Goal: Task Accomplishment & Management: Use online tool/utility

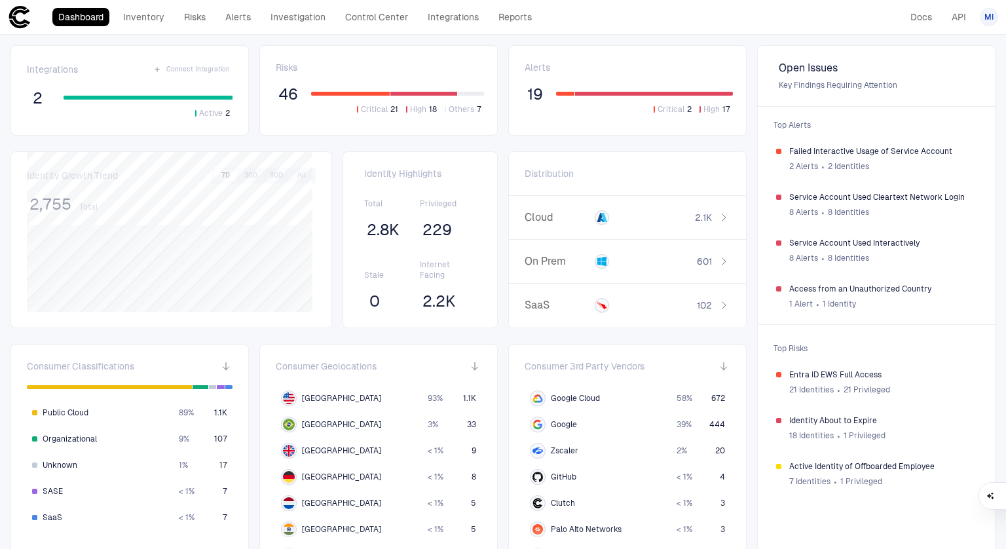
click at [497, 266] on div "Integrations Connect Integration 2 Active 2 Risks 46 Critical 21 High 18 Others…" at bounding box center [503, 429] width 1006 height 789
click at [244, 18] on link "Alerts" at bounding box center [237, 17] width 37 height 18
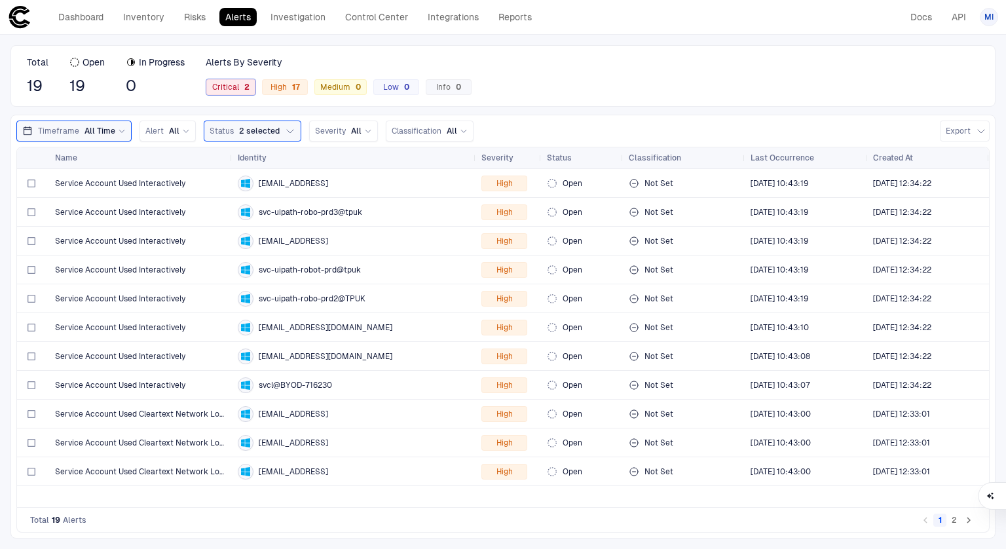
click at [235, 87] on span "Critical 2" at bounding box center [230, 87] width 37 height 10
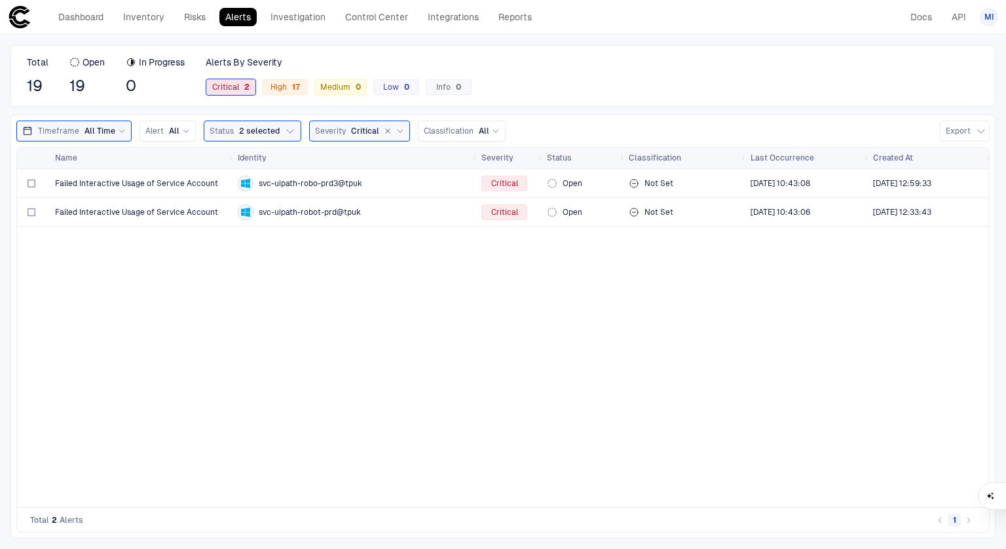
click at [236, 88] on span "Critical 2" at bounding box center [230, 87] width 37 height 10
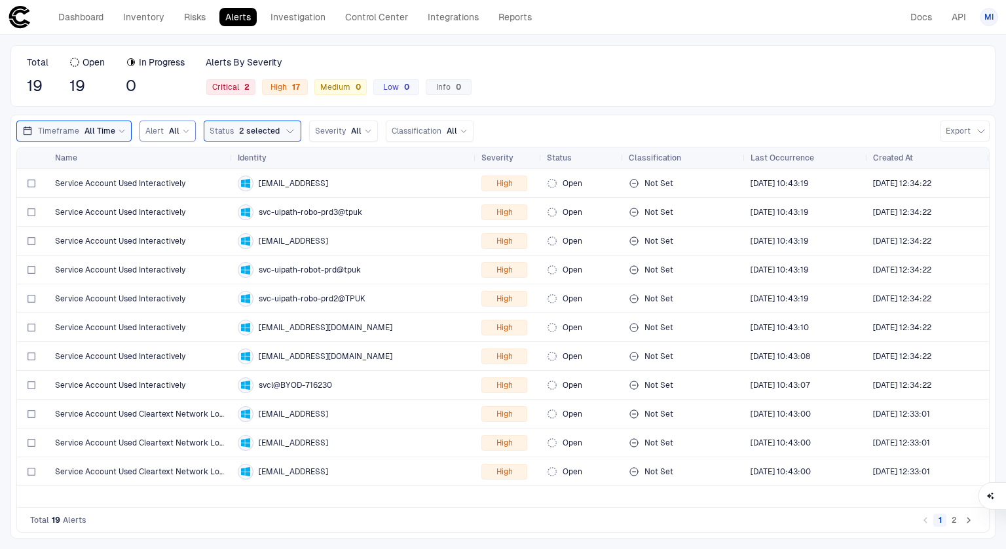
click at [172, 126] on span "All" at bounding box center [174, 131] width 10 height 10
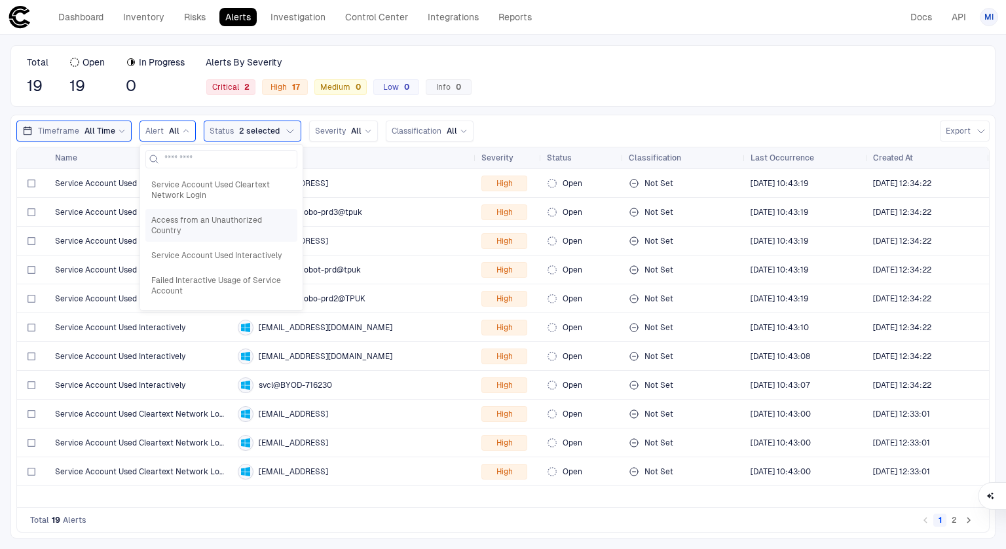
click at [221, 221] on span "Access from an Unauthorized Country" at bounding box center [221, 225] width 140 height 21
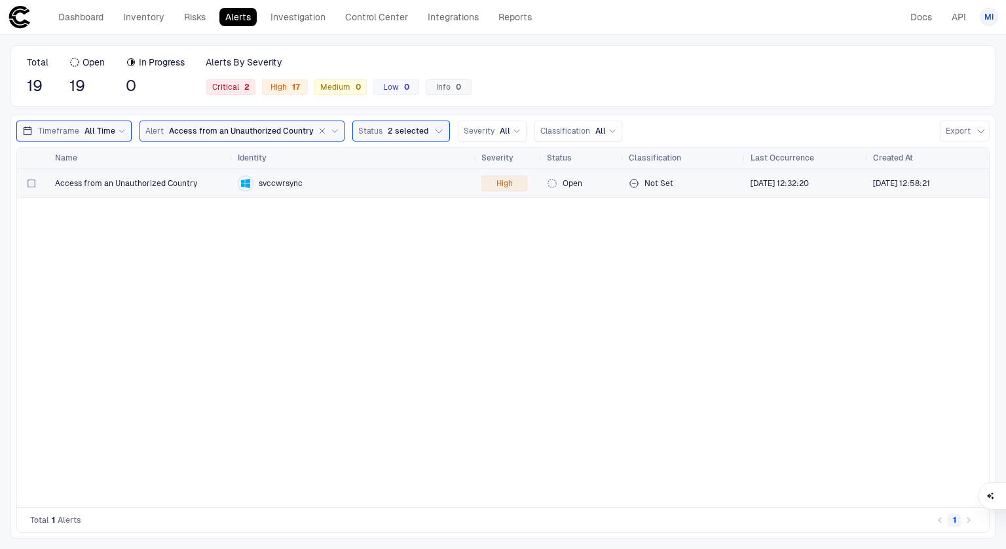
click at [189, 187] on span "Access from an Unauthorized Country" at bounding box center [126, 183] width 142 height 10
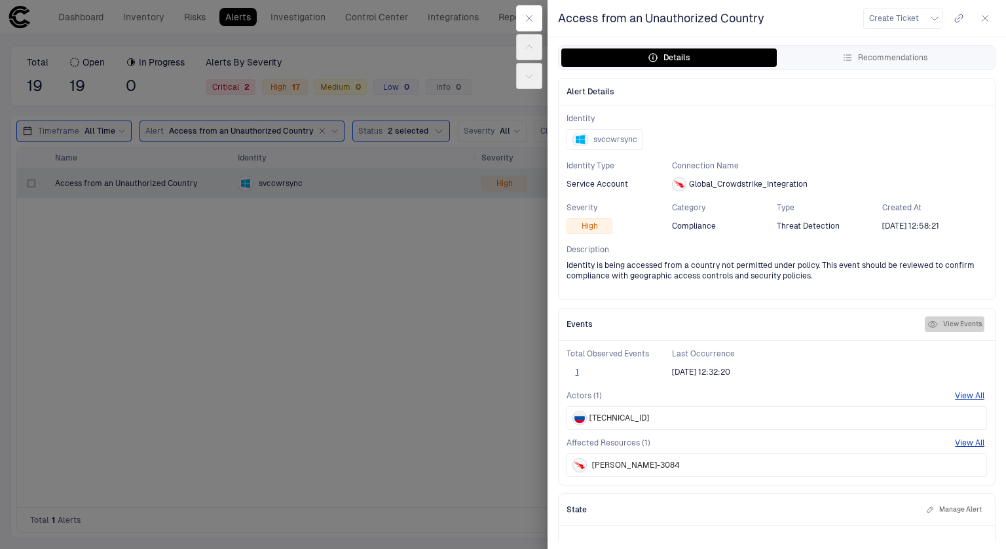
click at [942, 322] on button "View Events" at bounding box center [955, 324] width 60 height 16
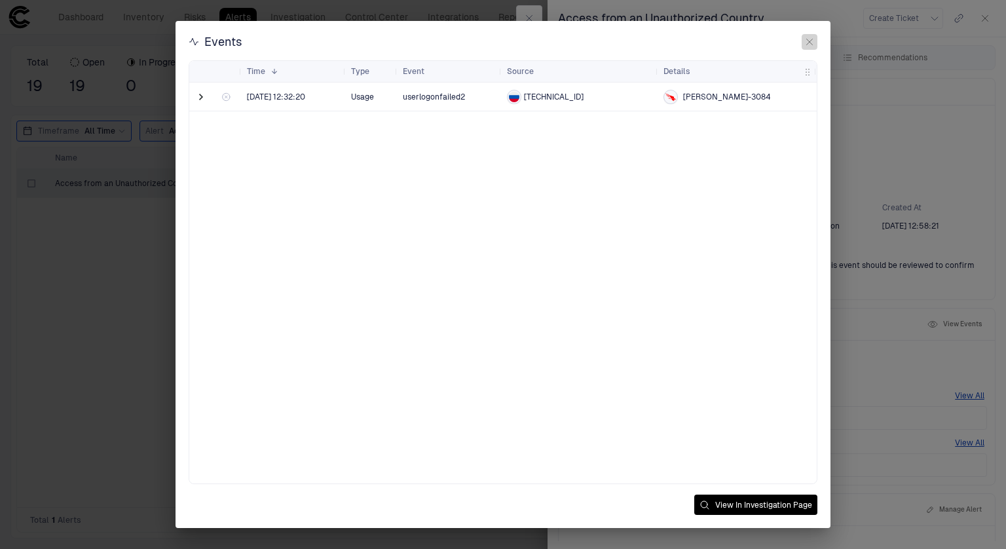
click at [811, 42] on icon "button" at bounding box center [810, 42] width 10 height 10
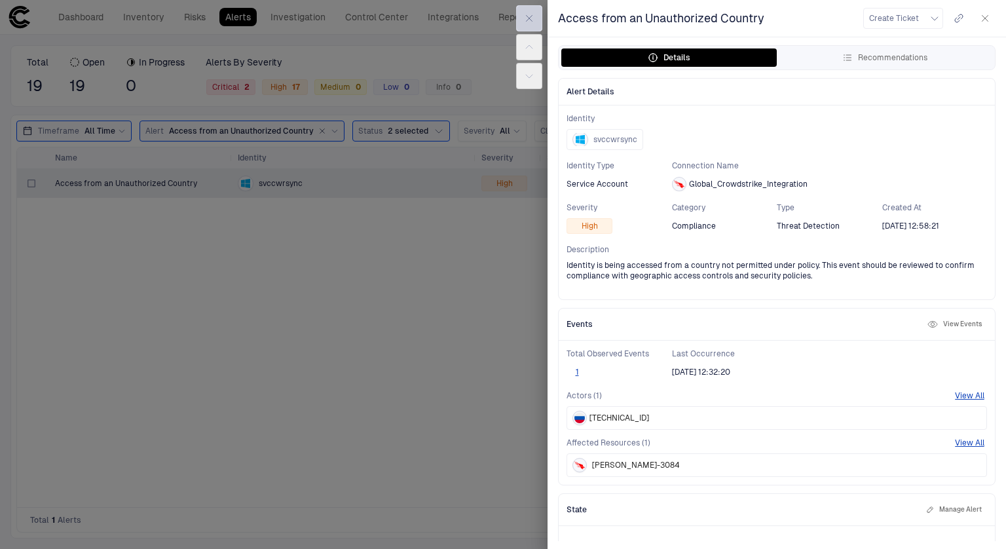
click at [528, 20] on icon "button" at bounding box center [529, 18] width 10 height 10
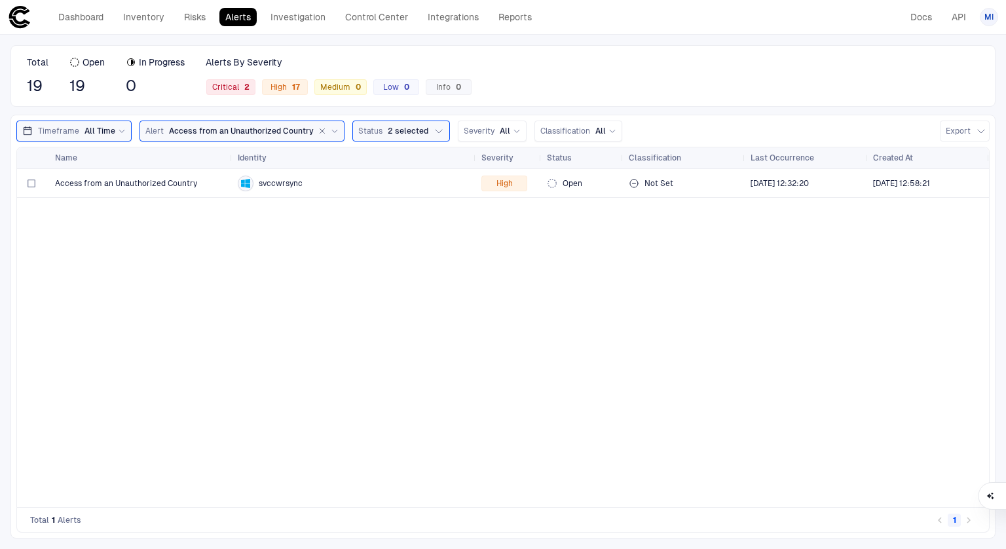
click at [989, 16] on span "MI" at bounding box center [989, 17] width 9 height 10
click at [946, 83] on span "Admin Settings" at bounding box center [925, 84] width 56 height 10
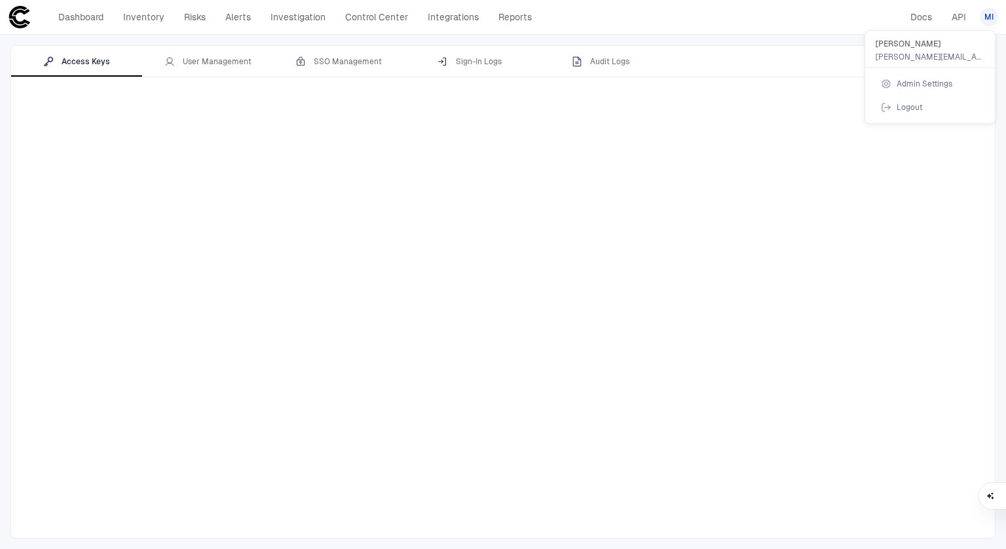
click at [228, 65] on div at bounding box center [503, 274] width 1006 height 549
click at [223, 63] on div "User Management" at bounding box center [207, 61] width 87 height 10
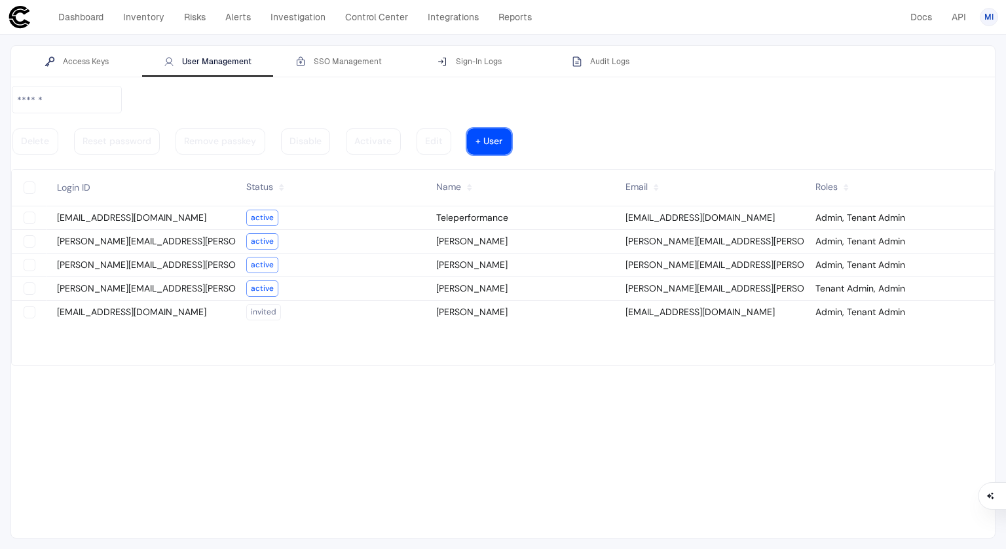
click at [503, 138] on div at bounding box center [489, 141] width 27 height 7
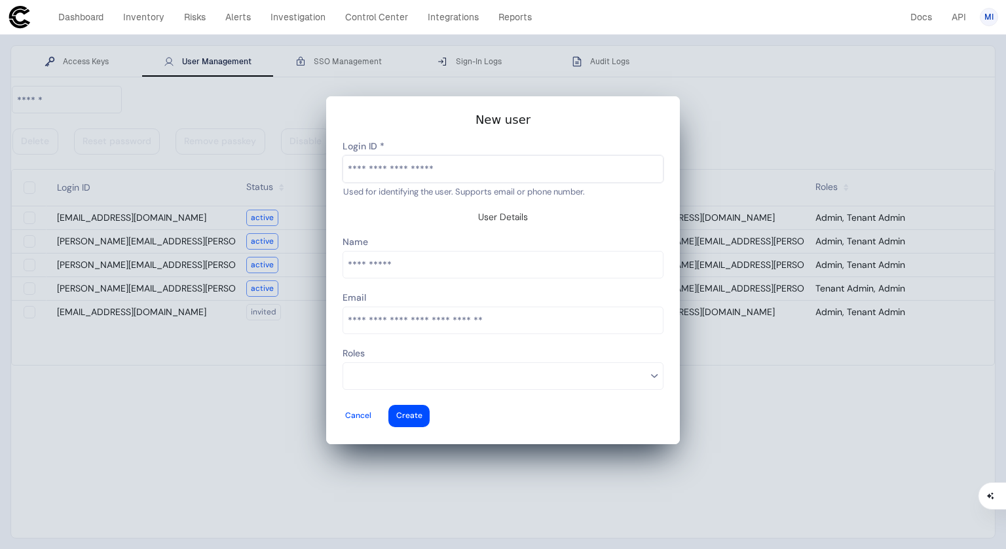
click at [469, 176] on input "text" at bounding box center [503, 169] width 320 height 26
type input "**********"
type vaadin-text-field "percy.munoz@tp.com"
type descope-text-field "percy.munoz@tp.com"
type input "**********"
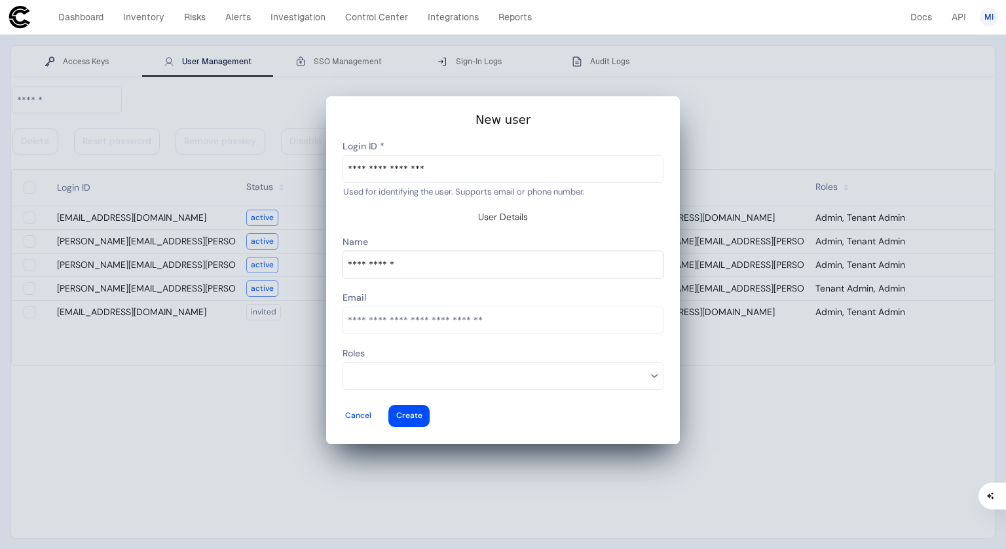
type vaadin-text-field "Percy Munoz"
type descope-text-field "Percy Munoz"
click at [463, 311] on input "email" at bounding box center [503, 320] width 320 height 26
drag, startPoint x: 450, startPoint y: 182, endPoint x: 342, endPoint y: 183, distance: 108.1
click at [343, 183] on vaadin-input-container "**********" at bounding box center [503, 169] width 321 height 28
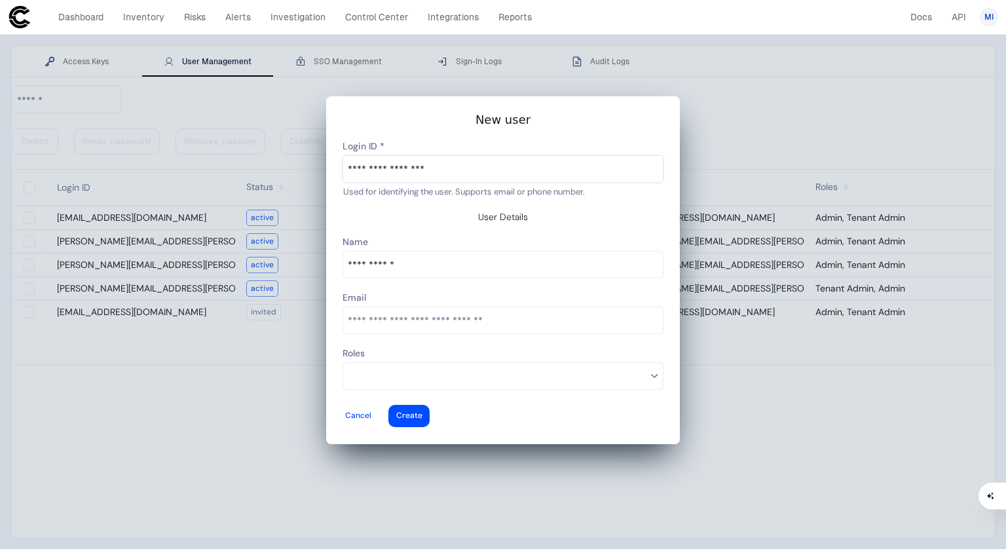
click at [415, 314] on input "email" at bounding box center [503, 320] width 320 height 26
type input "**********"
type vaadin-email-field "percy.munoz@tp.com"
type descope-email-field "percy.munoz@tp.com"
click at [395, 368] on input at bounding box center [497, 376] width 299 height 17
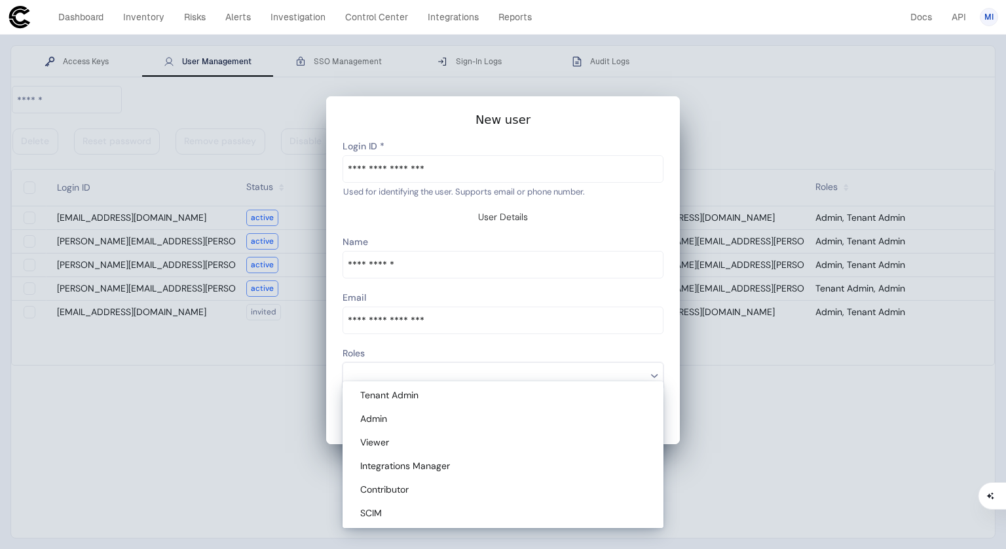
click at [421, 440] on div "Viewer" at bounding box center [505, 443] width 290 height 12
click at [421, 518] on div "SCIM" at bounding box center [505, 514] width 290 height 12
click at [443, 475] on vaadin-multi-select-combo-box-item "Integrations Manager" at bounding box center [503, 467] width 316 height 24
click at [442, 482] on vaadin-multi-select-combo-box-item "Contributor" at bounding box center [503, 490] width 316 height 24
type descope-multi-select-combo-box "Viewer,SCIM,Integrations Manager,Contributor"
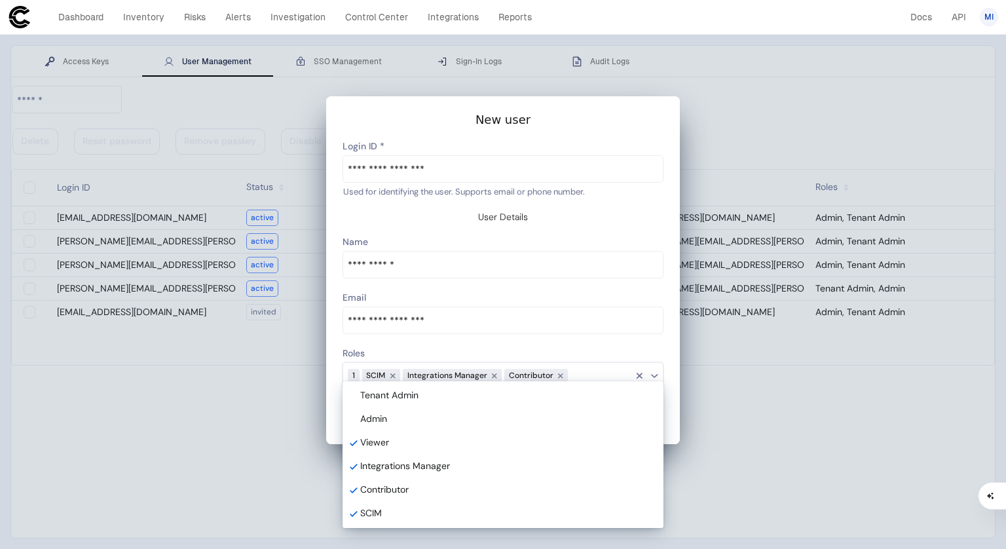
click at [561, 346] on div "Roles" at bounding box center [503, 354] width 321 height 16
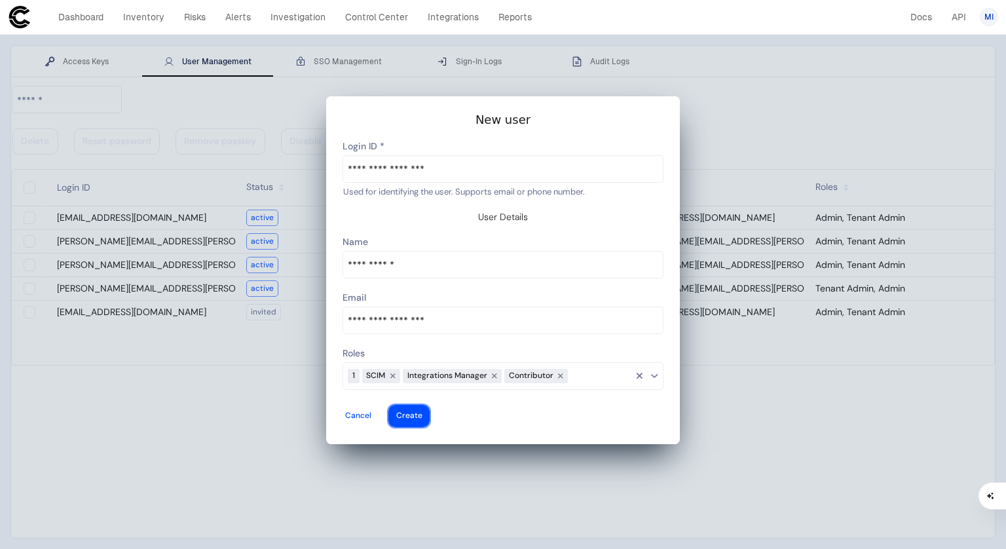
click at [430, 405] on vaadin-button "Create" at bounding box center [409, 416] width 41 height 22
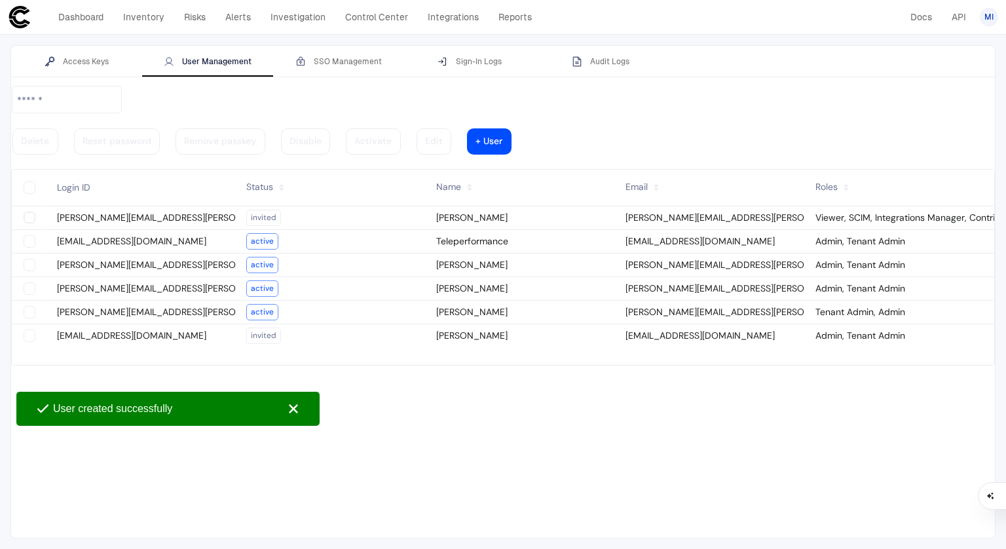
type vaadin-text-field "on"
type descope-checkbox "true"
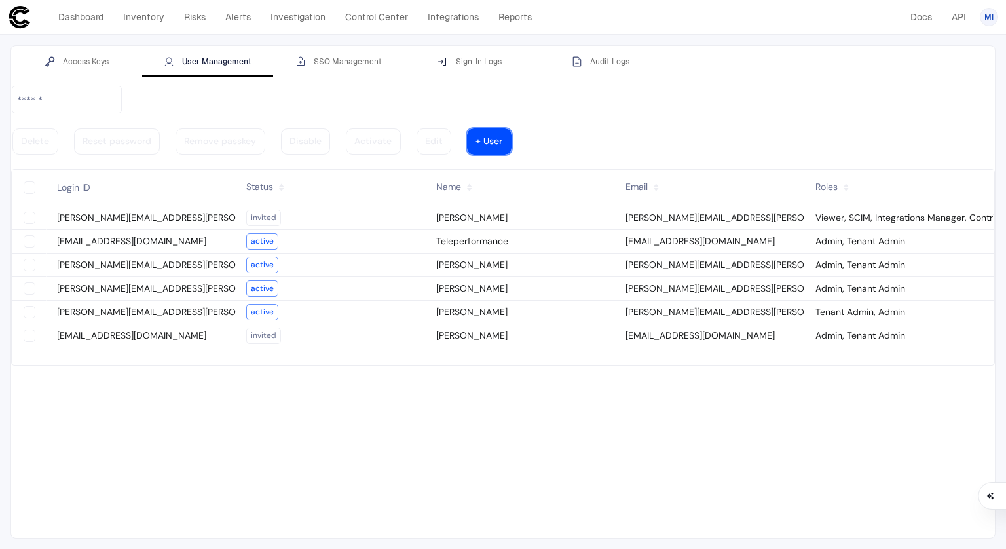
click at [512, 128] on vaadin-button "+ User" at bounding box center [489, 141] width 45 height 26
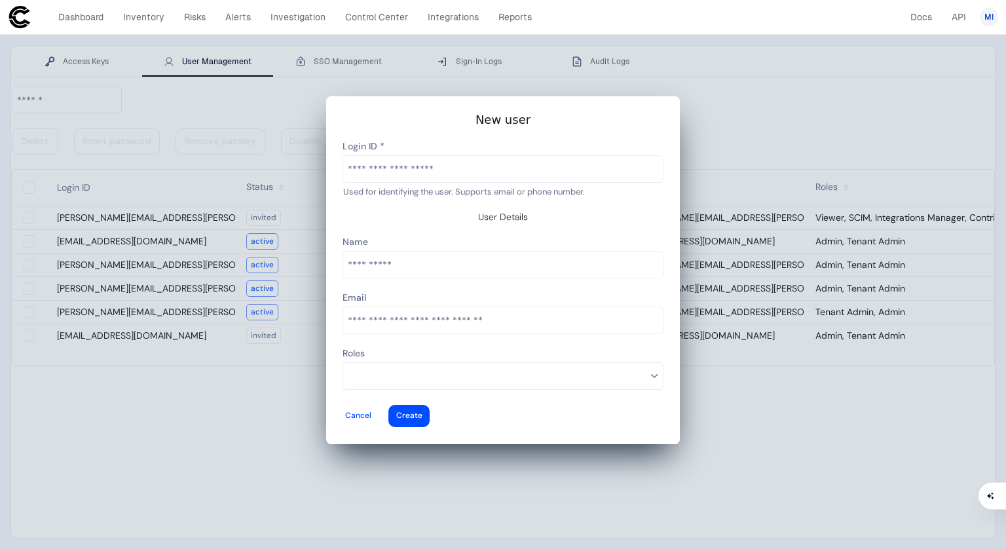
click at [485, 182] on input "text" at bounding box center [503, 169] width 320 height 26
type input "**********"
type vaadin-text-field "ralph.rondilla@teleperformance.com"
type descope-text-field "ralph.rondilla@teleperformance.com"
click at [447, 256] on input "text" at bounding box center [503, 265] width 320 height 26
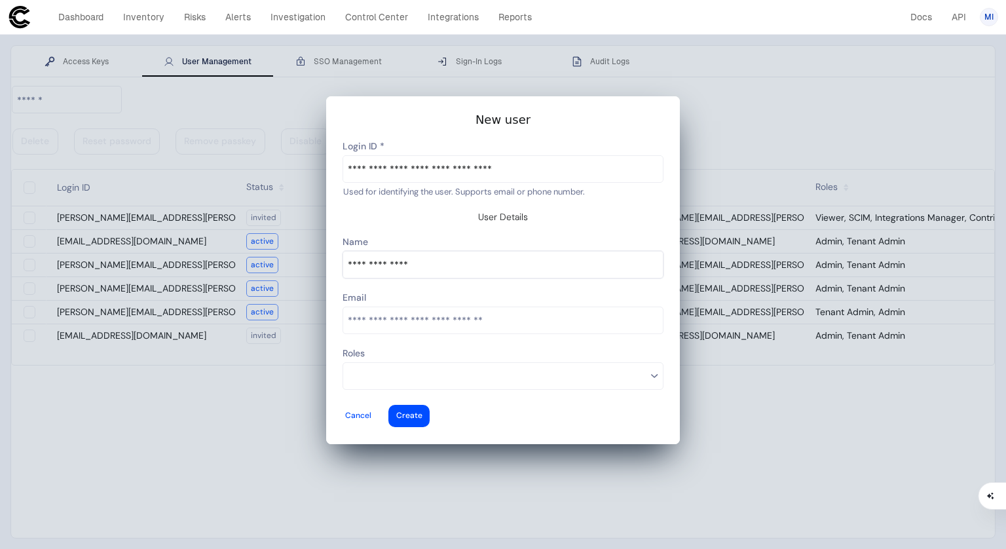
type input "**********"
type vaadin-text-field "Ralph Rondilla"
type descope-text-field "Ralph Rondilla"
type input "**********"
type vaadin-email-field "ralph.rondilla@teleperformance.com"
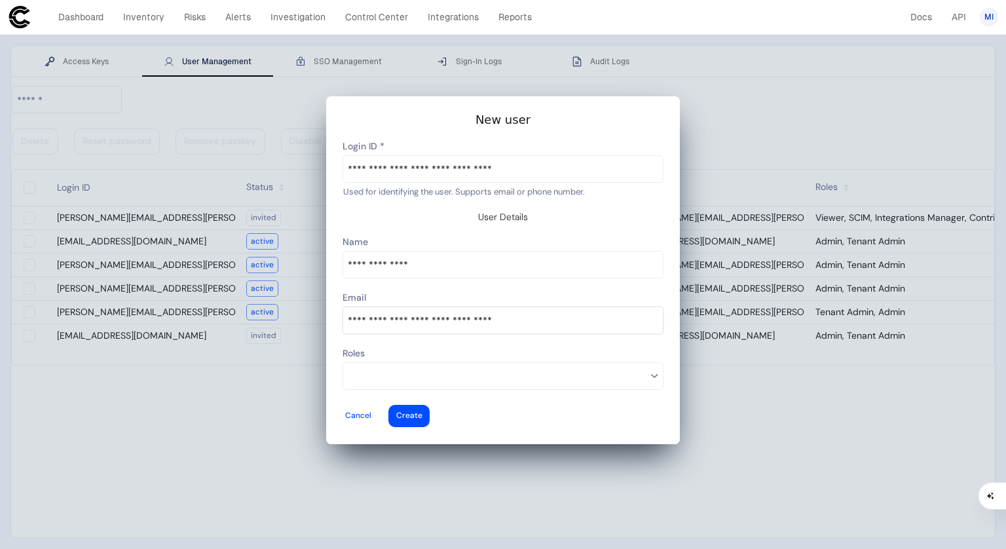
type descope-email-field "ralph.rondilla@teleperformance.com"
click at [434, 368] on input at bounding box center [497, 376] width 299 height 17
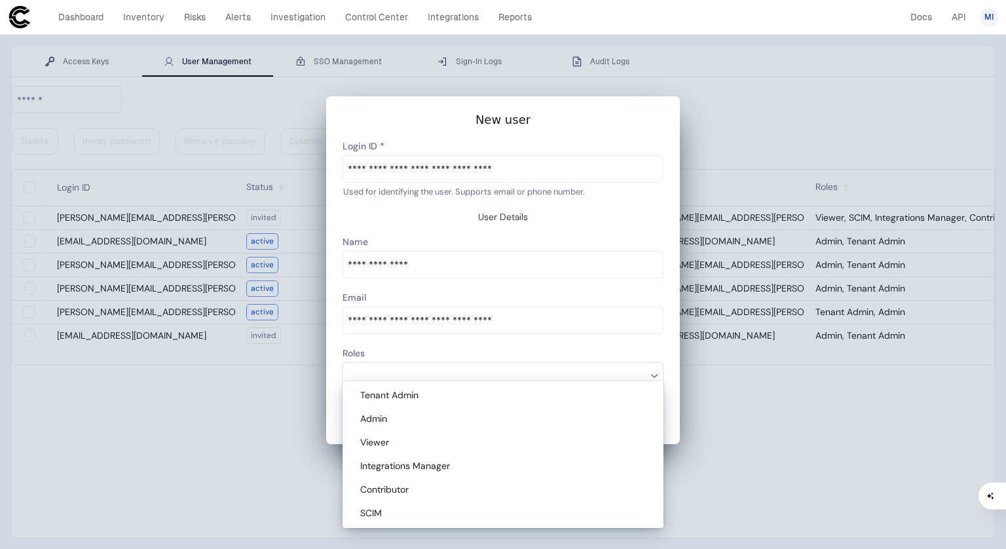
click at [419, 403] on vaadin-multi-select-combo-box-item "Tenant Admin" at bounding box center [503, 396] width 316 height 24
click at [417, 419] on div "Admin" at bounding box center [505, 419] width 290 height 12
type descope-multi-select-combo-box "Tenant Admin,Admin"
click at [550, 346] on div "Roles" at bounding box center [503, 354] width 321 height 16
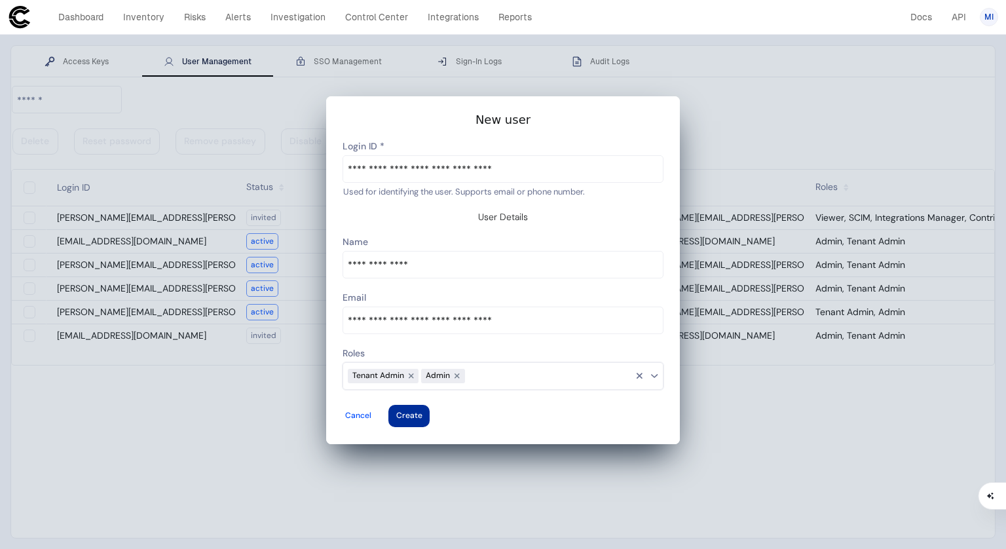
click at [423, 413] on div at bounding box center [409, 415] width 26 height 5
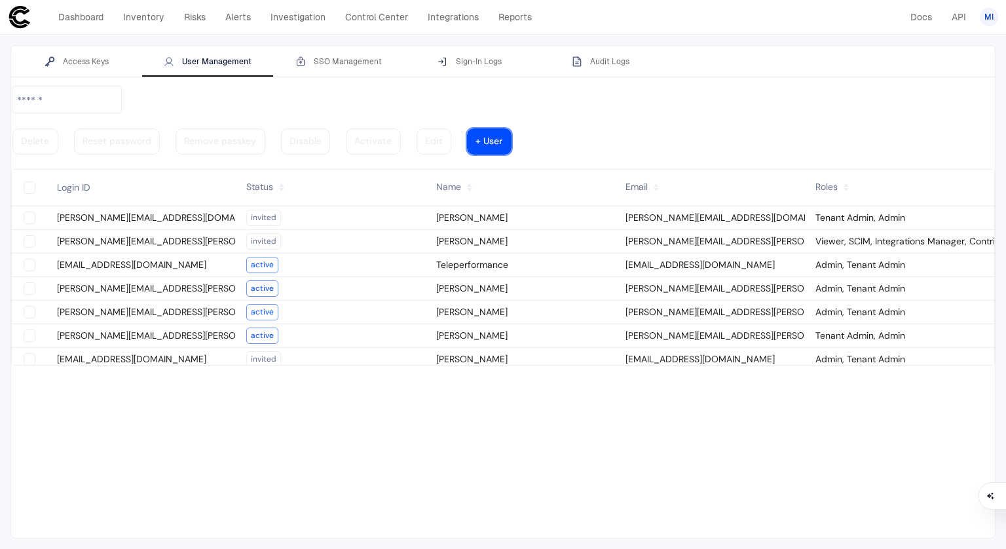
click at [512, 128] on vaadin-button "+ User" at bounding box center [489, 141] width 45 height 26
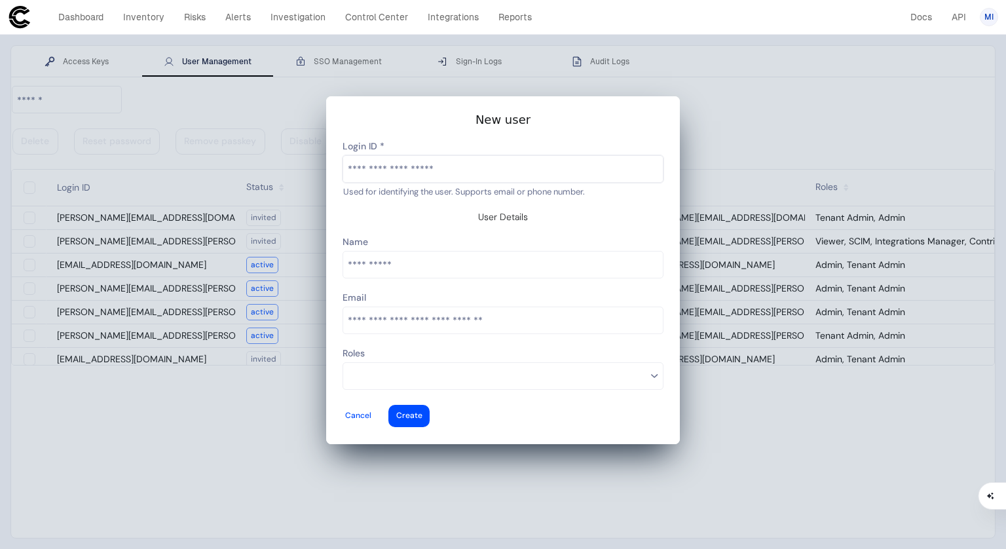
click at [444, 175] on input "text" at bounding box center [503, 169] width 320 height 26
type input "**********"
type vaadin-text-field "christos.arvanitis@teleperformance.com"
type descope-text-field "christos.arvanitis@teleperformance.com"
click at [427, 254] on input "text" at bounding box center [503, 265] width 320 height 26
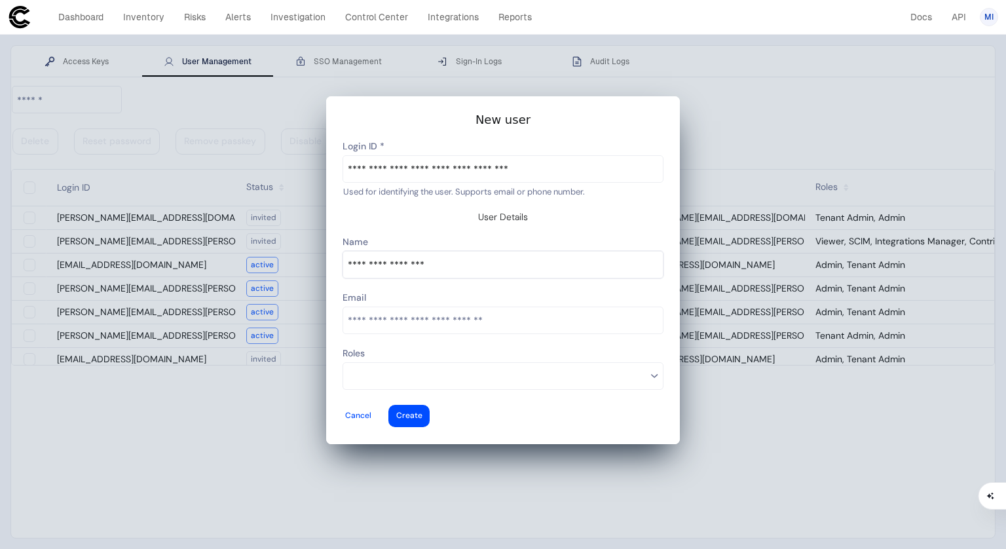
type input "**********"
type vaadin-text-field "Christos Arvanitis"
type descope-text-field "Christos Arvanitis"
type input "**********"
type vaadin-email-field "christos.arvanitis@teleperformance.com"
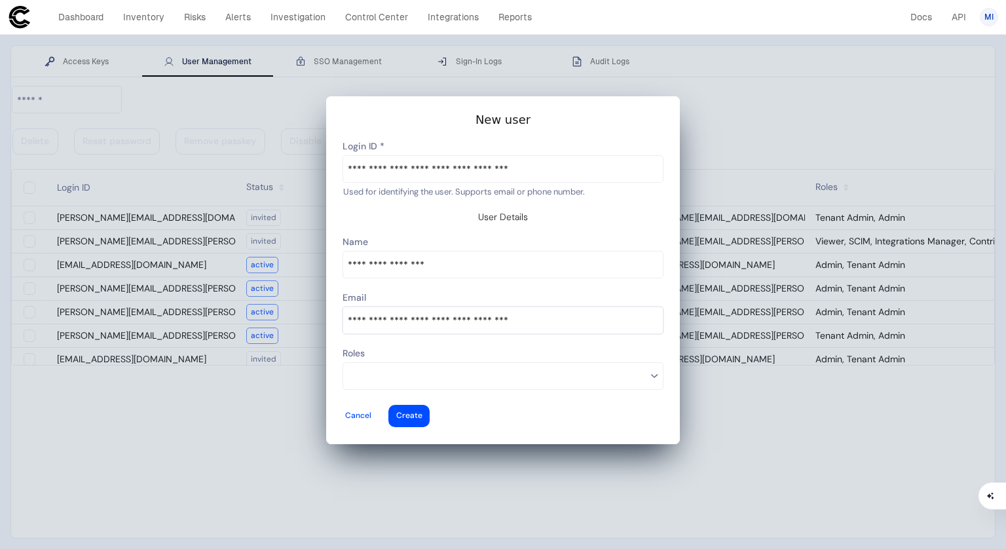
type descope-email-field "christos.arvanitis@teleperformance.com"
click at [425, 368] on input at bounding box center [497, 376] width 299 height 17
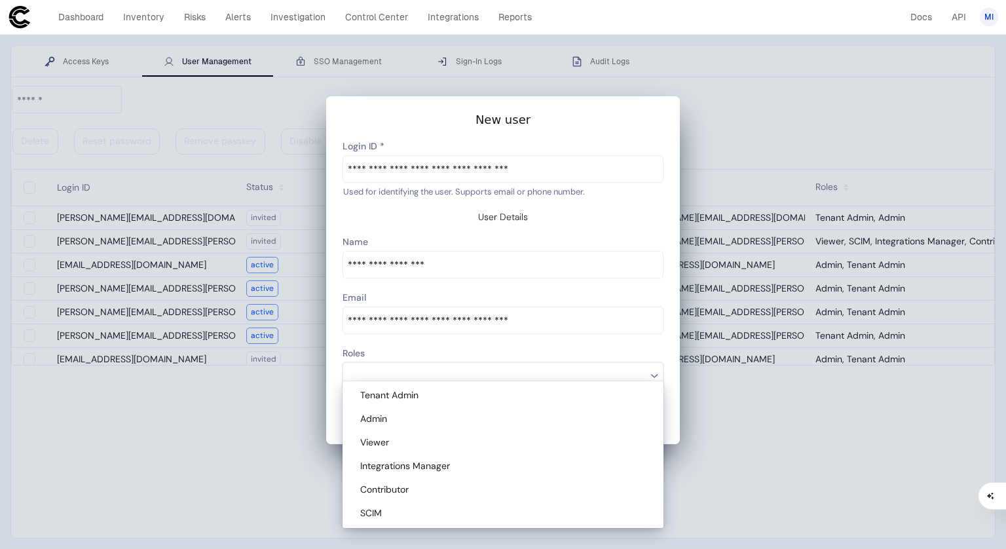
click at [422, 415] on div "Admin" at bounding box center [505, 419] width 290 height 12
click at [423, 399] on div "Tenant Admin" at bounding box center [505, 396] width 290 height 12
type descope-multi-select-combo-box "Admin,Tenant Admin"
click at [527, 346] on div "Roles" at bounding box center [503, 354] width 321 height 16
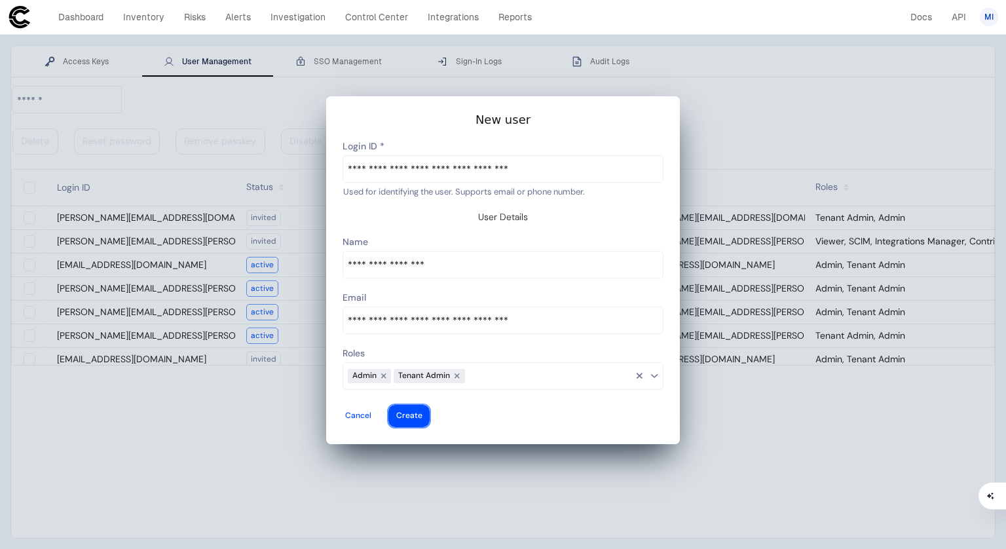
click at [430, 405] on vaadin-button "Create" at bounding box center [409, 416] width 41 height 22
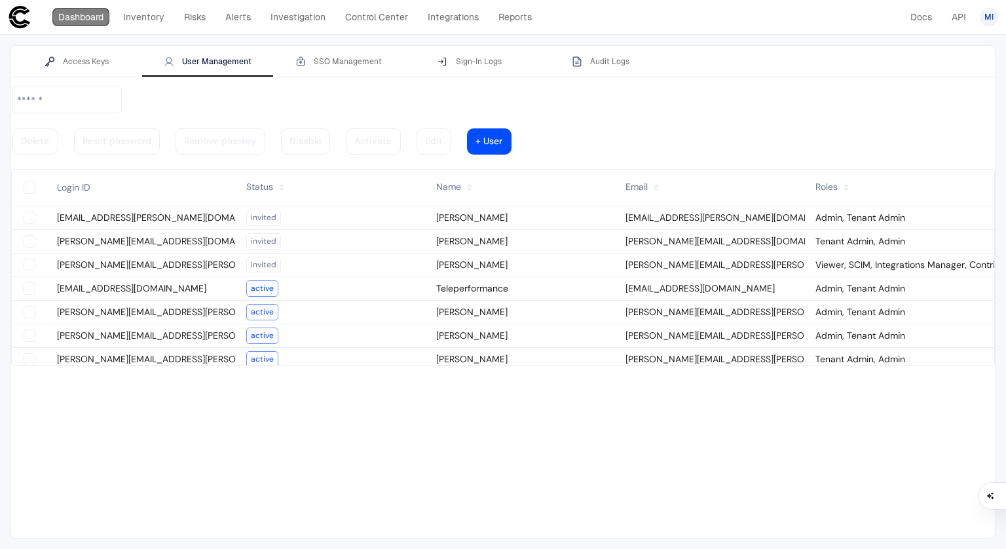
click at [77, 20] on link "Dashboard" at bounding box center [80, 17] width 57 height 18
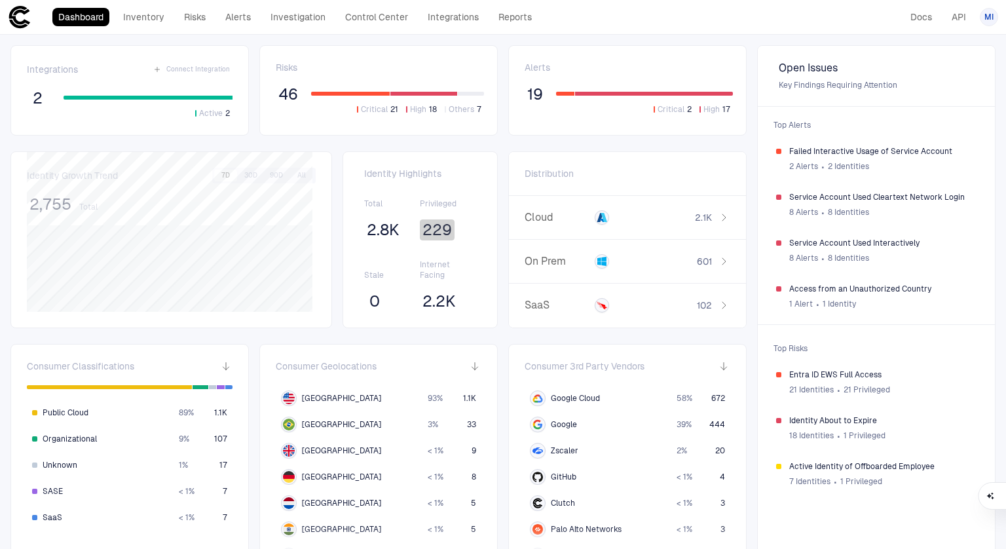
click at [438, 233] on span "229" at bounding box center [437, 230] width 29 height 20
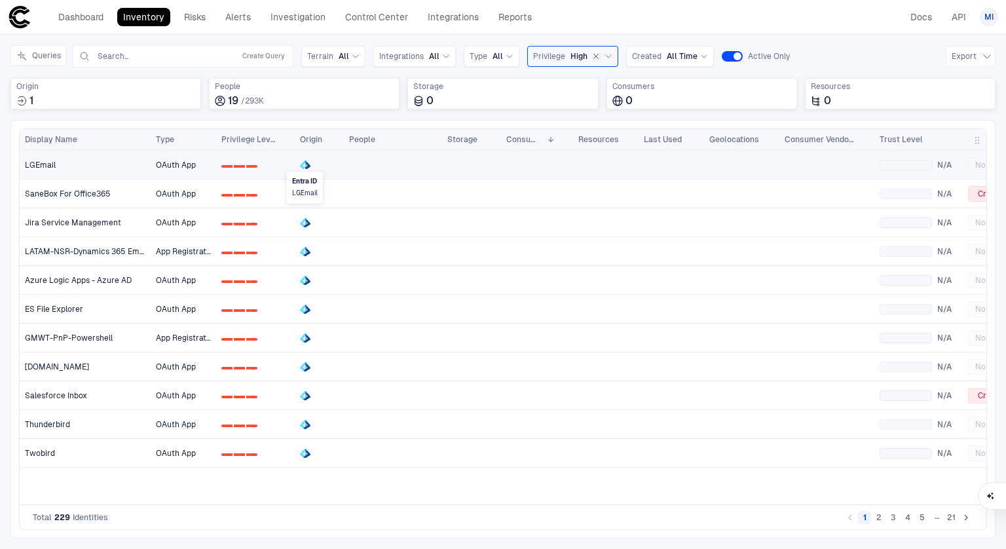
click at [307, 164] on icon at bounding box center [306, 164] width 3 height 5
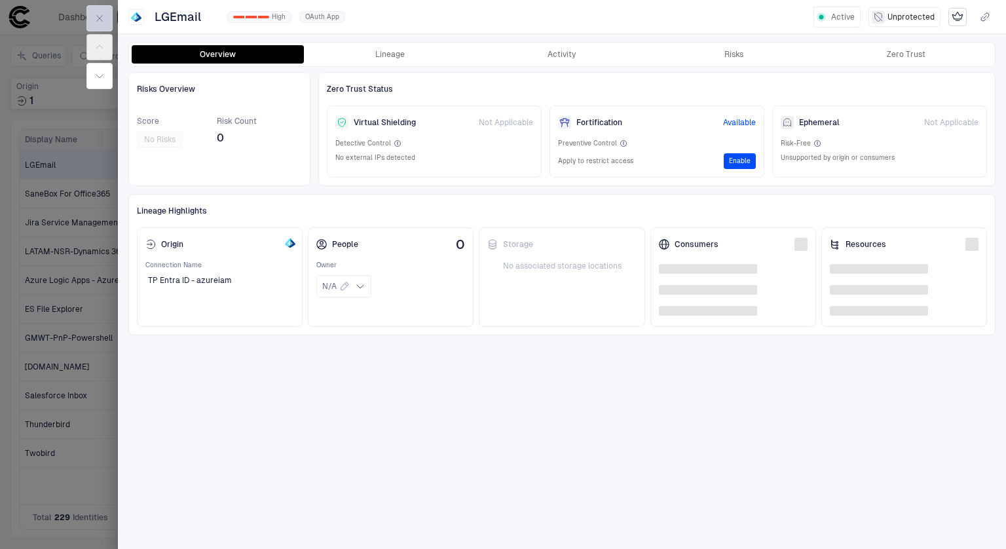
click at [104, 23] on icon "button" at bounding box center [99, 18] width 10 height 10
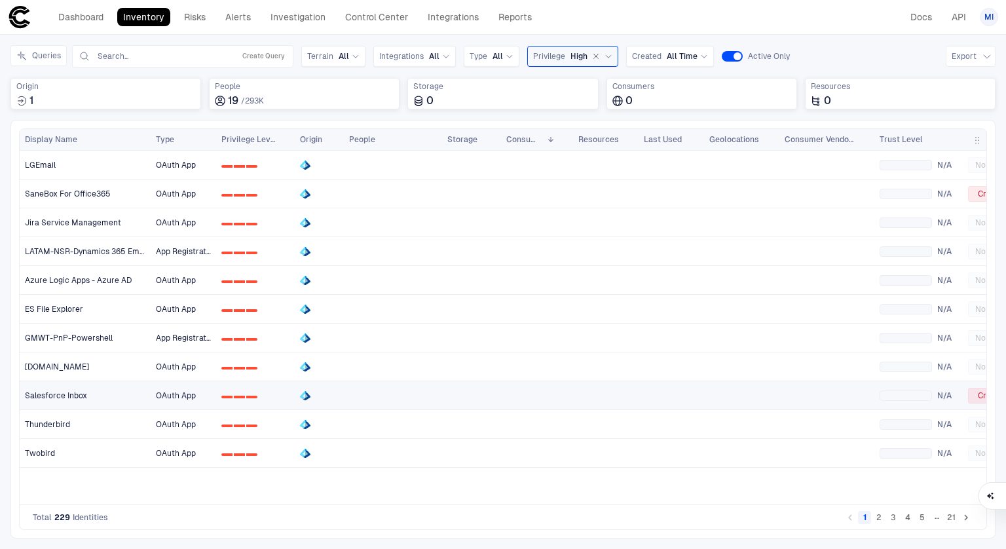
click at [86, 394] on div "Salesforce Inbox" at bounding box center [85, 395] width 121 height 10
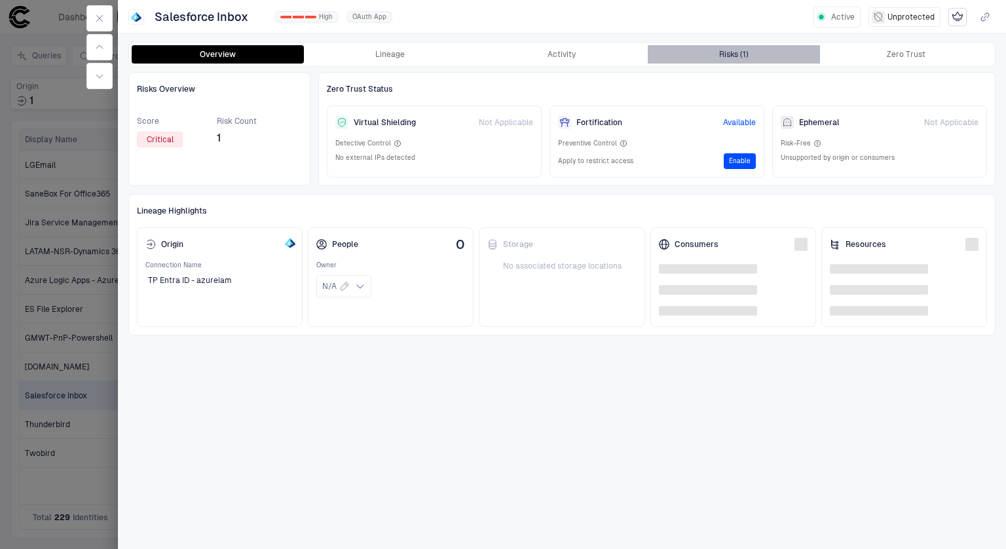
click at [723, 57] on div "Risks (1)" at bounding box center [733, 54] width 29 height 10
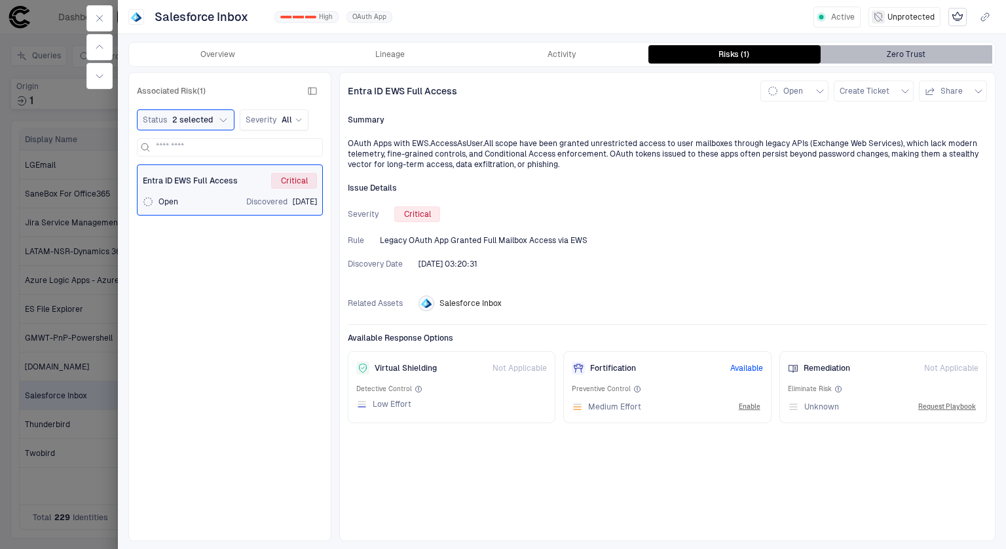
click at [928, 46] on button "Zero Trust" at bounding box center [906, 54] width 172 height 18
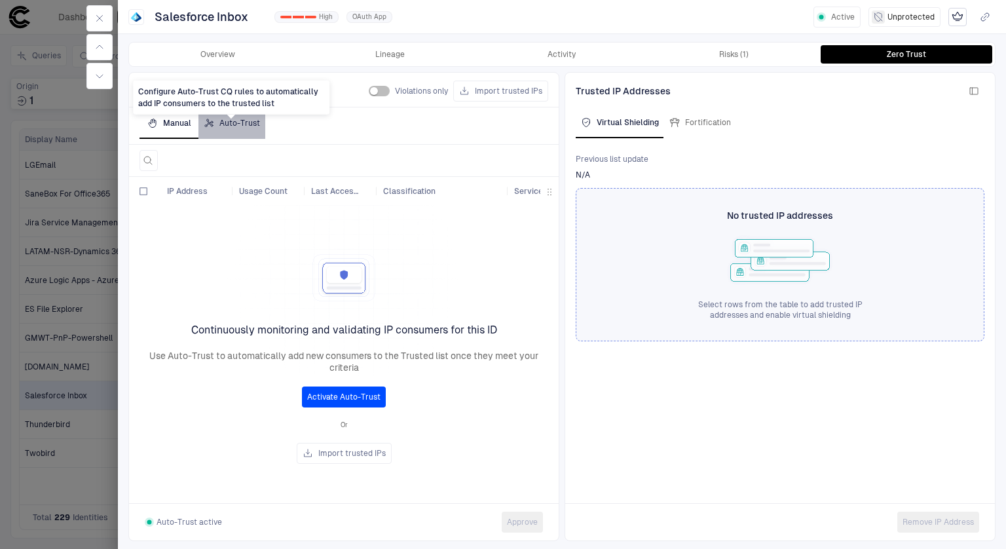
click at [230, 118] on body "defs Dashboard Inventory Risks Alerts Investigation Control Center Integrations…" at bounding box center [503, 274] width 1006 height 549
click at [721, 58] on div "Risks (1)" at bounding box center [733, 54] width 29 height 10
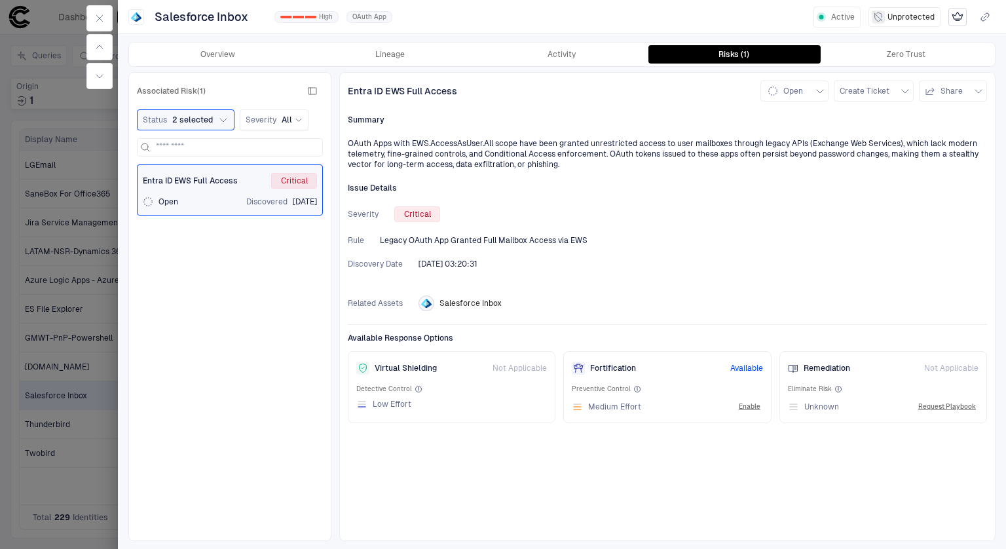
click at [666, 366] on div "Fortification Available" at bounding box center [667, 368] width 191 height 17
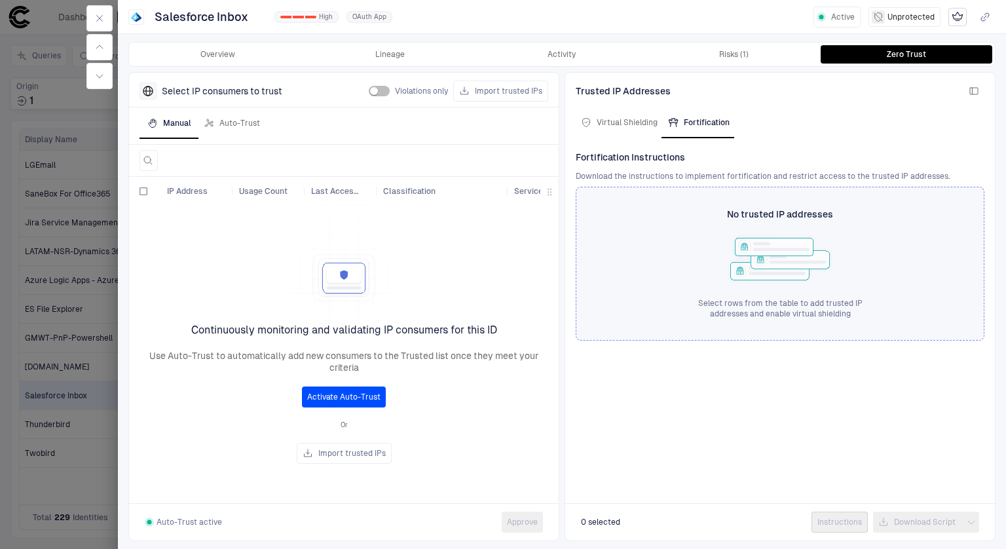
click at [721, 42] on div "Overview Lineage Activity Risks (1) Zero Trust" at bounding box center [561, 54] width 867 height 25
click at [721, 46] on button "Risks (1)" at bounding box center [734, 54] width 172 height 18
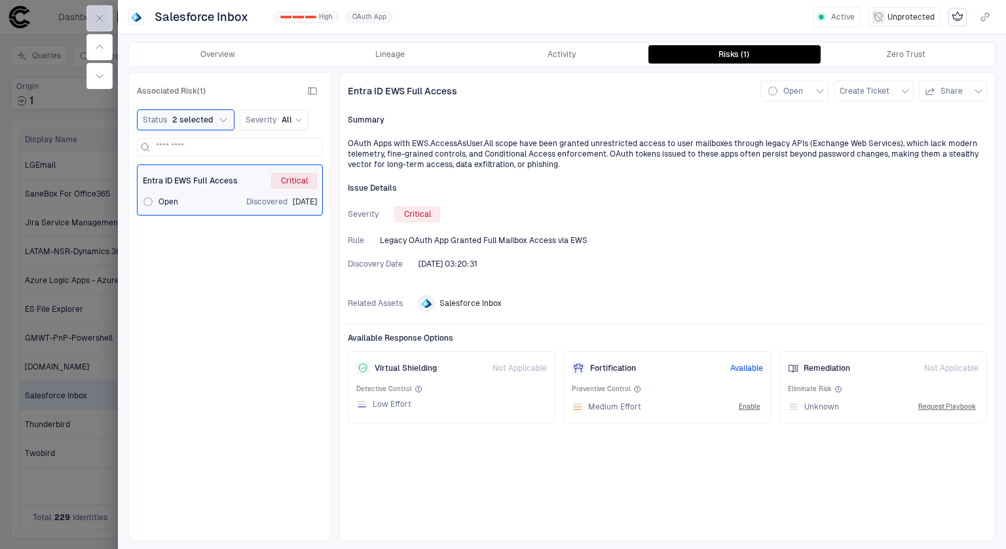
click at [92, 12] on button "button" at bounding box center [99, 18] width 26 height 26
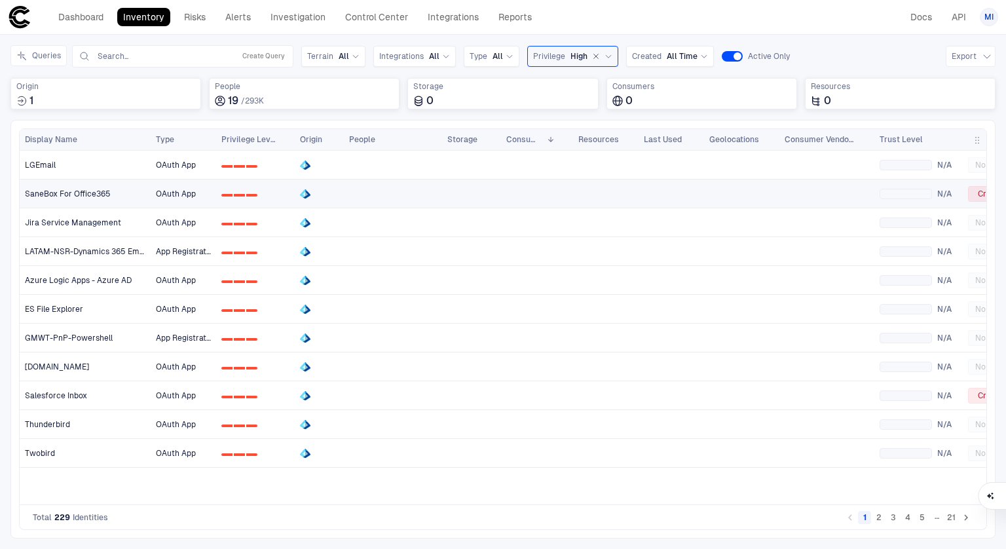
click at [403, 188] on div at bounding box center [393, 193] width 88 height 27
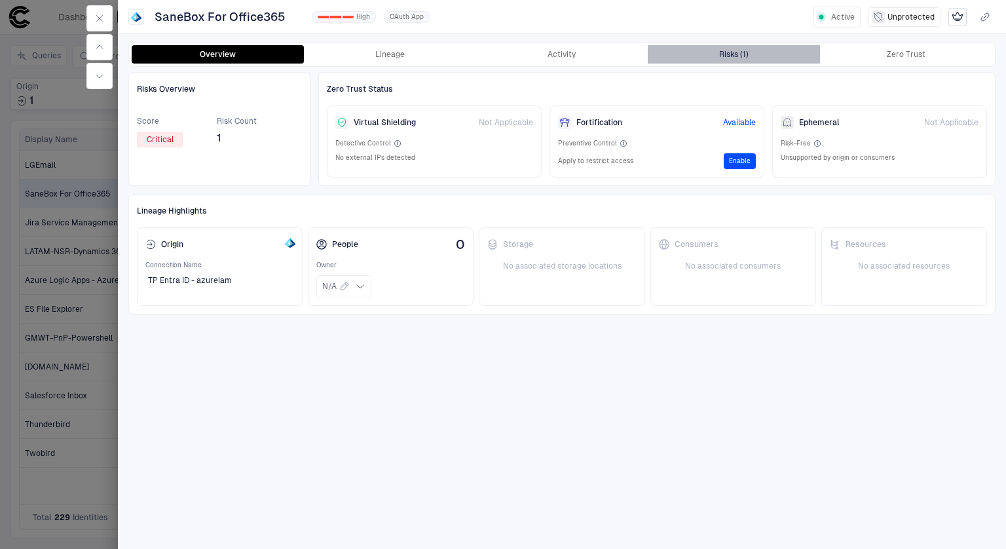
click at [718, 53] on button "Risks (1)" at bounding box center [734, 54] width 172 height 18
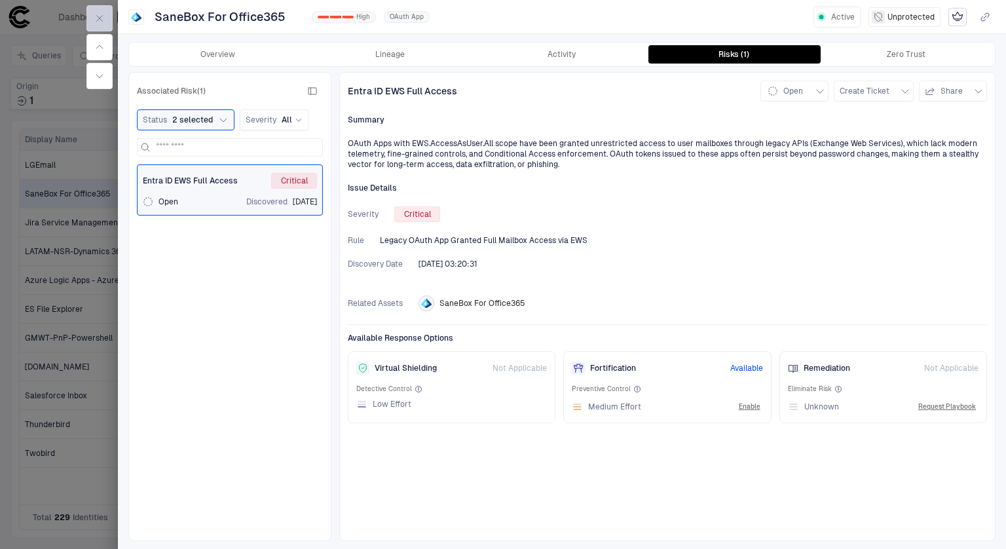
click at [107, 19] on button "button" at bounding box center [99, 18] width 26 height 26
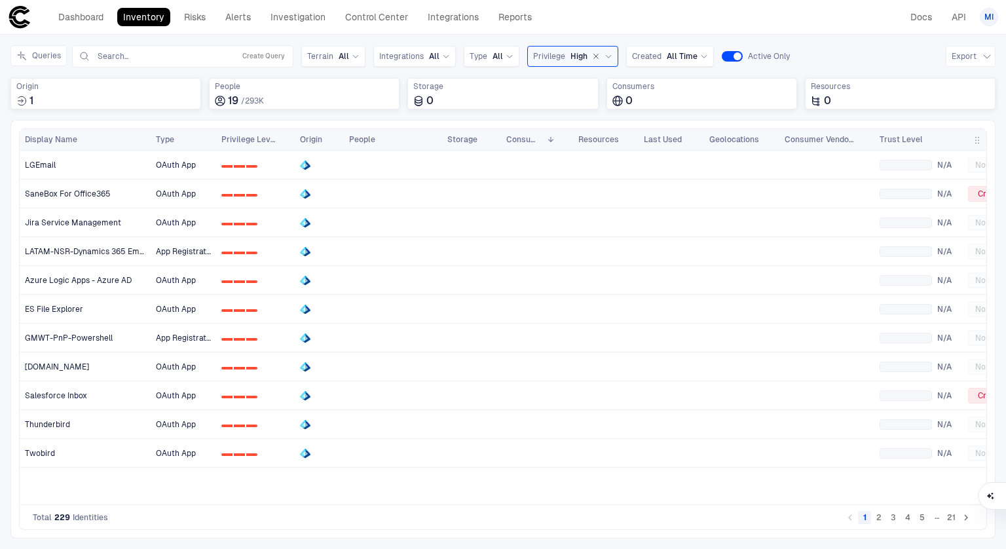
click at [968, 520] on icon "Go to next page" at bounding box center [966, 518] width 4 height 6
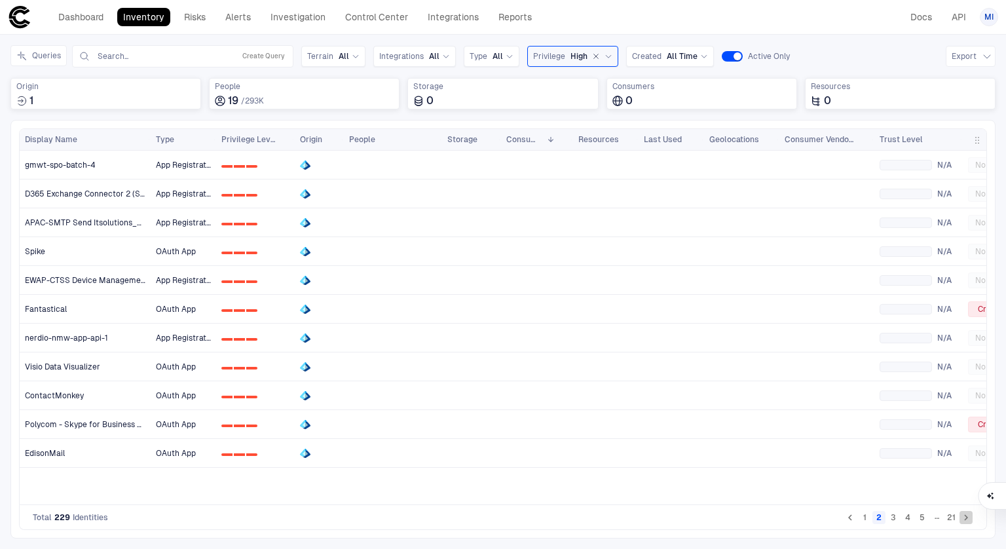
click at [968, 520] on icon "Go to next page" at bounding box center [966, 518] width 4 height 6
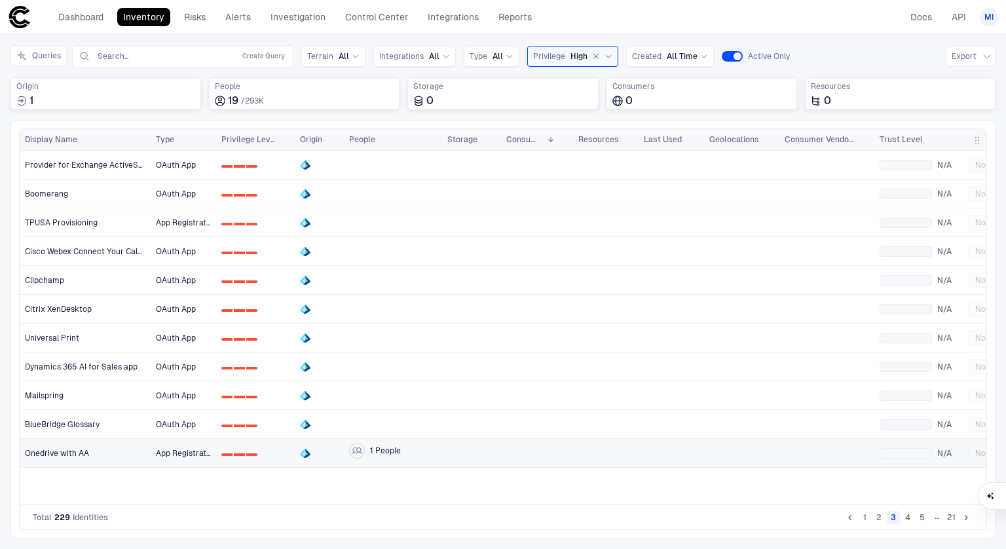
click at [121, 445] on div "Onedrive with AA" at bounding box center [85, 453] width 121 height 27
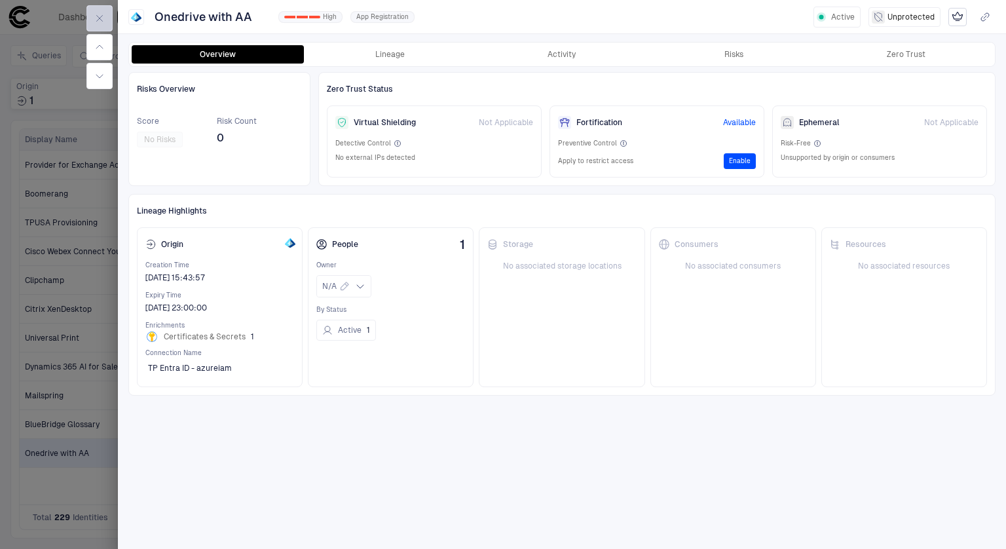
click at [102, 19] on icon "button" at bounding box center [99, 18] width 10 height 10
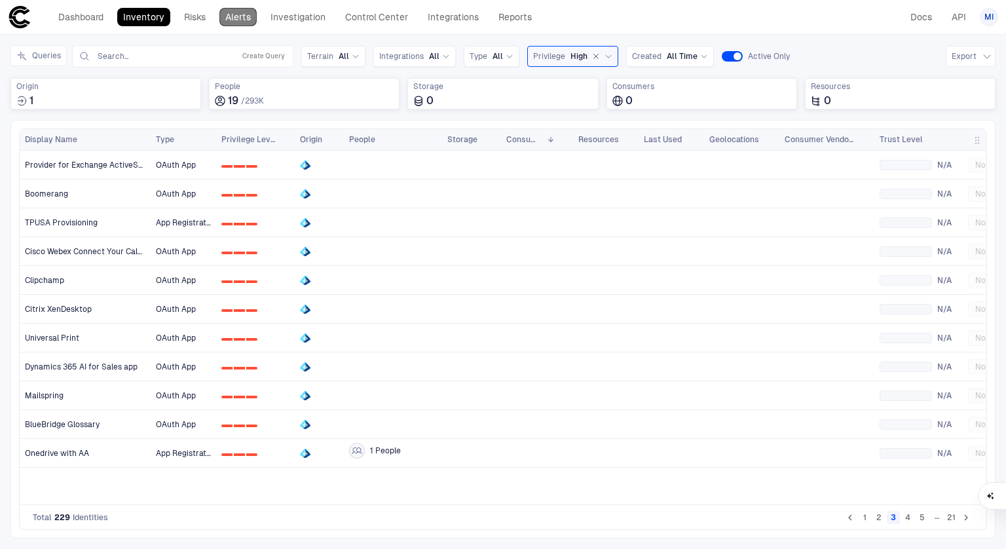
click at [241, 18] on link "Alerts" at bounding box center [237, 17] width 37 height 18
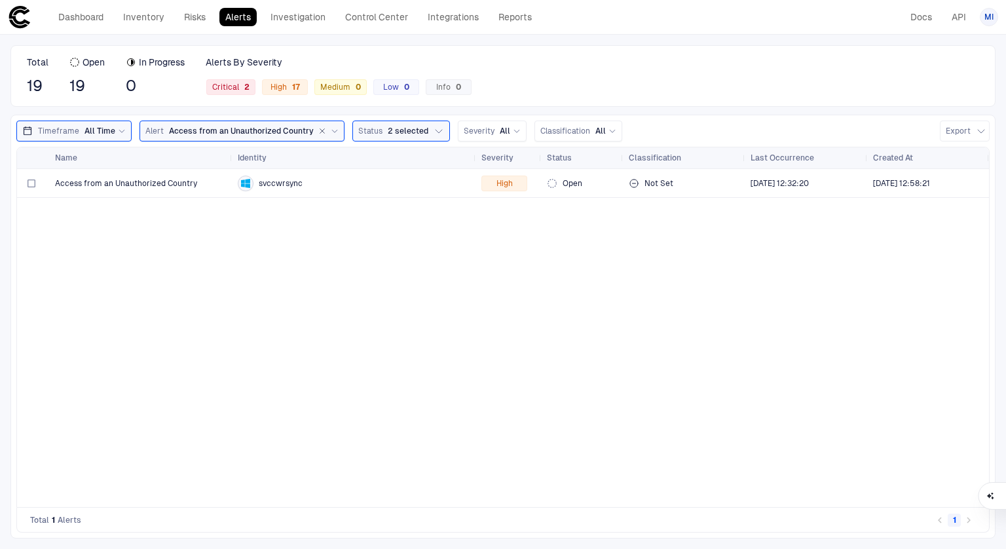
click at [231, 131] on span "Access from an Unauthorized Country" at bounding box center [241, 131] width 145 height 10
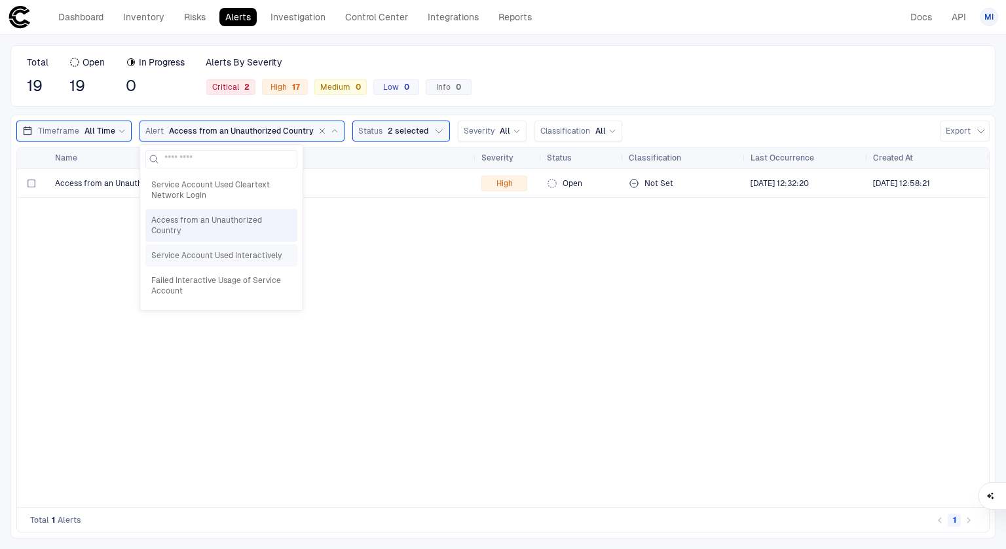
click at [234, 250] on span "Service Account Used Interactively" at bounding box center [221, 255] width 140 height 10
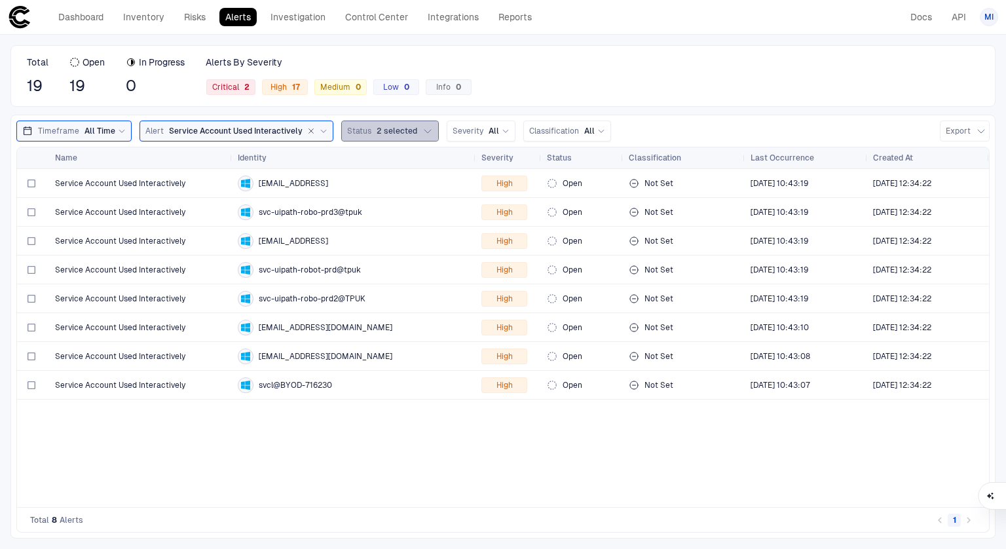
click at [382, 126] on span "2 selected" at bounding box center [397, 131] width 41 height 10
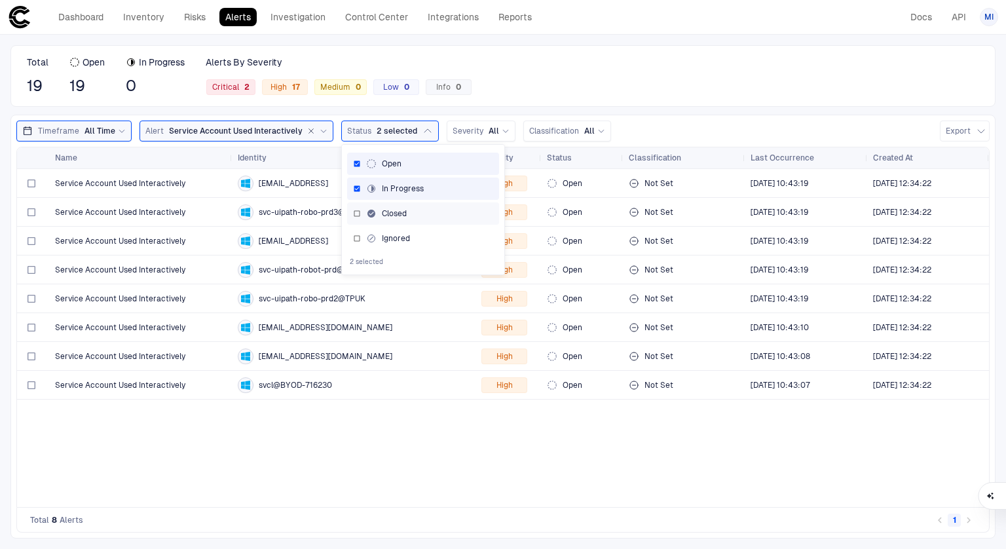
click at [406, 210] on div "Closed" at bounding box center [423, 213] width 140 height 10
click at [406, 237] on div "Ignored" at bounding box center [423, 238] width 140 height 10
click at [392, 212] on div "Closed" at bounding box center [386, 213] width 41 height 10
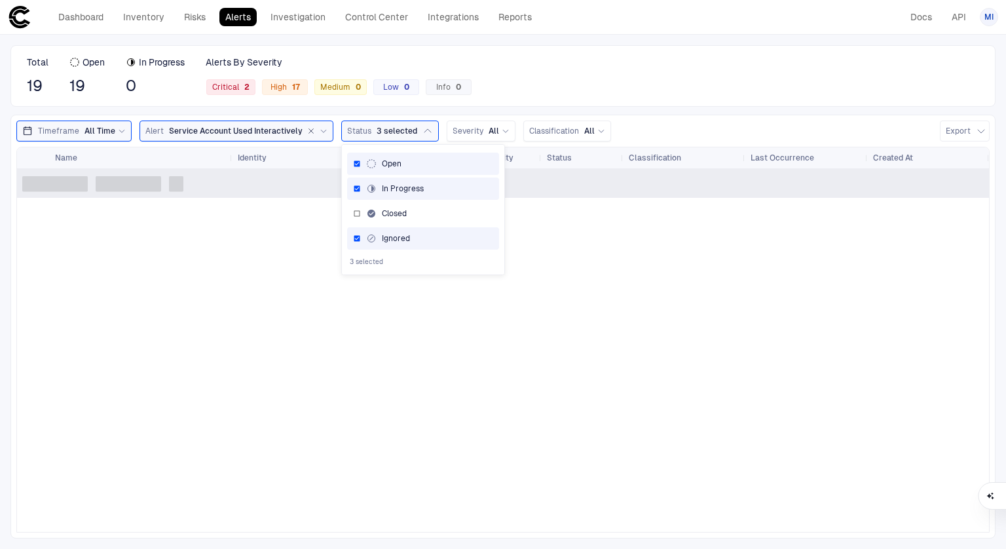
click at [398, 233] on div "Ignored" at bounding box center [388, 238] width 44 height 10
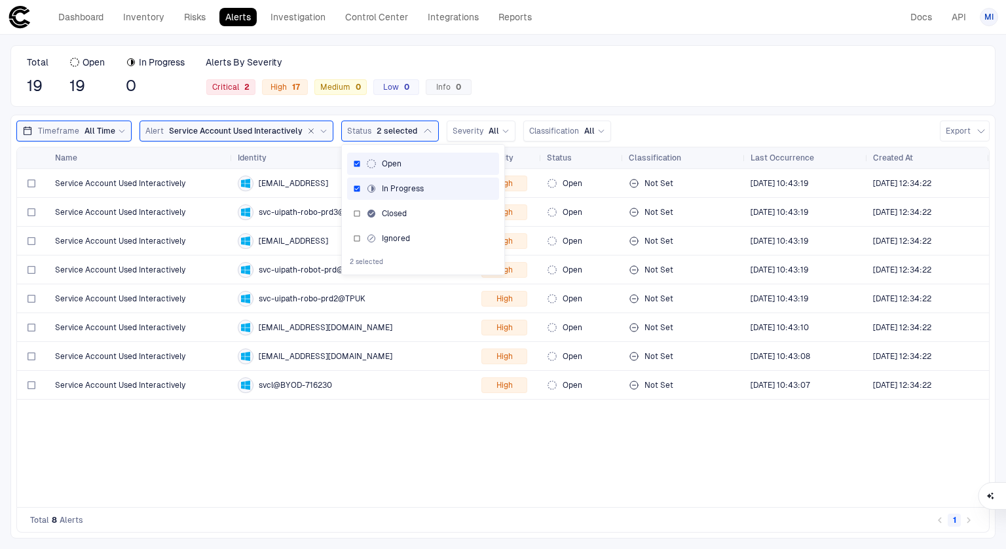
click at [489, 54] on div "Total 19 Open 19 In Progress 0 Alerts By Severity Critical 2 High 17 Medium 0 L…" at bounding box center [502, 76] width 985 height 62
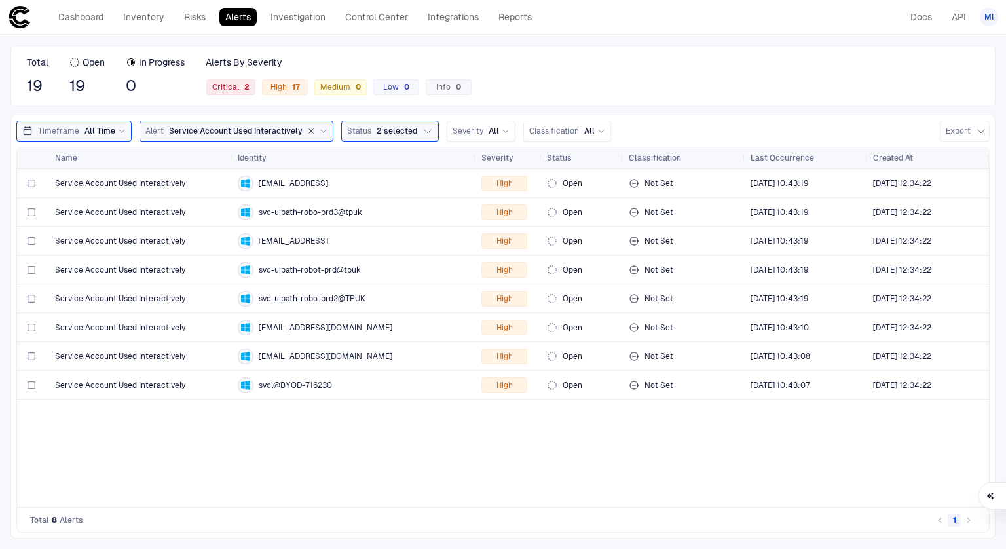
click at [244, 100] on div "Total 19 Open 19 In Progress 0 Alerts By Severity Critical 2 High 17 Medium 0 L…" at bounding box center [502, 76] width 985 height 62
click at [94, 28] on div "Dashboard Inventory Risks Alerts Investigation Control Center Integrations Repo…" at bounding box center [273, 17] width 530 height 24
click at [92, 16] on link "Dashboard" at bounding box center [80, 17] width 57 height 18
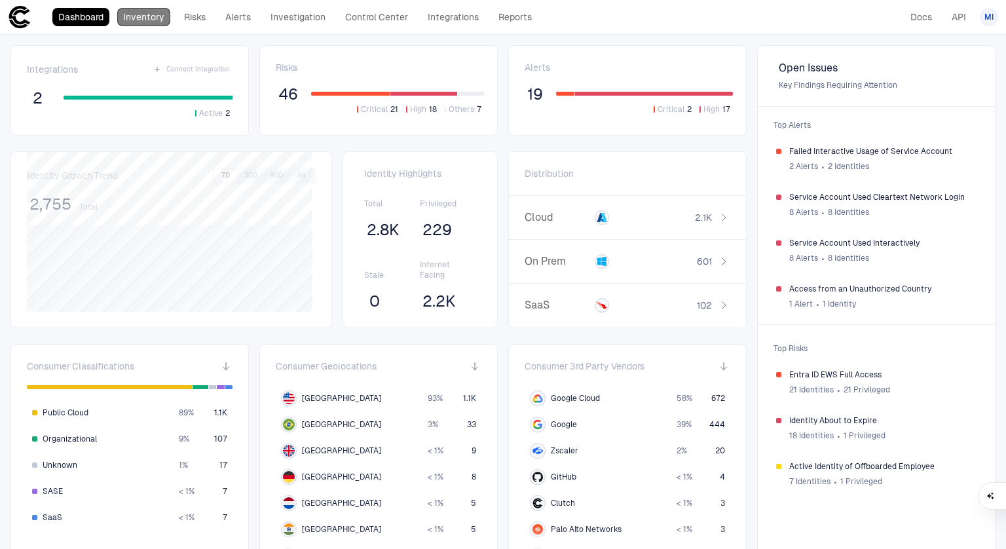
click at [142, 18] on link "Inventory" at bounding box center [143, 17] width 53 height 18
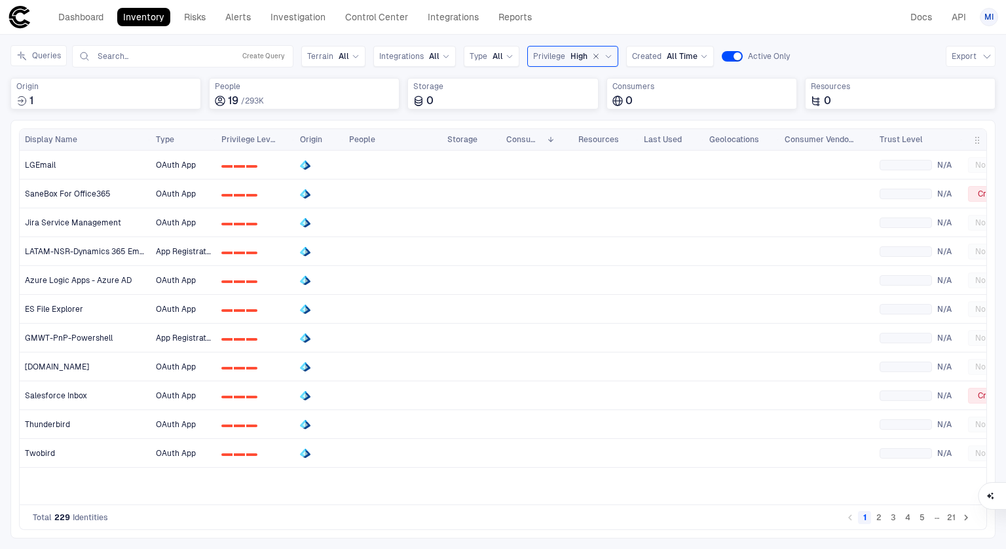
click at [592, 57] on icon "button" at bounding box center [596, 56] width 8 height 8
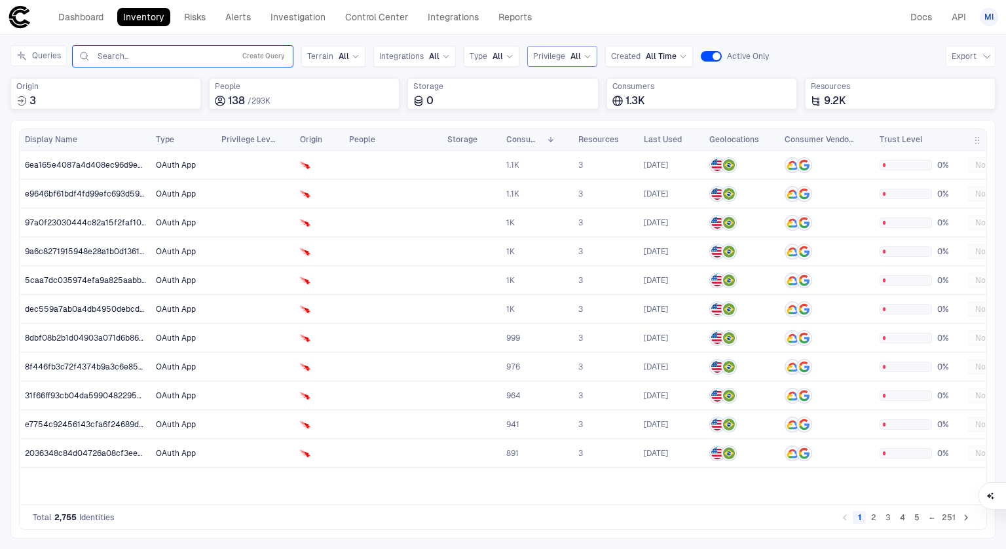
click at [202, 52] on input "text" at bounding box center [162, 56] width 133 height 10
type input "***"
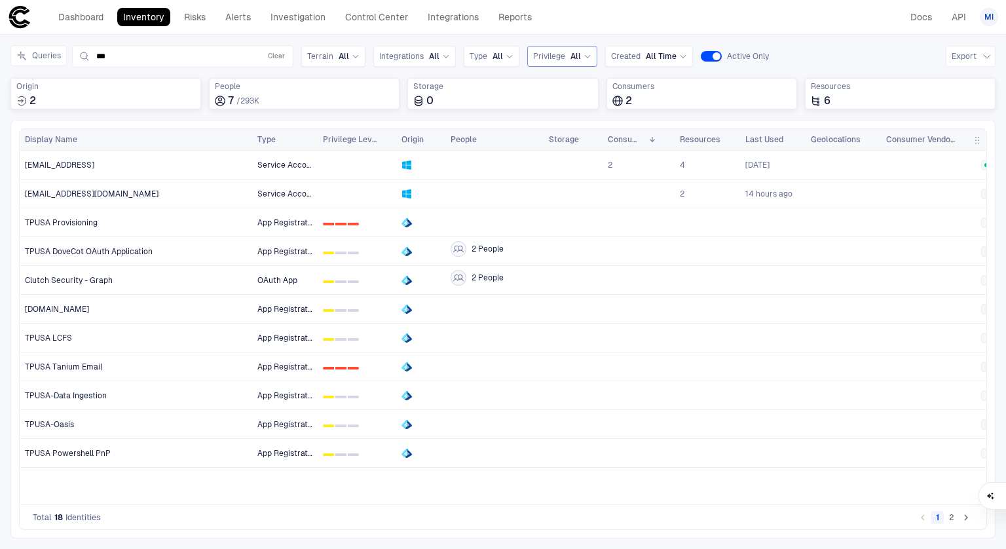
drag, startPoint x: 147, startPoint y: 143, endPoint x: 250, endPoint y: 139, distance: 102.9
click at [250, 139] on div at bounding box center [251, 139] width 5 height 21
click at [954, 519] on button "2" at bounding box center [951, 517] width 13 height 13
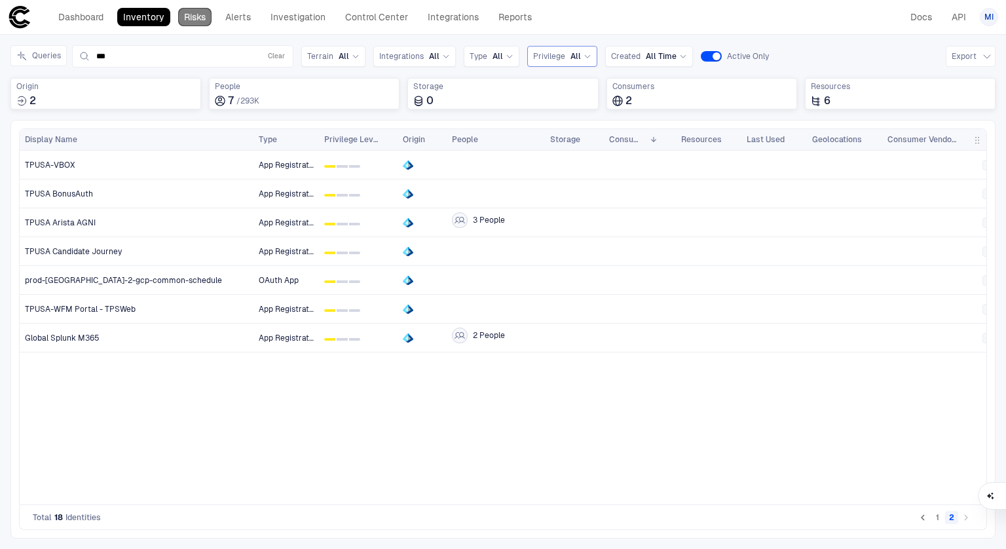
click at [198, 20] on link "Risks" at bounding box center [194, 17] width 33 height 18
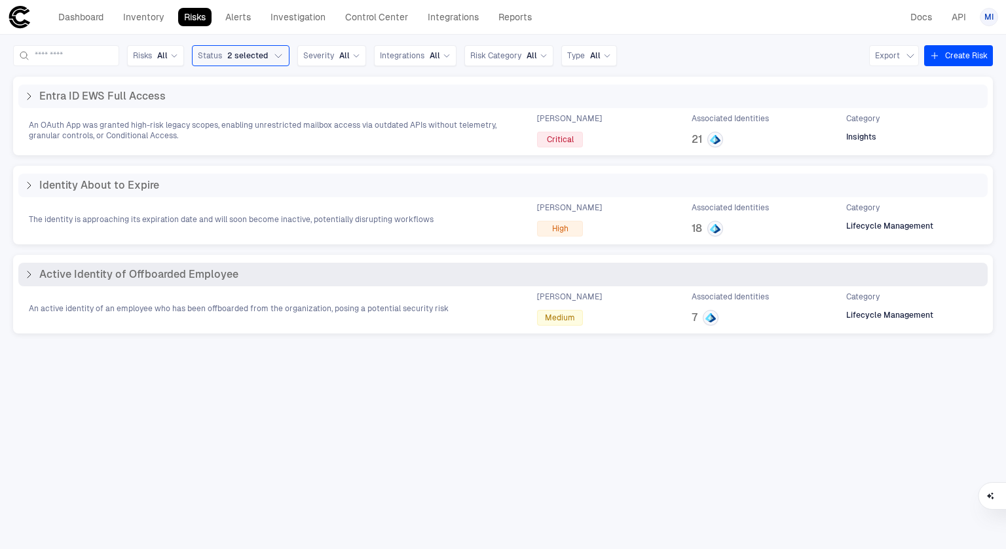
click at [29, 272] on icon at bounding box center [29, 274] width 10 height 10
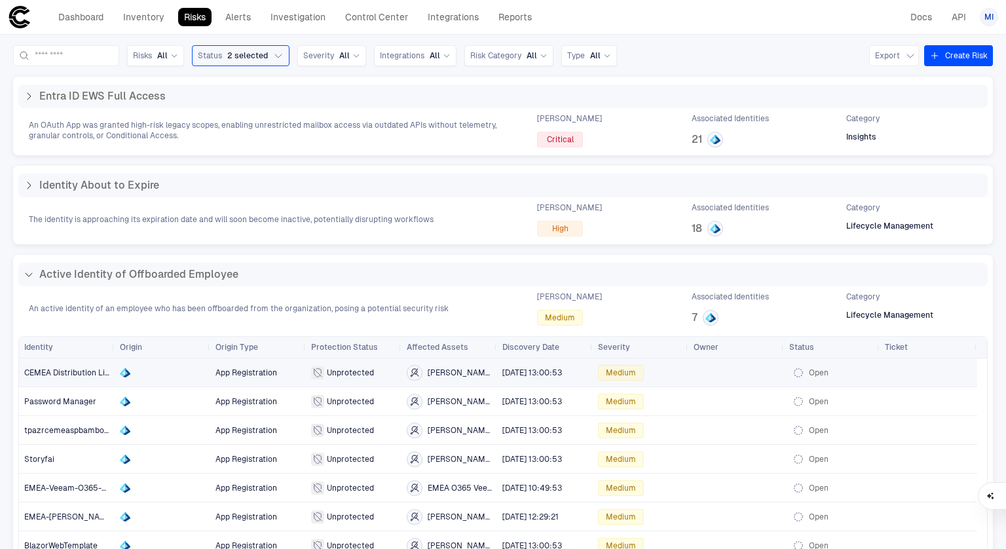
scroll to position [37, 0]
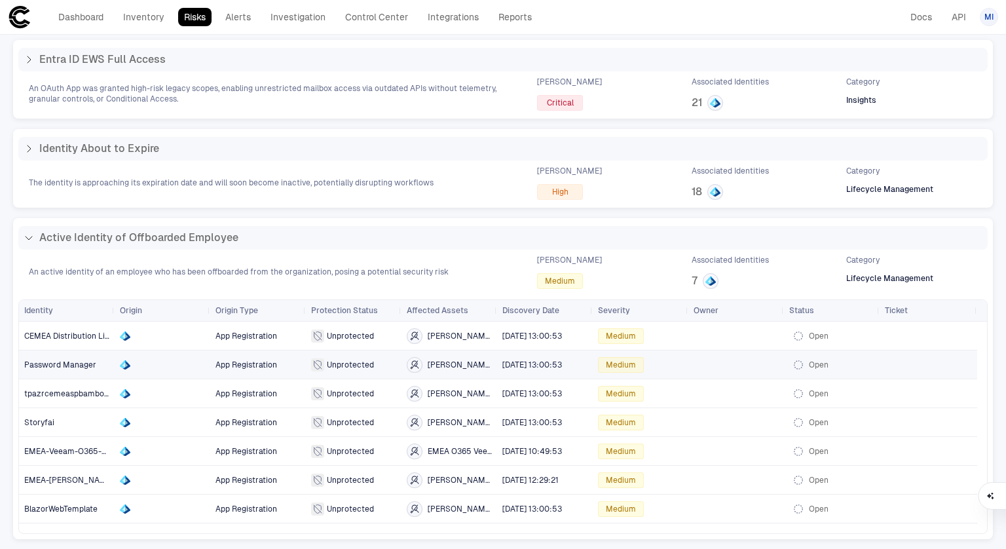
click at [170, 368] on div at bounding box center [162, 365] width 85 height 10
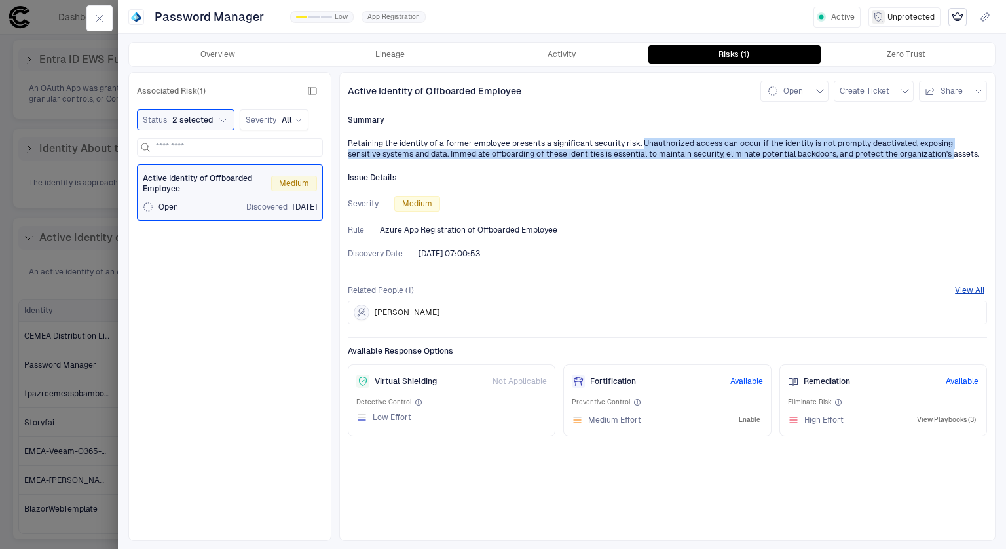
drag, startPoint x: 637, startPoint y: 145, endPoint x: 909, endPoint y: 151, distance: 272.6
click at [909, 151] on div "Retaining the identity of a former employee presents a significant security ris…" at bounding box center [667, 148] width 639 height 21
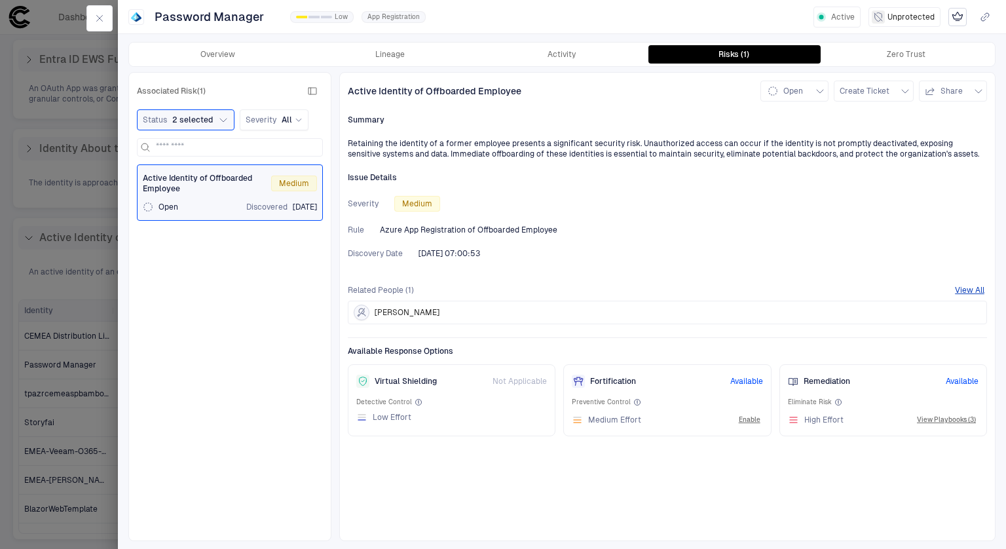
click at [663, 187] on div "Active Identity of Offboarded Employee Open Create Ticket Share Summary Retaini…" at bounding box center [667, 306] width 656 height 469
click at [115, 18] on div at bounding box center [99, 18] width 37 height 37
click at [97, 18] on icon "button" at bounding box center [99, 18] width 10 height 10
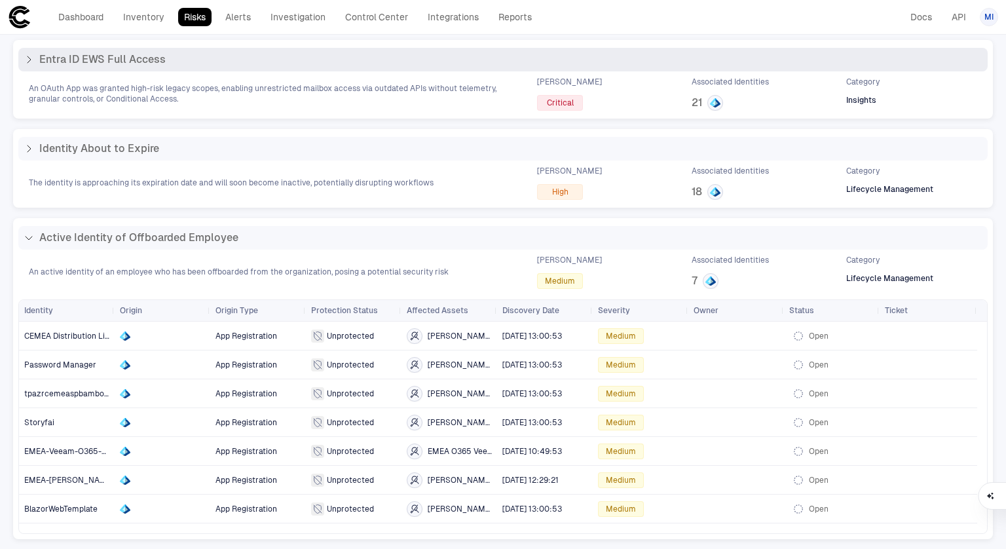
click at [27, 62] on icon at bounding box center [29, 59] width 10 height 10
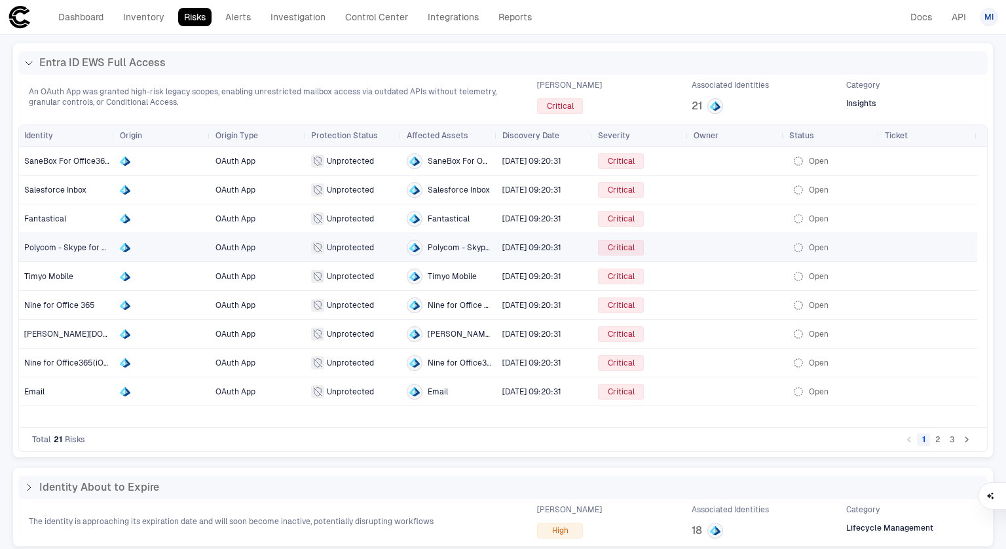
scroll to position [37, 0]
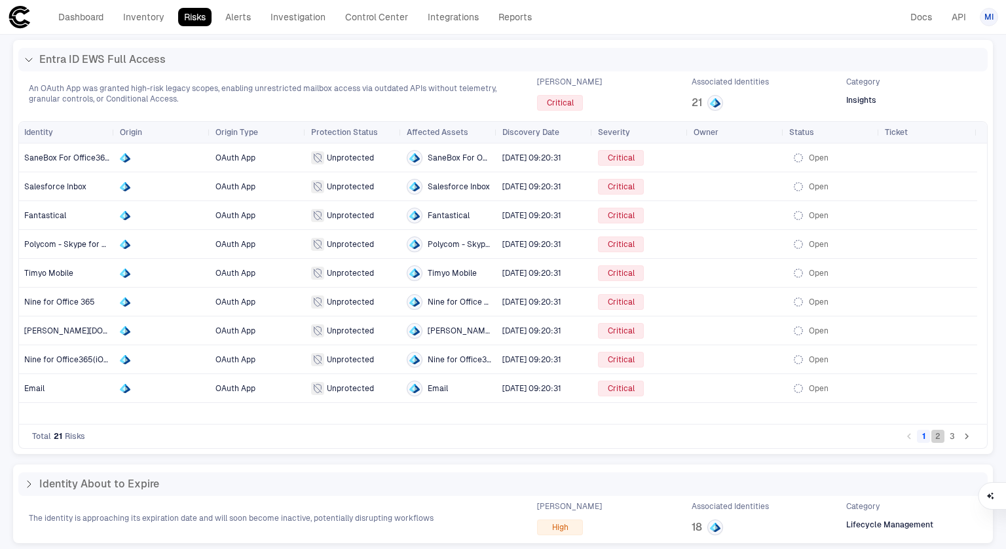
click at [932, 438] on button "2" at bounding box center [938, 436] width 13 height 13
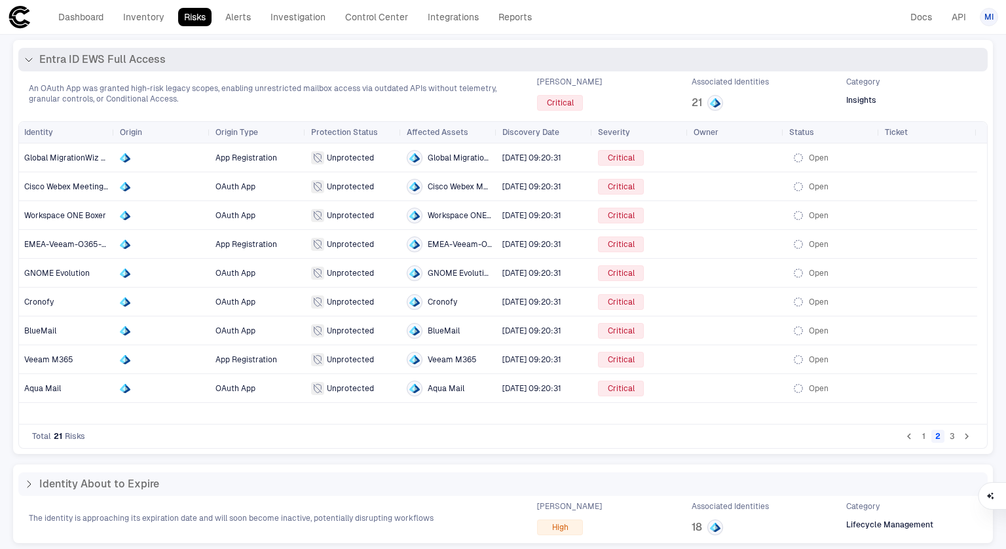
drag, startPoint x: 178, startPoint y: 58, endPoint x: 37, endPoint y: 85, distance: 143.5
click at [37, 85] on div "Entra ID EWS Full Access An OAuth App was granted high-risk legacy scopes, enab…" at bounding box center [503, 79] width 970 height 63
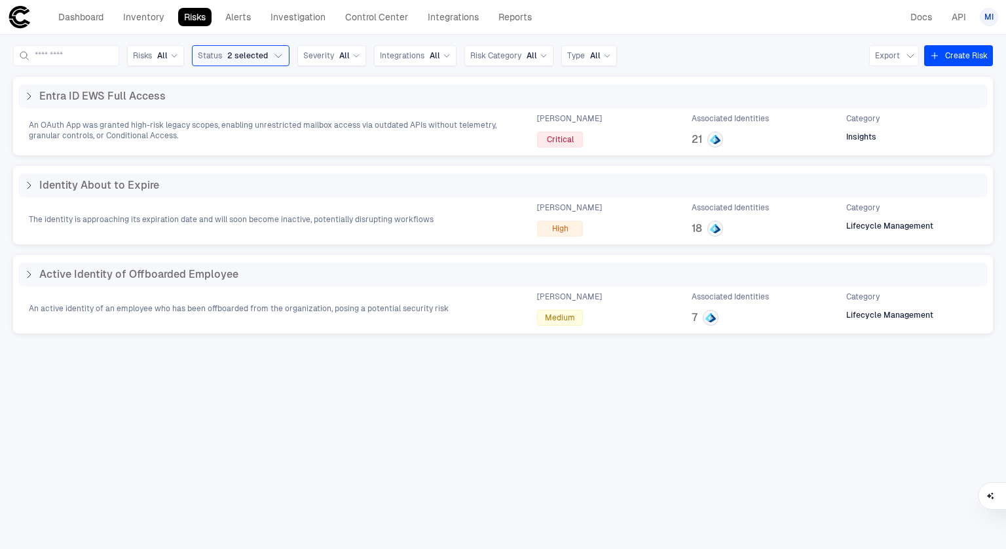
click at [987, 19] on span "MI" at bounding box center [989, 17] width 9 height 10
click at [928, 83] on span "Admin Settings" at bounding box center [925, 84] width 56 height 10
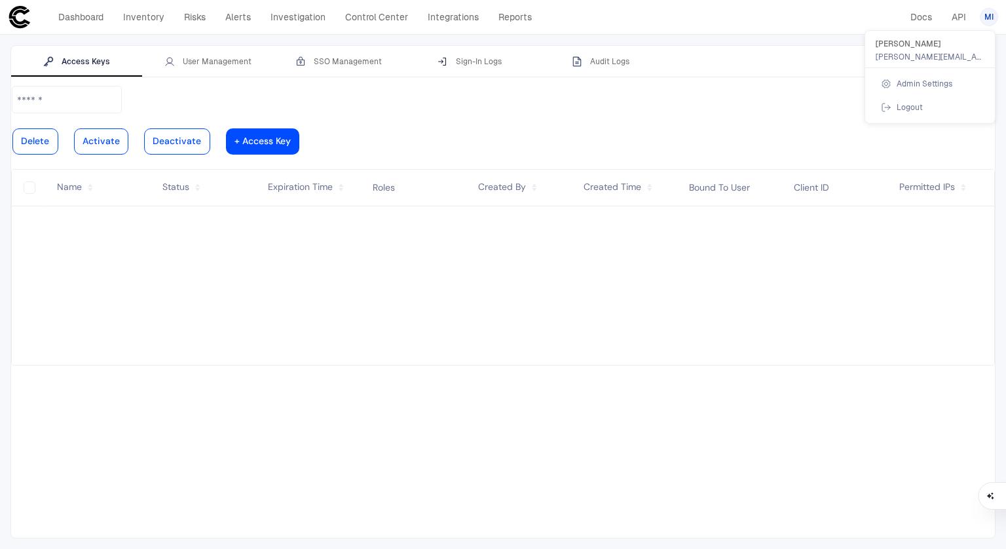
click at [221, 62] on div at bounding box center [503, 274] width 1006 height 549
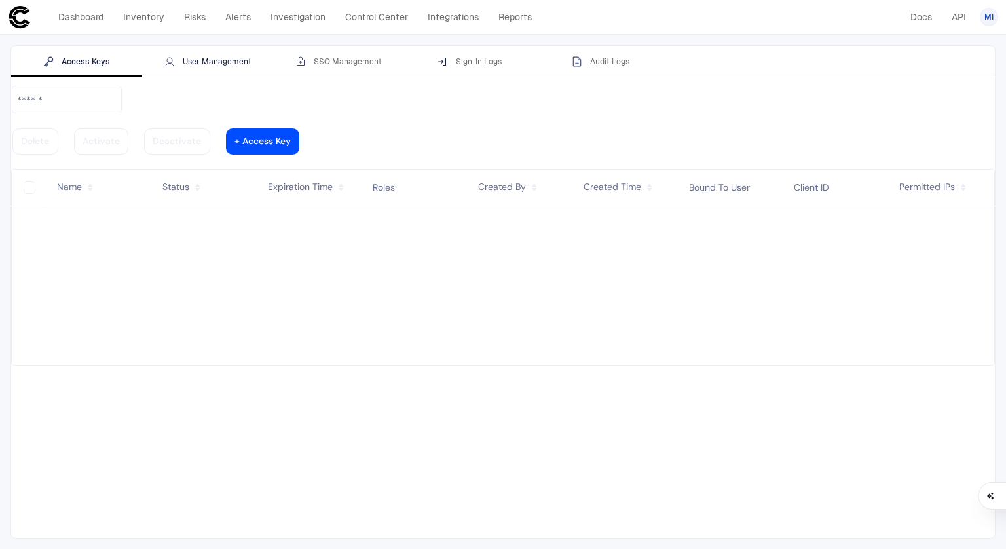
click at [204, 58] on div "User Management" at bounding box center [207, 61] width 87 height 10
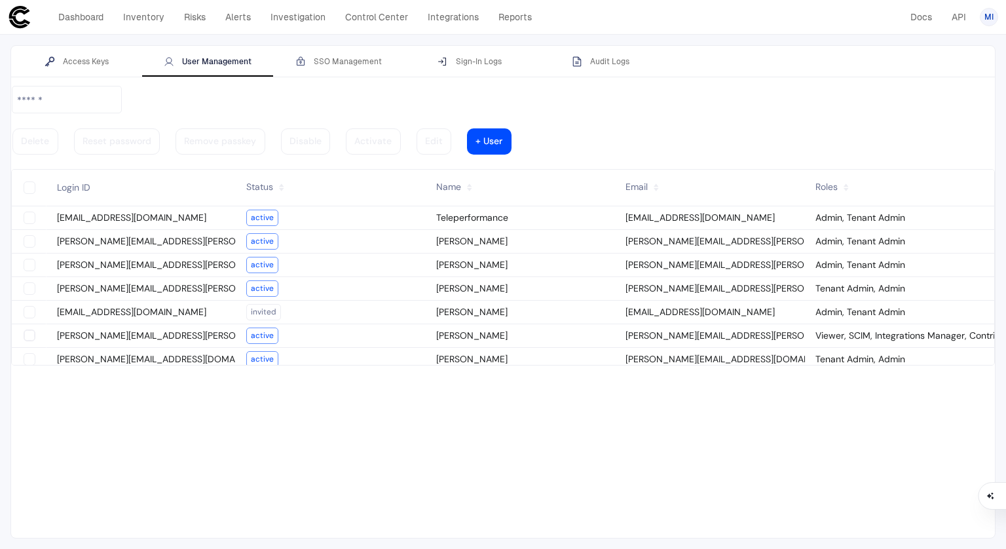
type vaadin-text-field "on"
type descope-checkbox "true"
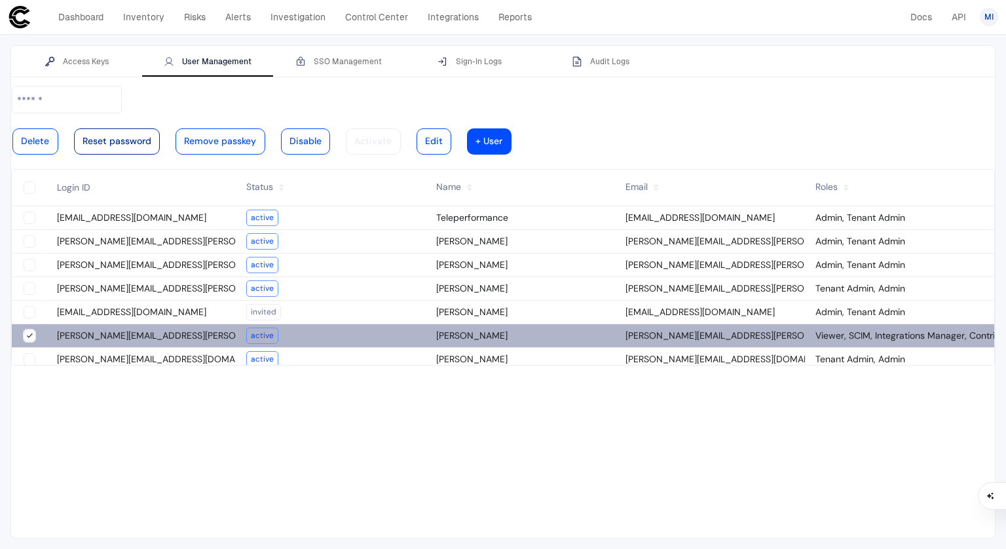
type descope-boolean-field-internal "true"
click at [151, 138] on div at bounding box center [117, 141] width 69 height 7
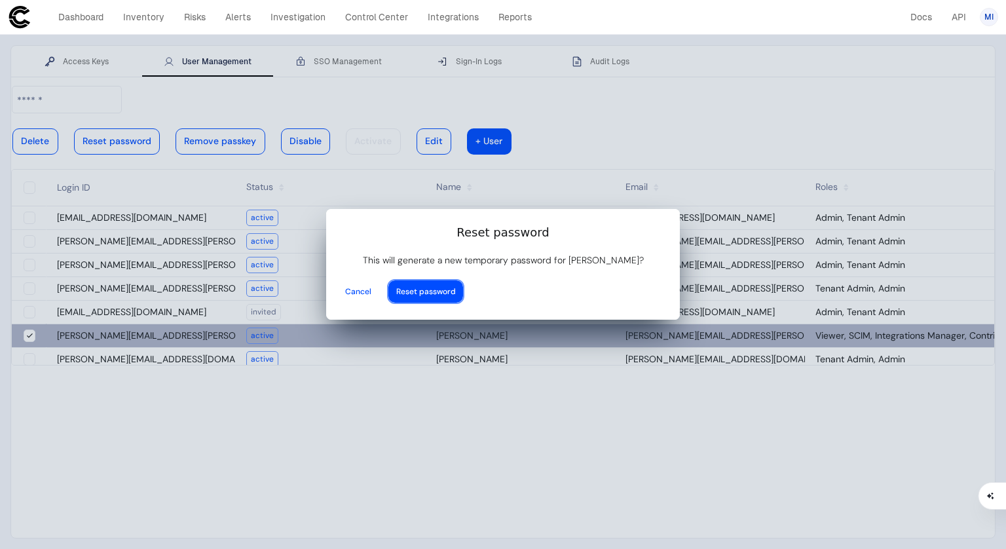
click at [465, 279] on descope-button "Reset password" at bounding box center [425, 291] width 77 height 25
click at [456, 289] on div at bounding box center [426, 291] width 60 height 5
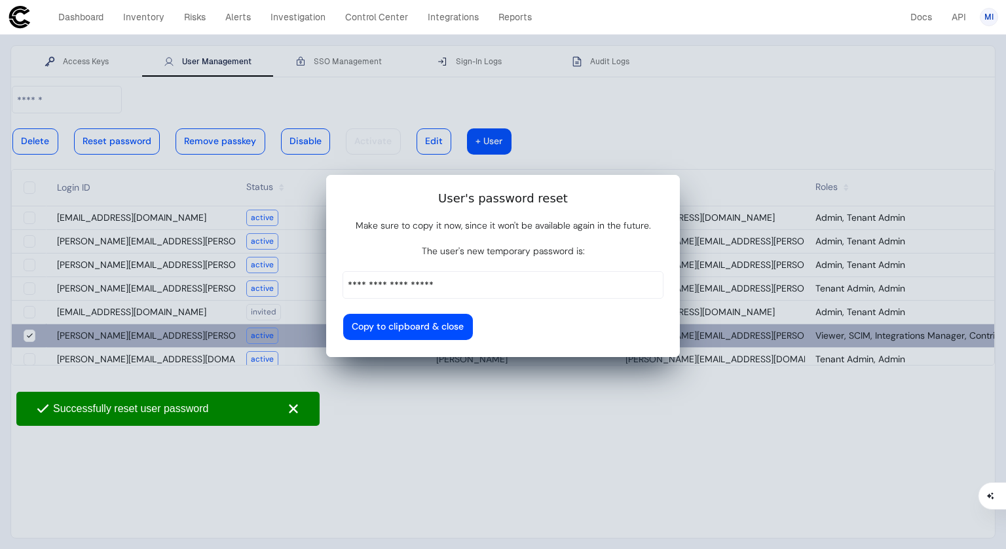
type input "**********"
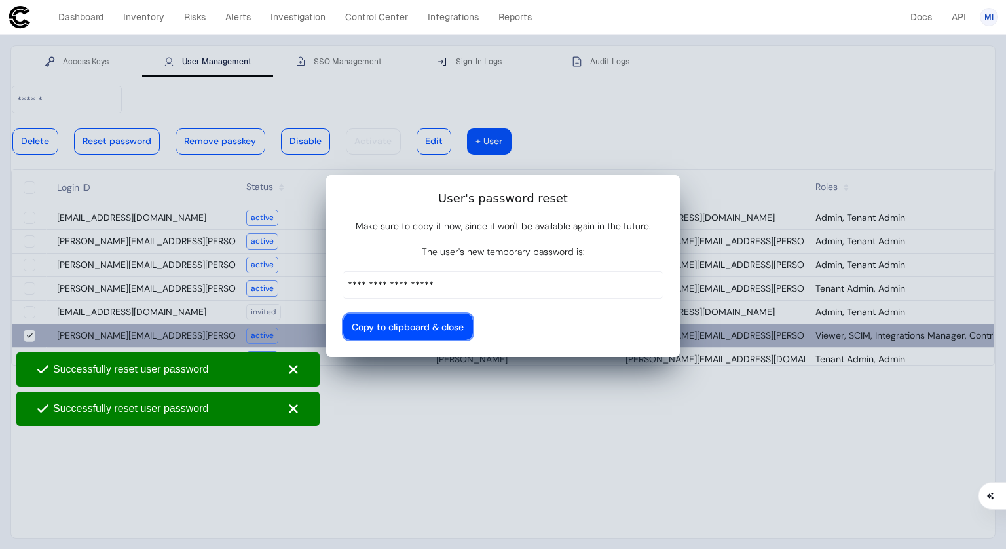
click at [473, 315] on vaadin-button "Copy to clipboard & close" at bounding box center [408, 327] width 130 height 26
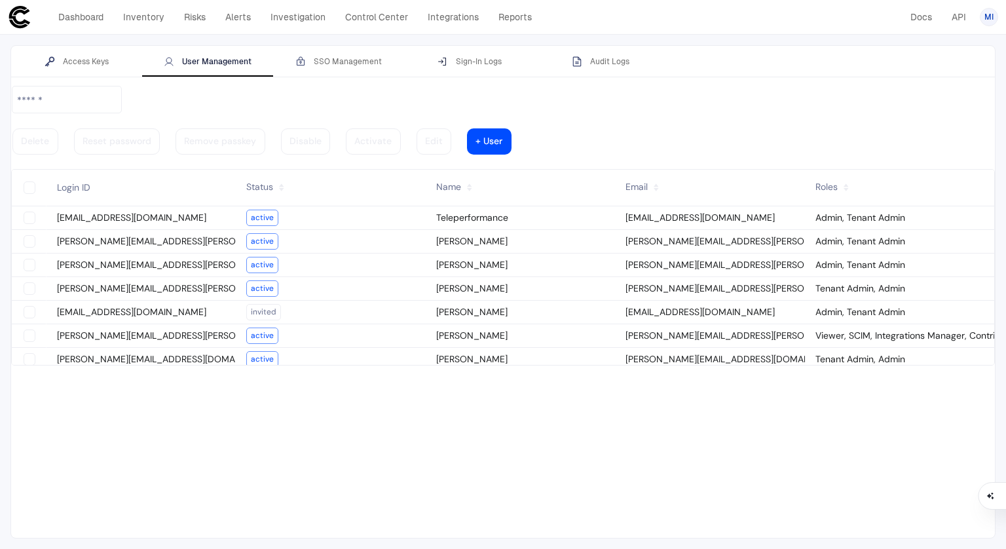
click at [246, 440] on div at bounding box center [503, 311] width 984 height 453
click at [39, 326] on vaadin-grid-cell-content at bounding box center [29, 336] width 34 height 20
type descope-checkbox "true"
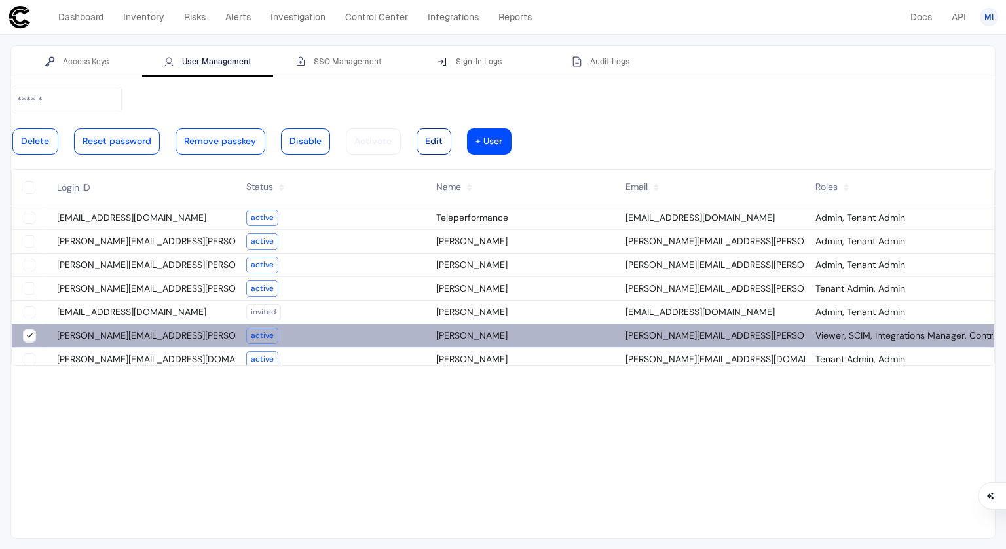
type descope-boolean-field-internal "true"
click at [443, 138] on div at bounding box center [434, 141] width 18 height 7
type input "**********"
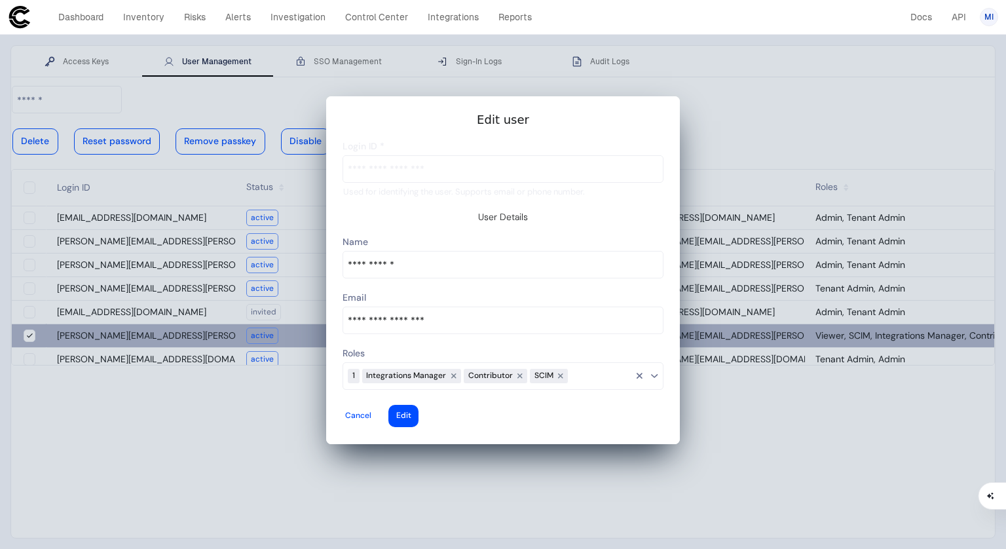
click at [580, 368] on input at bounding box center [600, 376] width 65 height 17
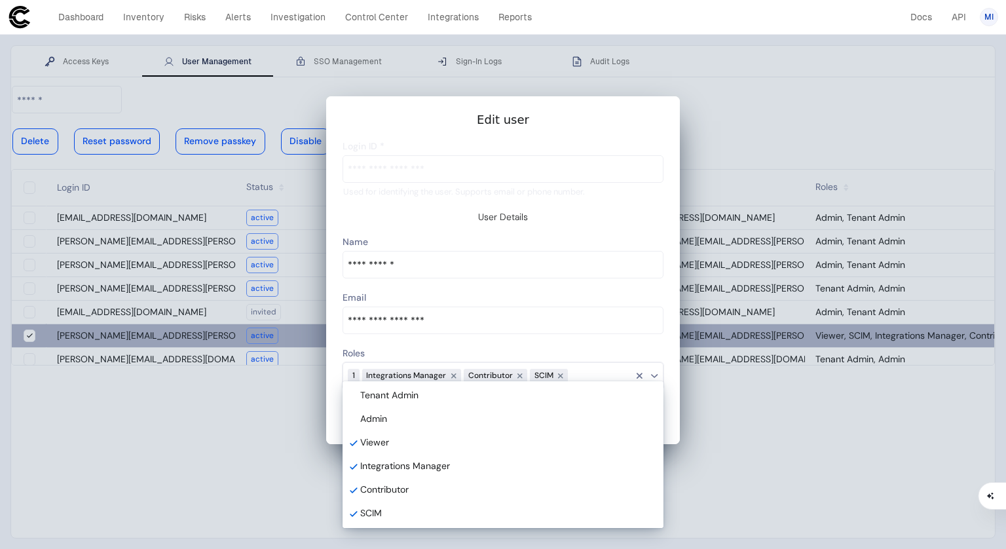
click at [480, 429] on vaadin-multi-select-combo-box-item "Admin" at bounding box center [503, 420] width 316 height 24
click at [488, 394] on div "Tenant Admin" at bounding box center [505, 396] width 290 height 12
click at [424, 446] on div "Viewer" at bounding box center [505, 443] width 290 height 12
click at [423, 463] on span "Integrations Manager" at bounding box center [405, 466] width 90 height 12
click at [417, 484] on div "Contributor" at bounding box center [505, 490] width 290 height 12
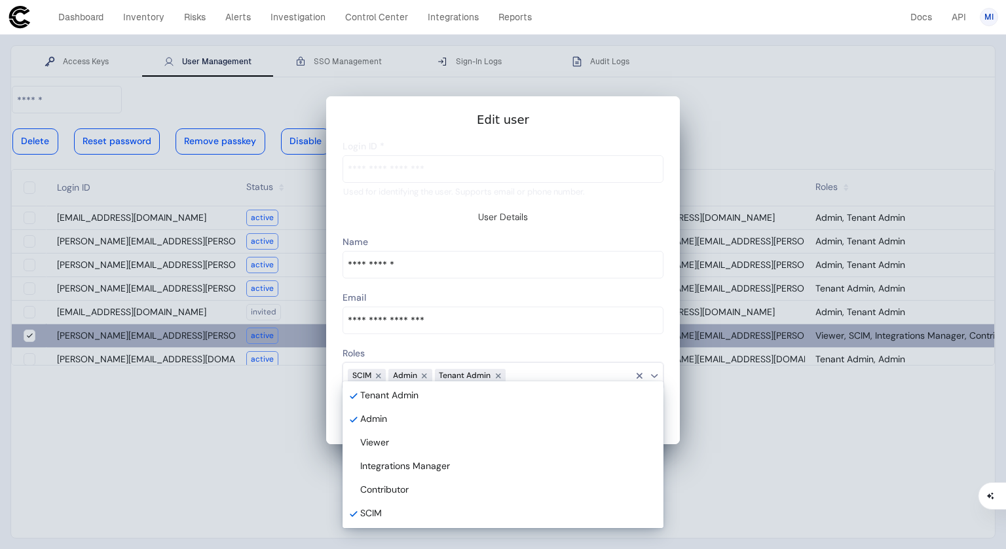
click at [412, 510] on div "SCIM" at bounding box center [505, 514] width 290 height 12
type descope-multi-select-combo-box "Admin,Tenant Admin"
click at [0, 0] on div "Roles" at bounding box center [0, 0] width 0 height 0
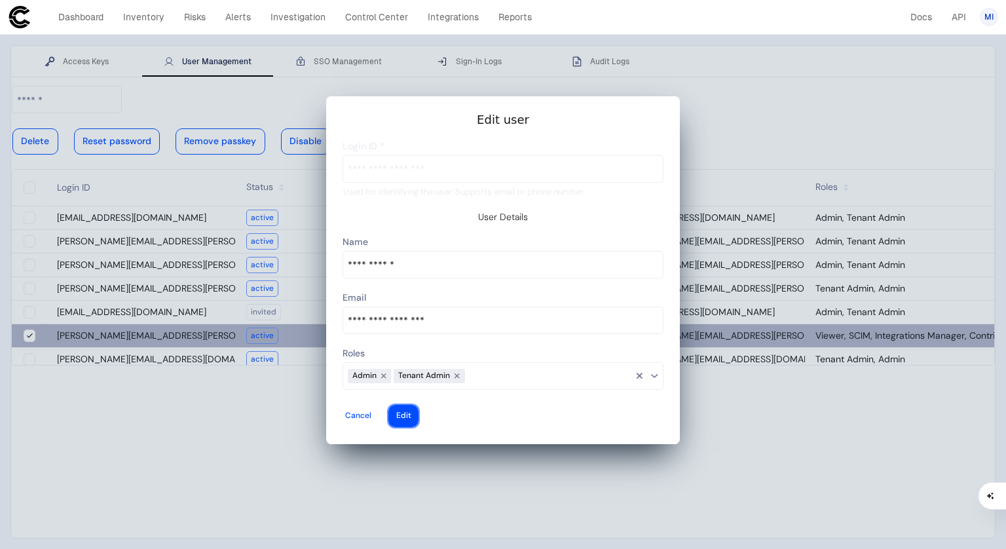
click at [411, 413] on div at bounding box center [403, 415] width 15 height 5
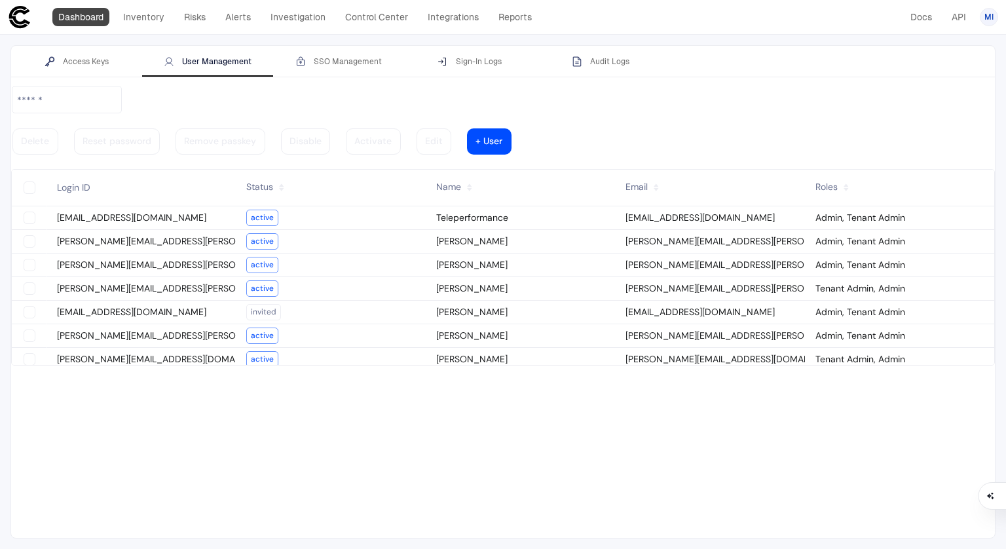
click at [69, 21] on link "Dashboard" at bounding box center [80, 17] width 57 height 18
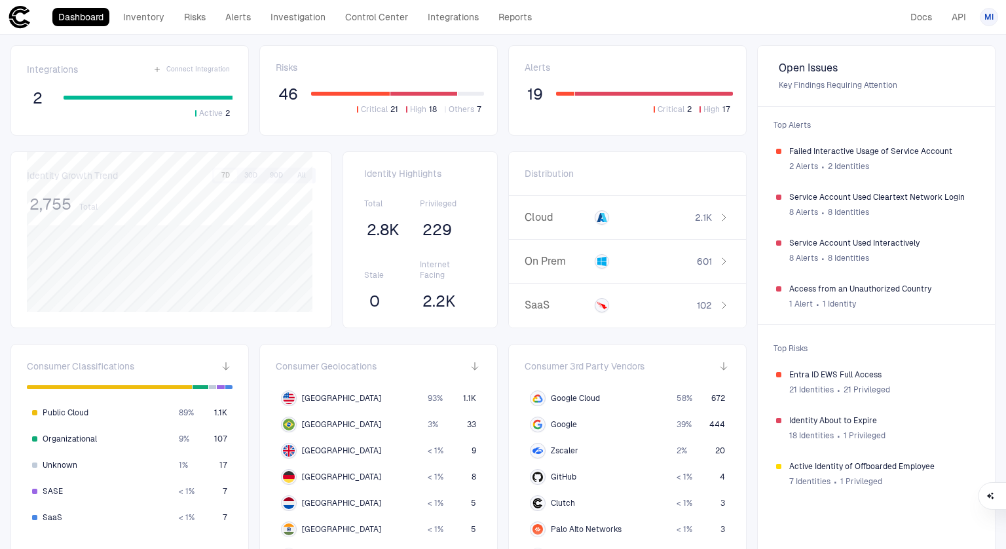
click at [985, 12] on span "MI" at bounding box center [989, 17] width 9 height 10
click at [906, 84] on span "Admin Settings" at bounding box center [925, 84] width 56 height 10
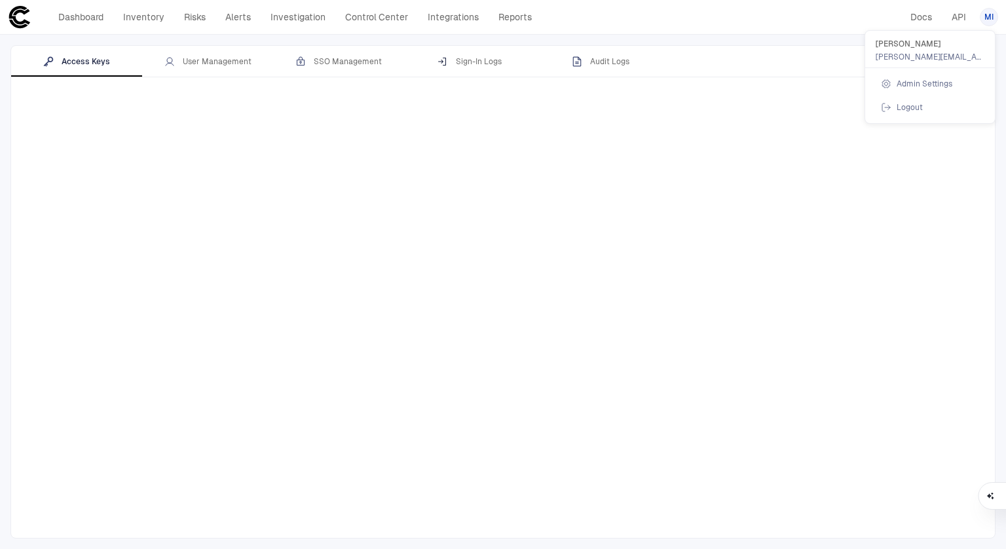
click at [226, 66] on div at bounding box center [503, 274] width 1006 height 549
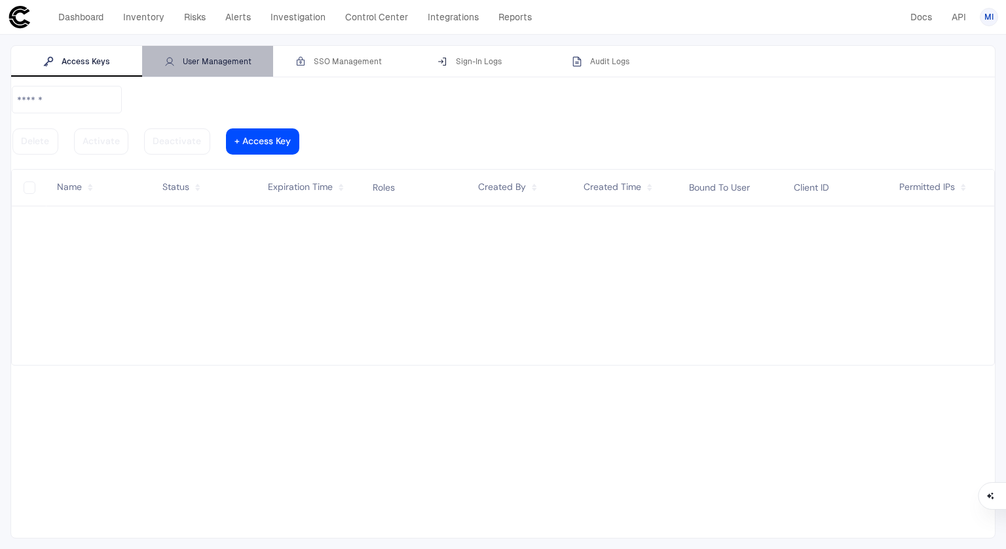
click at [207, 57] on div "User Management" at bounding box center [207, 61] width 87 height 10
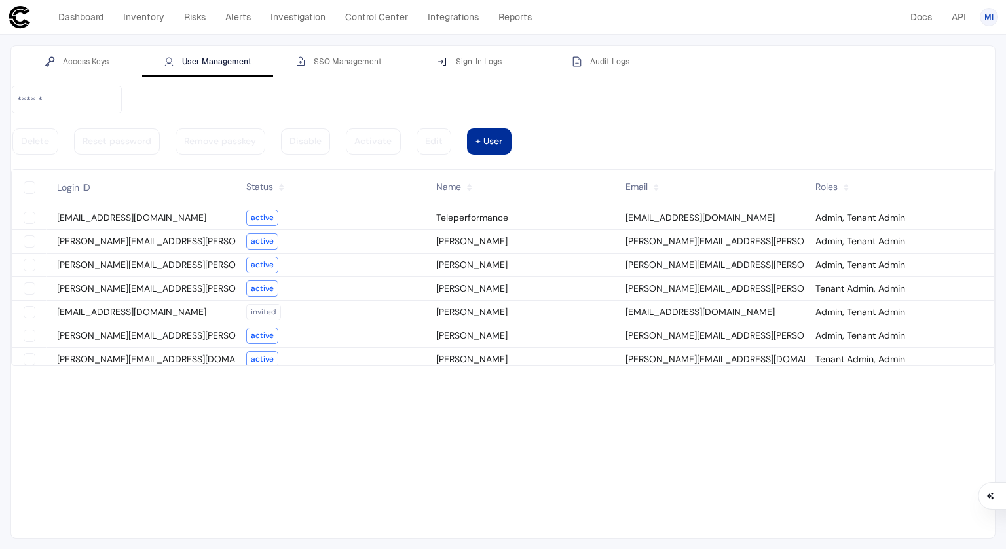
click at [512, 128] on vaadin-button "+ User" at bounding box center [489, 141] width 45 height 26
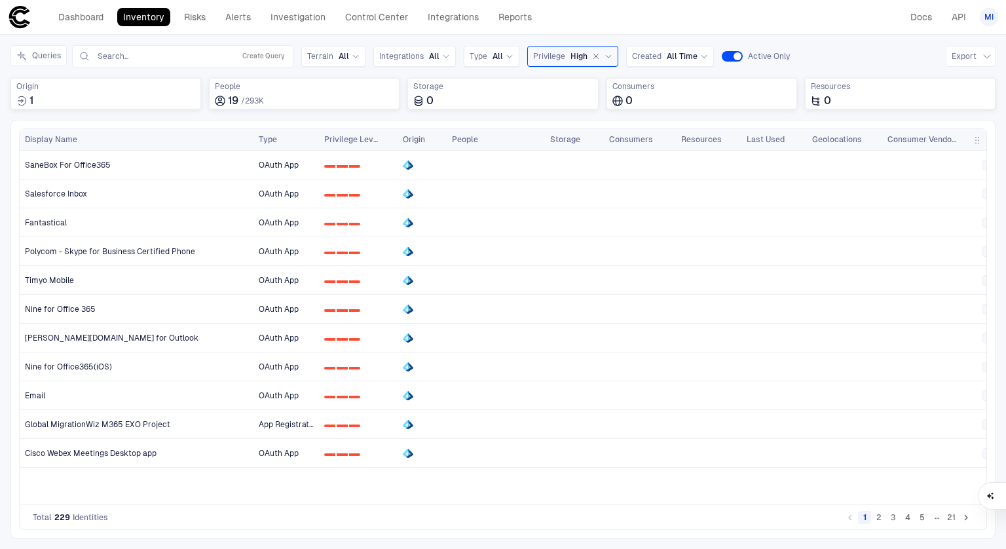
scroll to position [0, 157]
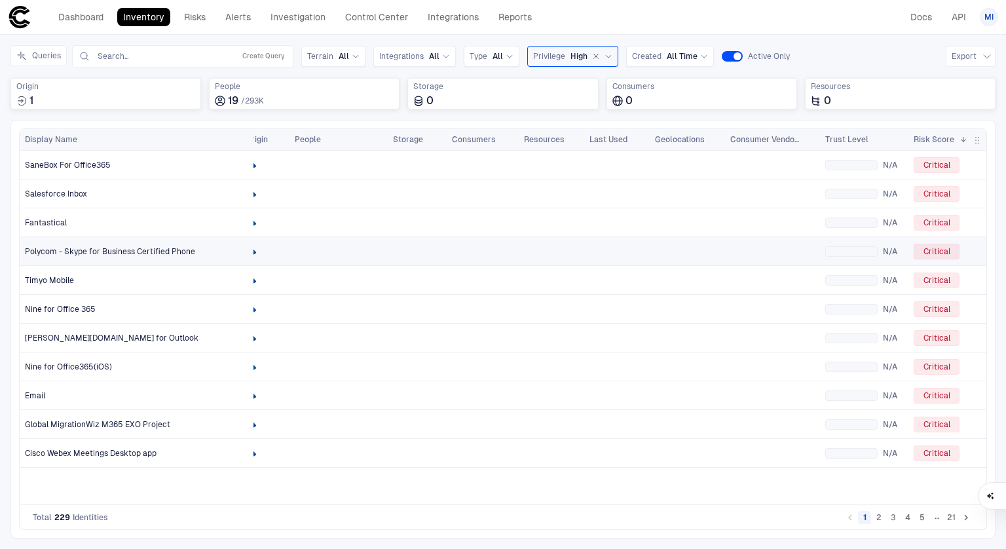
click at [126, 252] on span "Polycom - Skype for Business Certified Phone" at bounding box center [110, 251] width 170 height 10
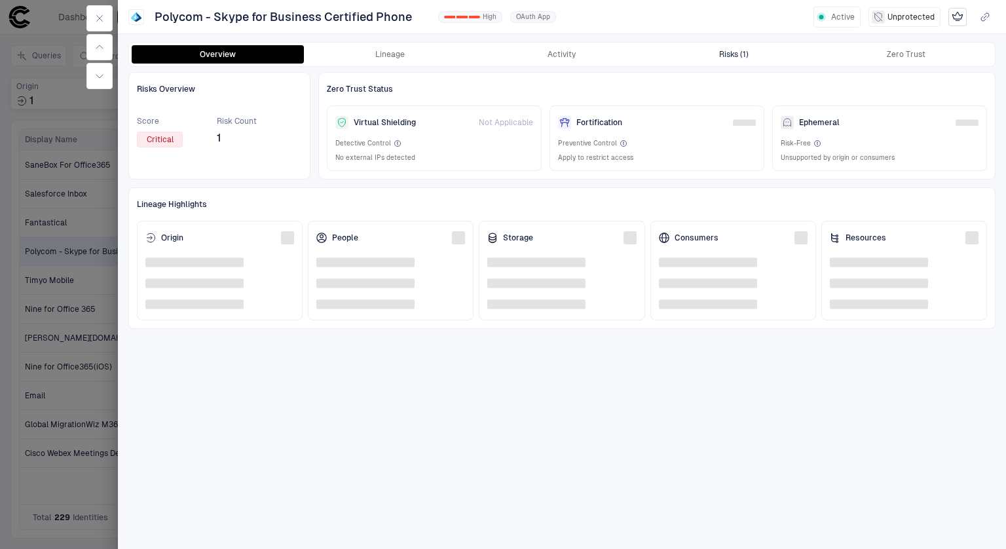
click at [731, 54] on div "Risks (1)" at bounding box center [733, 54] width 29 height 10
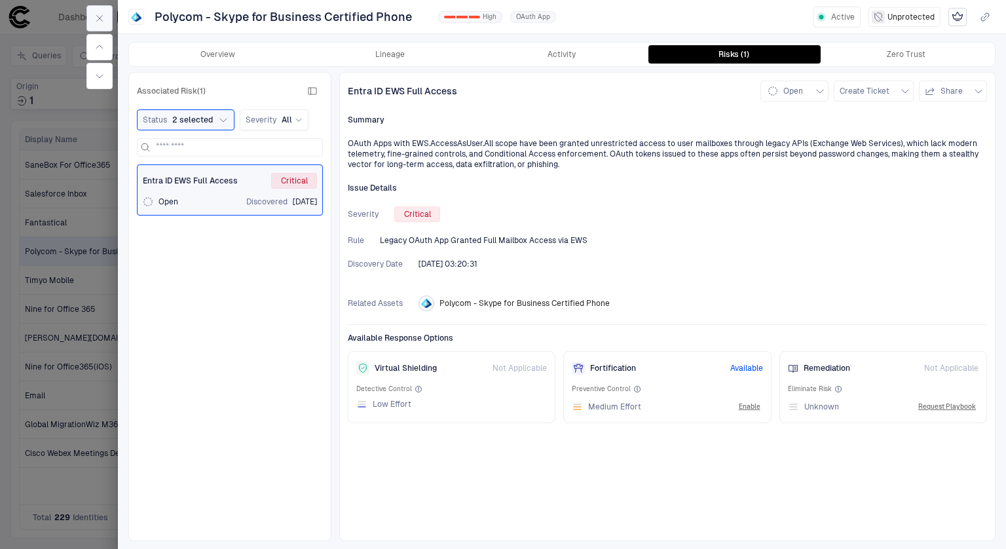
click at [102, 15] on icon "button" at bounding box center [99, 18] width 10 height 10
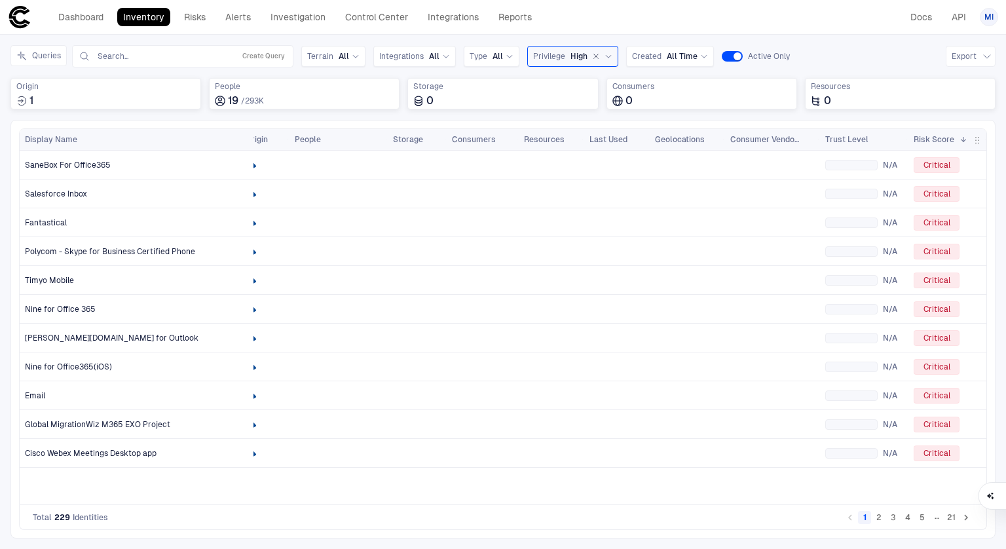
click at [587, 132] on div "Last Used" at bounding box center [617, 139] width 66 height 21
click at [607, 136] on span "Last Used" at bounding box center [609, 139] width 38 height 10
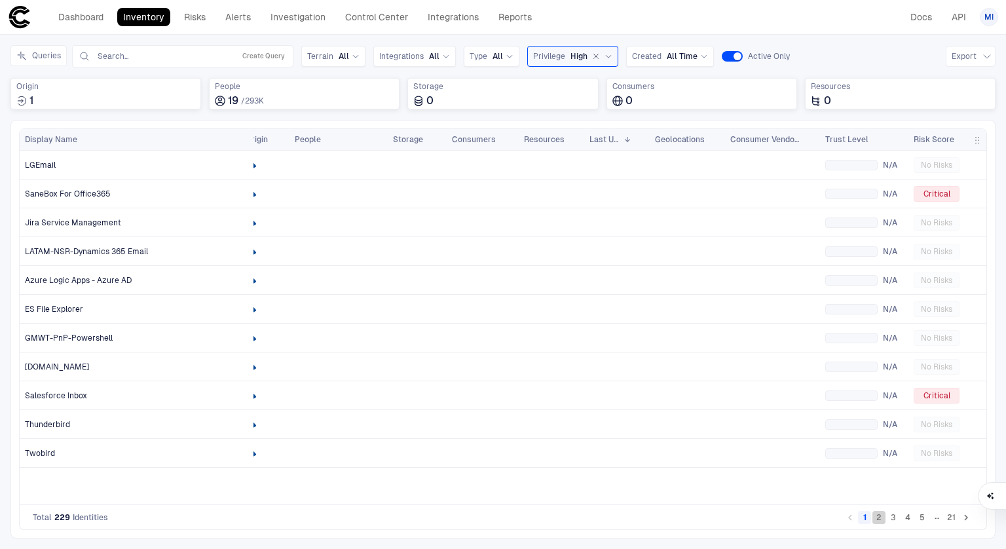
click at [882, 519] on button "2" at bounding box center [879, 517] width 13 height 13
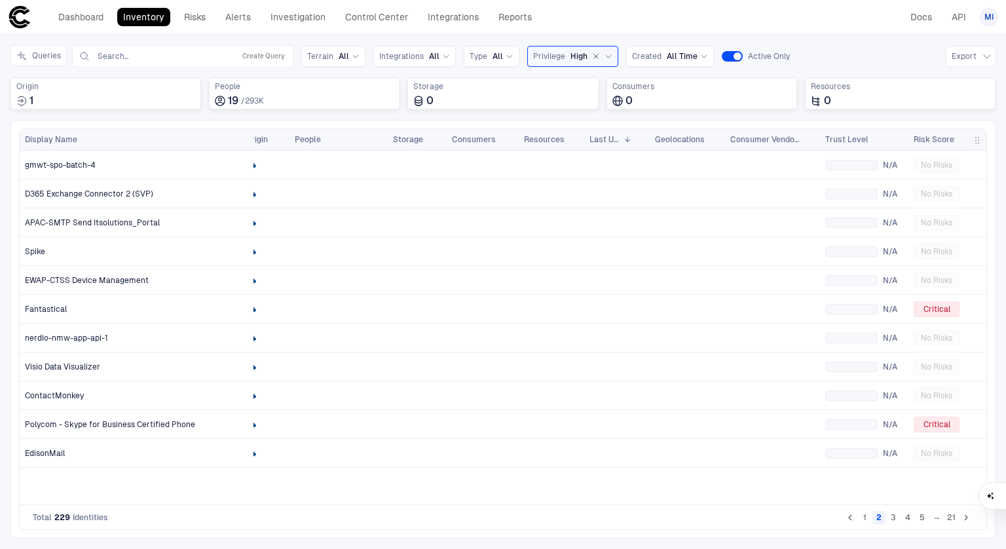
click at [910, 517] on button "4" at bounding box center [908, 517] width 13 height 13
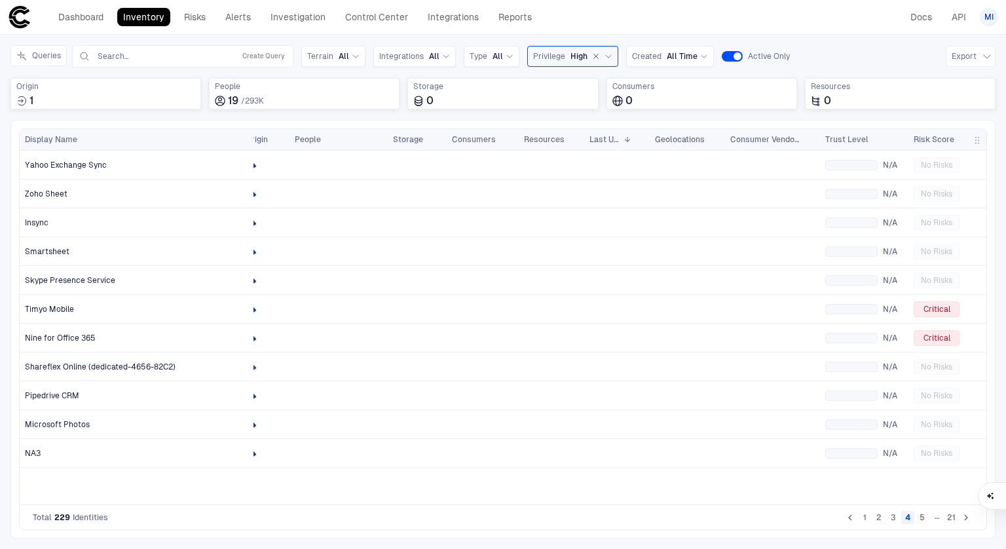
click at [927, 518] on button "5" at bounding box center [922, 517] width 13 height 13
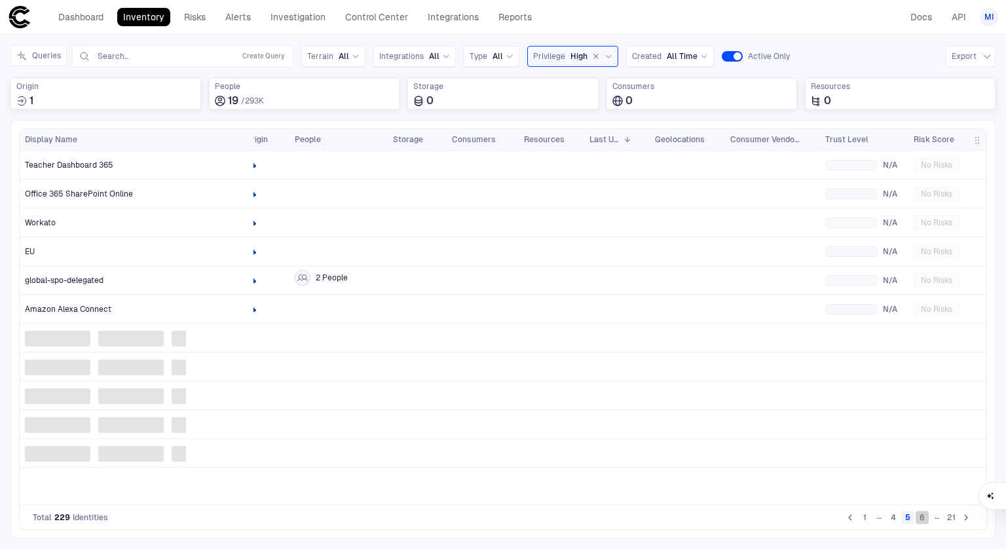
click at [927, 518] on button "6" at bounding box center [922, 517] width 13 height 13
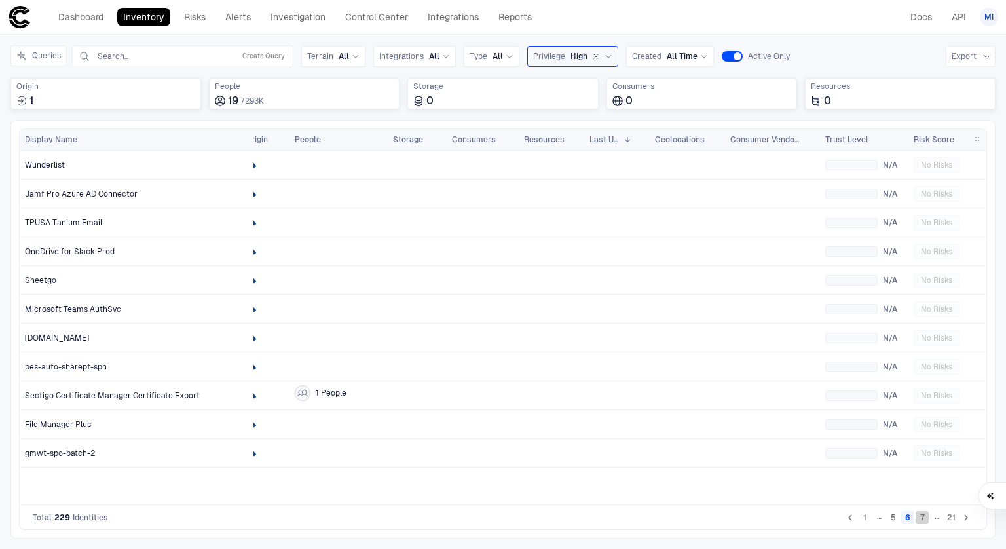
click at [927, 518] on button "7" at bounding box center [922, 517] width 13 height 13
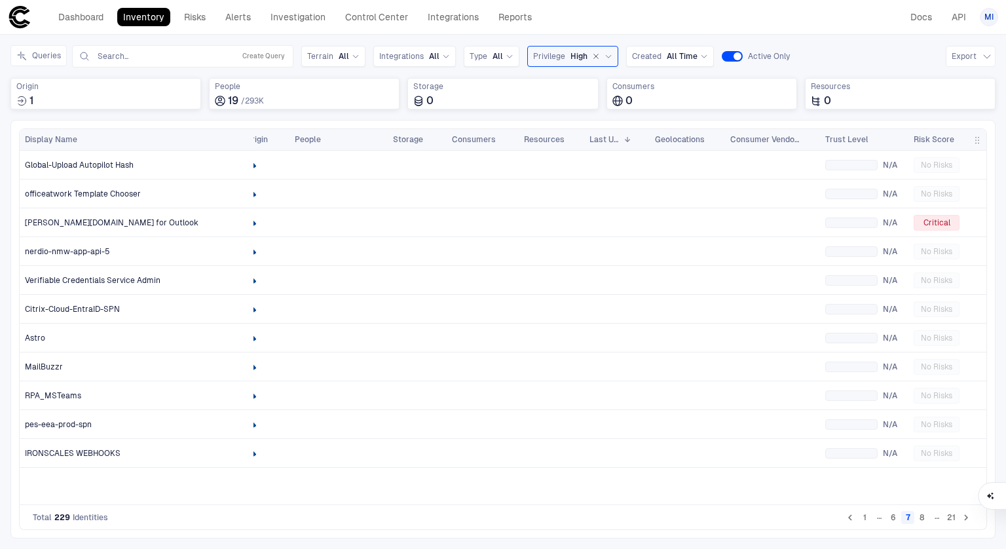
click at [927, 518] on button "8" at bounding box center [922, 517] width 13 height 13
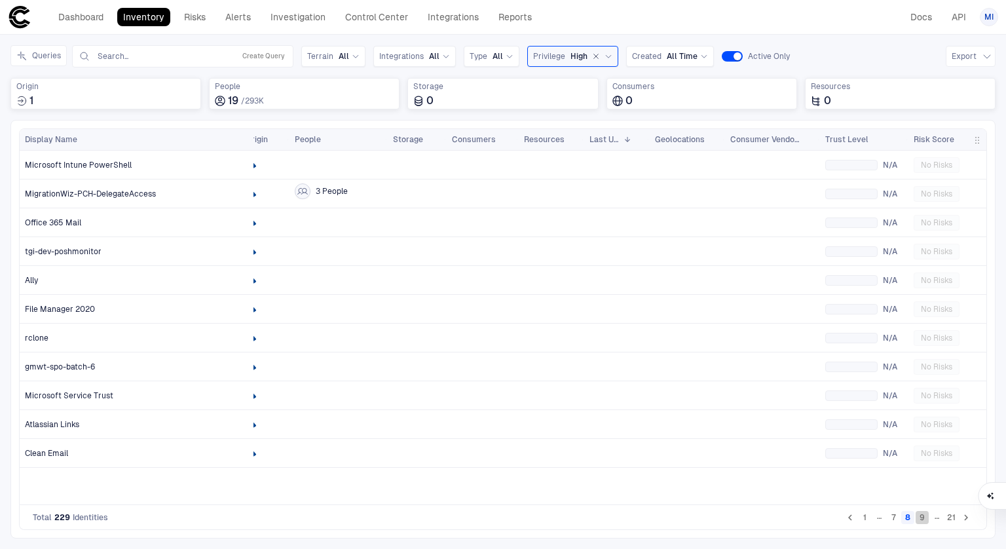
click at [927, 518] on button "9" at bounding box center [922, 517] width 13 height 13
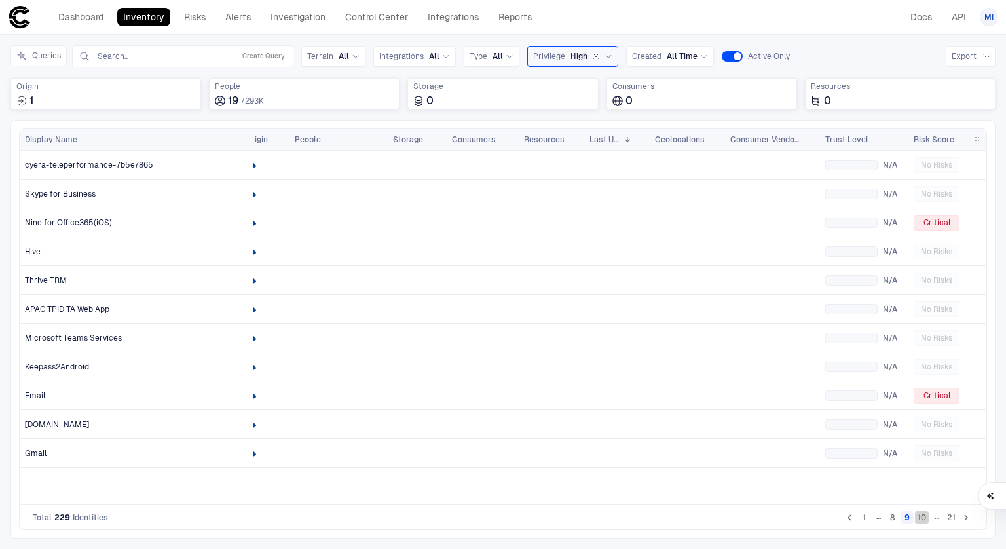
click at [927, 518] on button "10" at bounding box center [922, 517] width 14 height 13
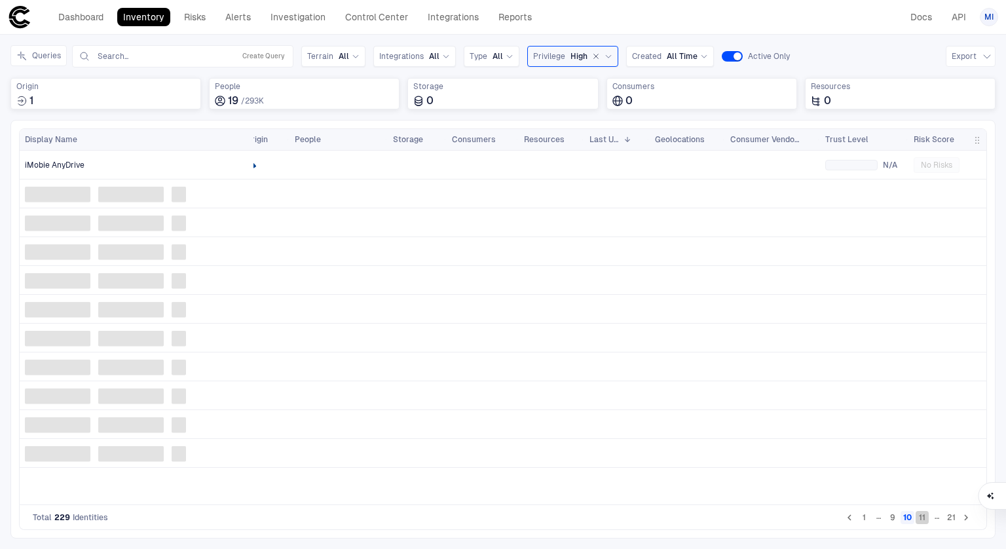
click at [927, 518] on button "11" at bounding box center [922, 517] width 13 height 13
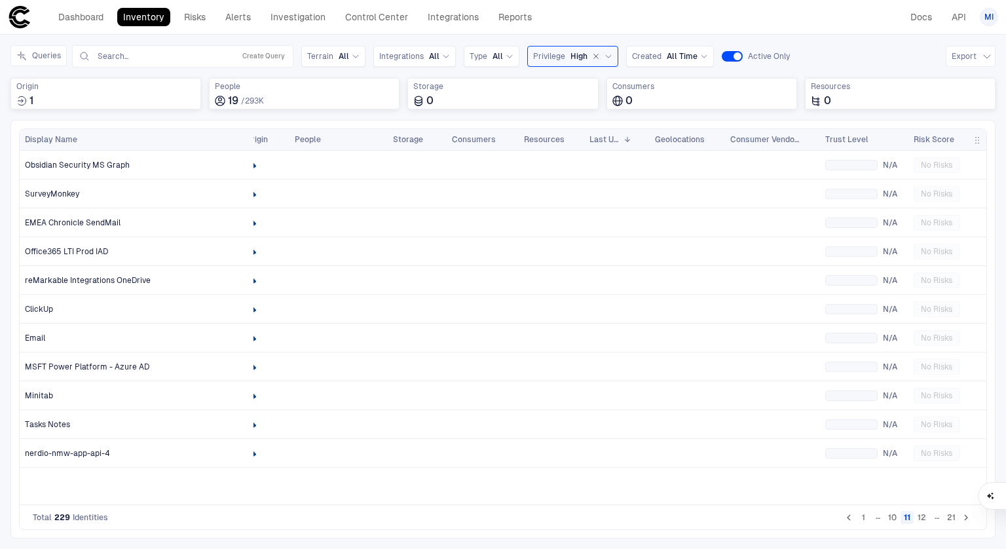
click at [927, 518] on button "12" at bounding box center [922, 517] width 14 height 13
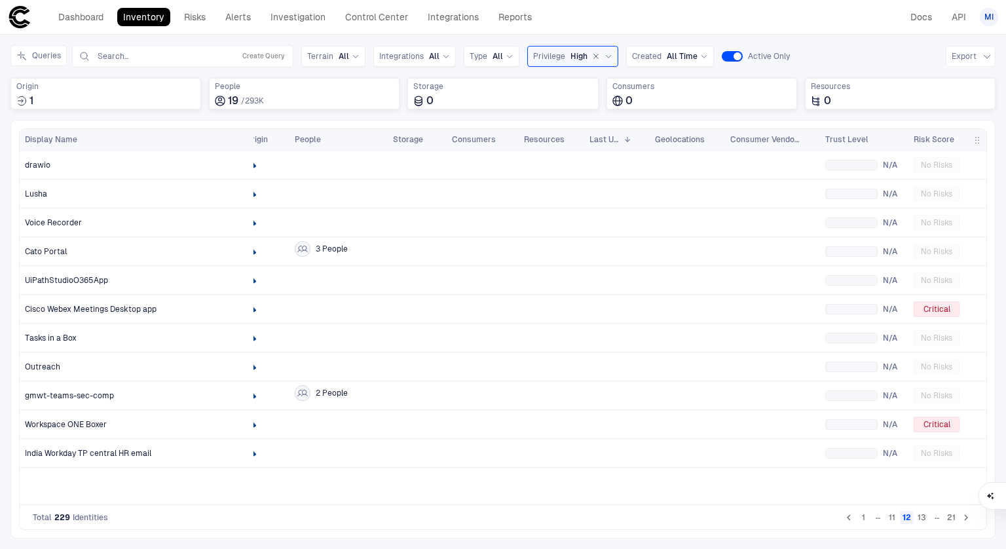
click at [927, 518] on button "13" at bounding box center [922, 517] width 14 height 13
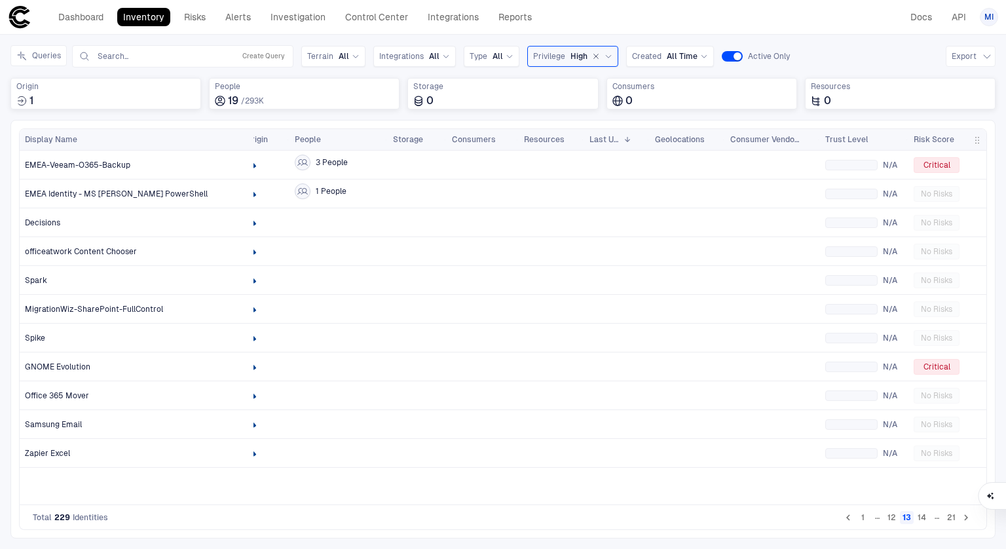
click at [927, 518] on button "14" at bounding box center [922, 517] width 14 height 13
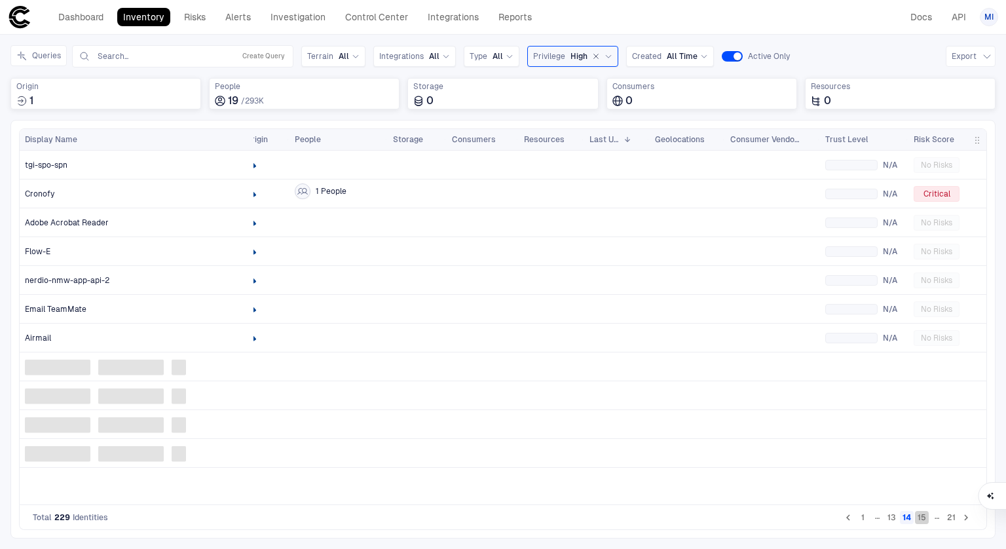
click at [927, 518] on button "15" at bounding box center [922, 517] width 14 height 13
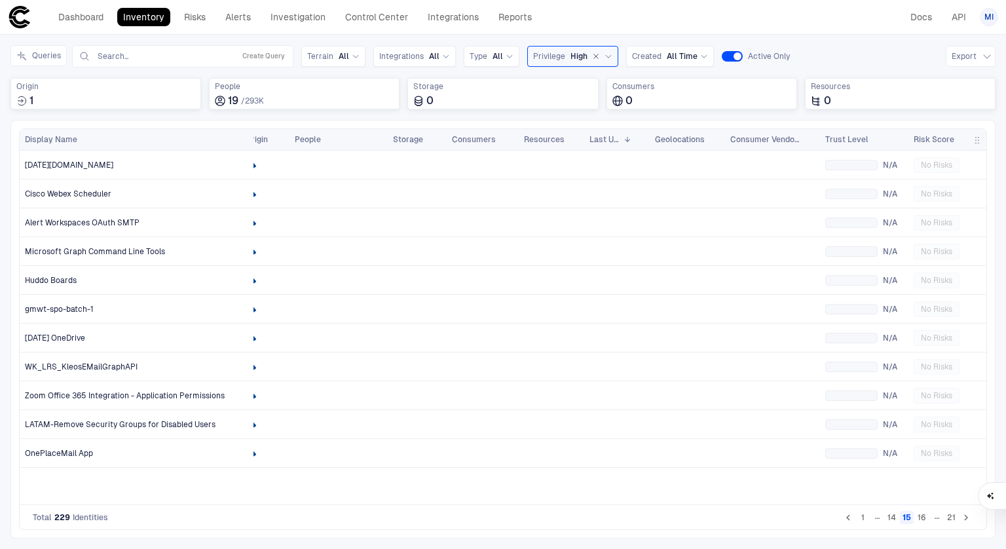
click at [927, 518] on button "16" at bounding box center [922, 517] width 14 height 13
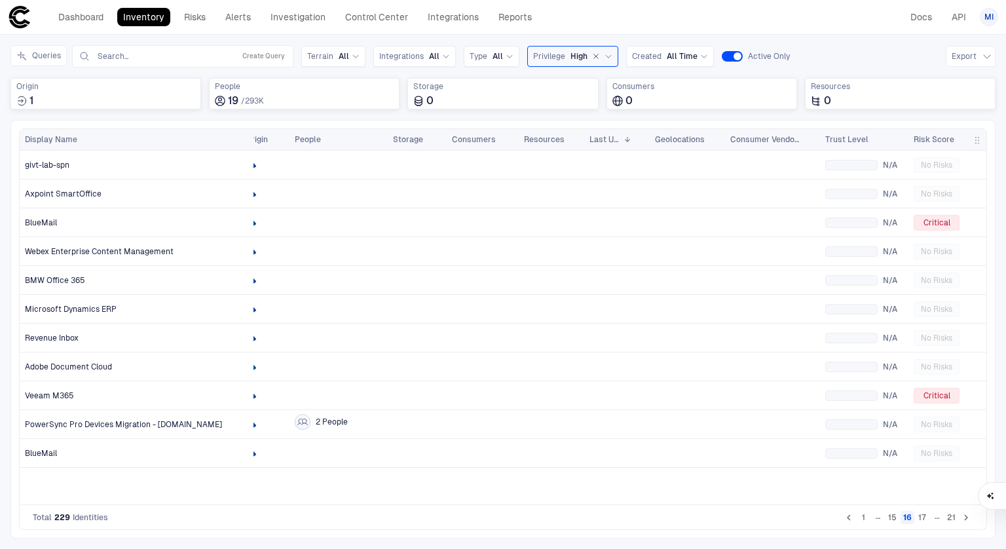
click at [927, 518] on button "17" at bounding box center [922, 517] width 13 height 13
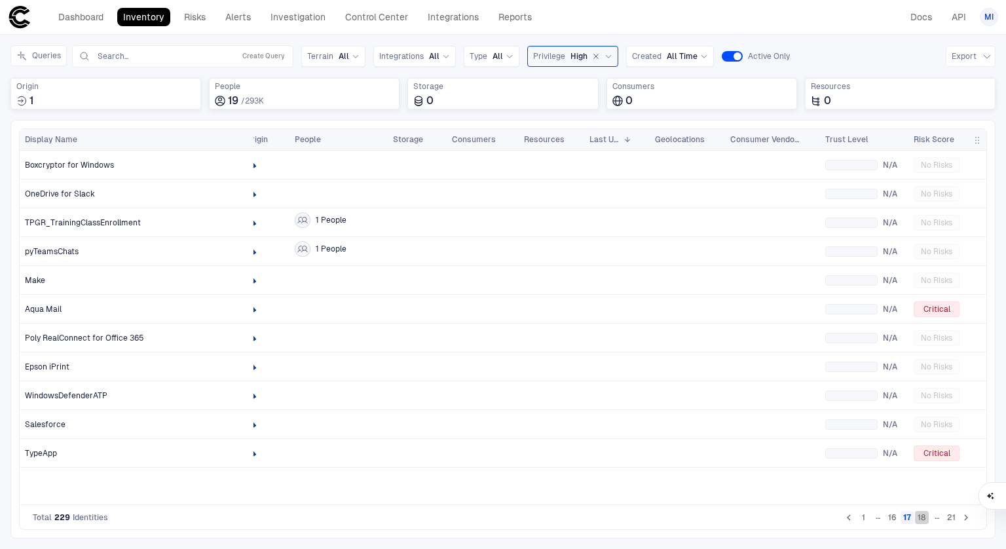
click at [927, 518] on button "18" at bounding box center [922, 517] width 14 height 13
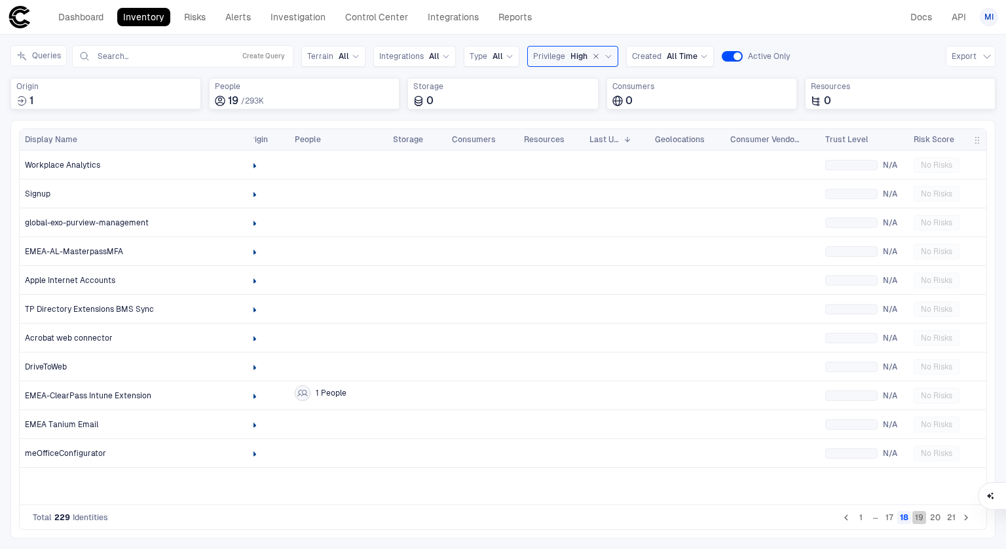
click at [926, 518] on button "19" at bounding box center [920, 517] width 14 height 13
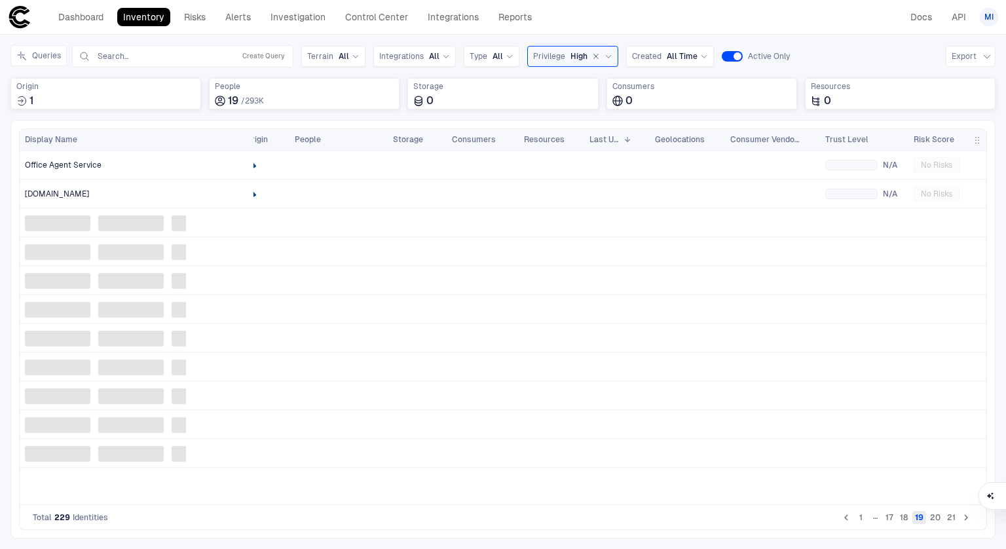
click at [926, 518] on button "19" at bounding box center [920, 517] width 14 height 13
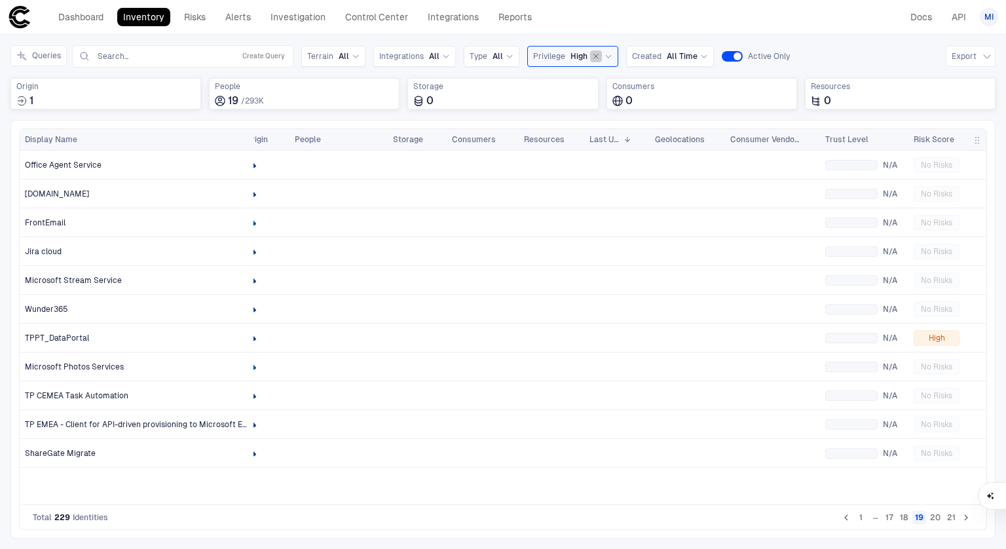
click at [594, 56] on icon "button" at bounding box center [596, 56] width 8 height 8
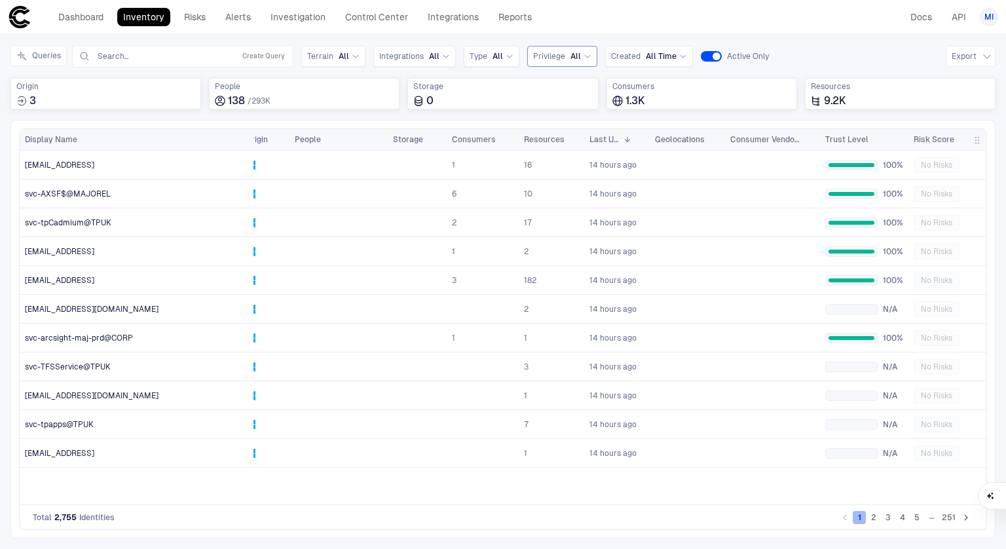
click at [862, 518] on button "1" at bounding box center [859, 517] width 13 height 13
click at [877, 523] on button "2" at bounding box center [873, 517] width 13 height 13
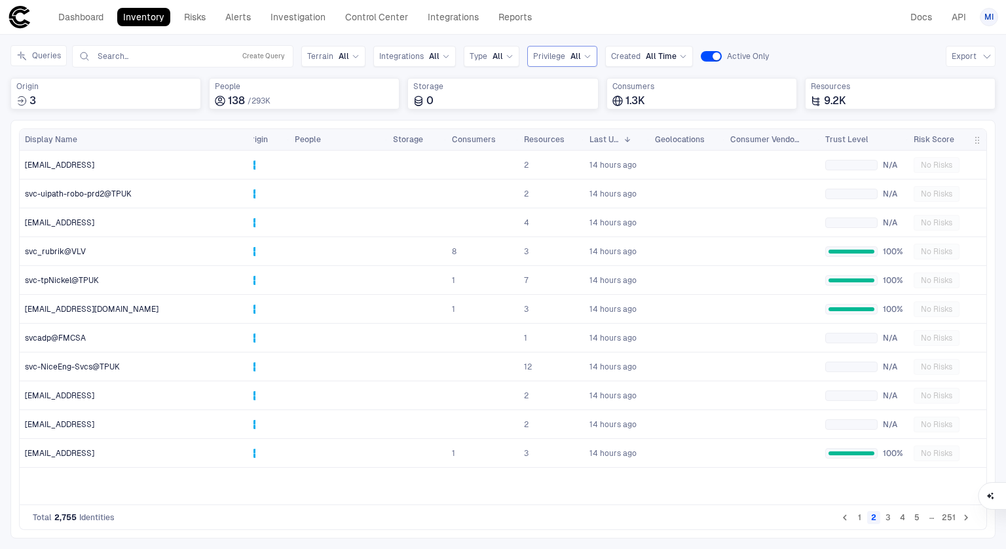
click at [921, 518] on button "5" at bounding box center [917, 517] width 13 height 13
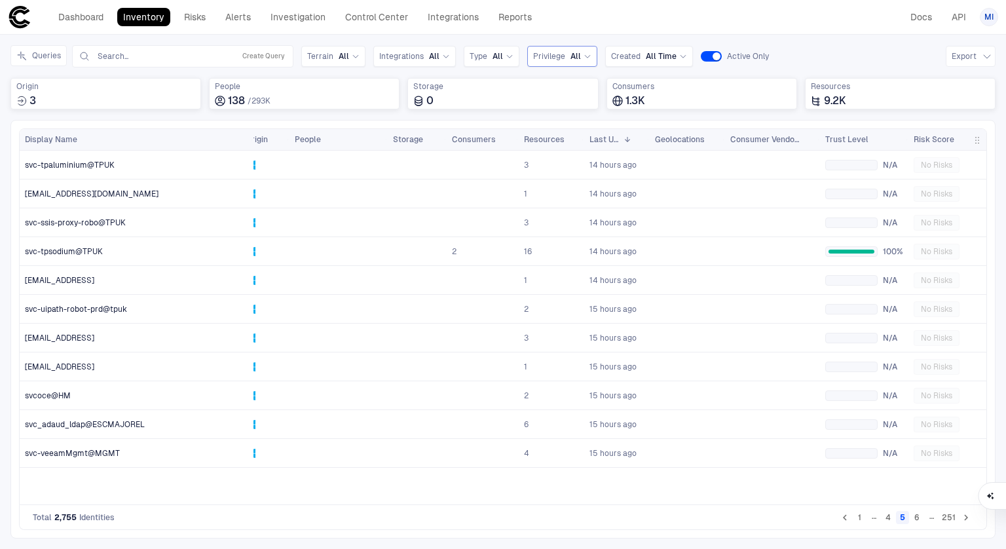
click at [919, 520] on button "6" at bounding box center [917, 517] width 13 height 13
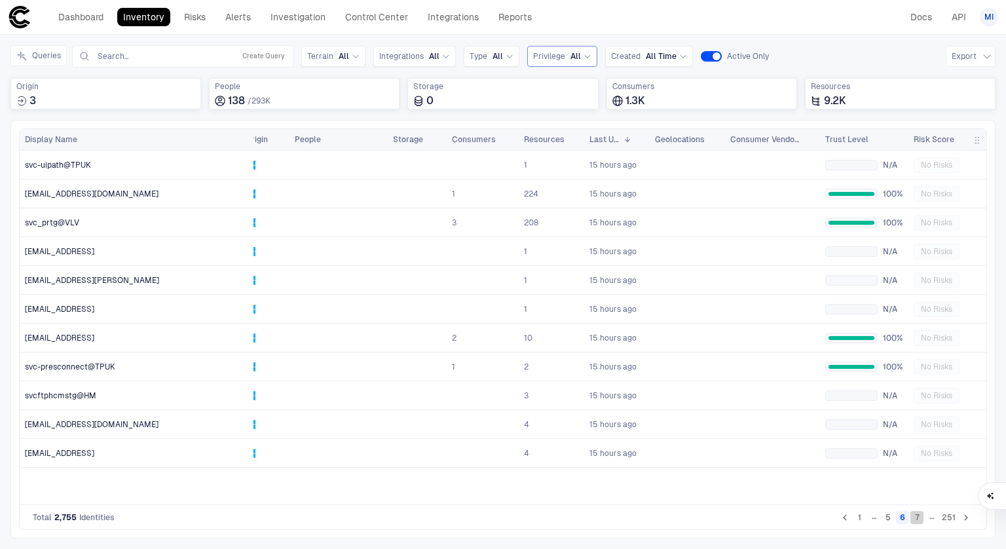
click at [919, 520] on button "7" at bounding box center [917, 517] width 13 height 13
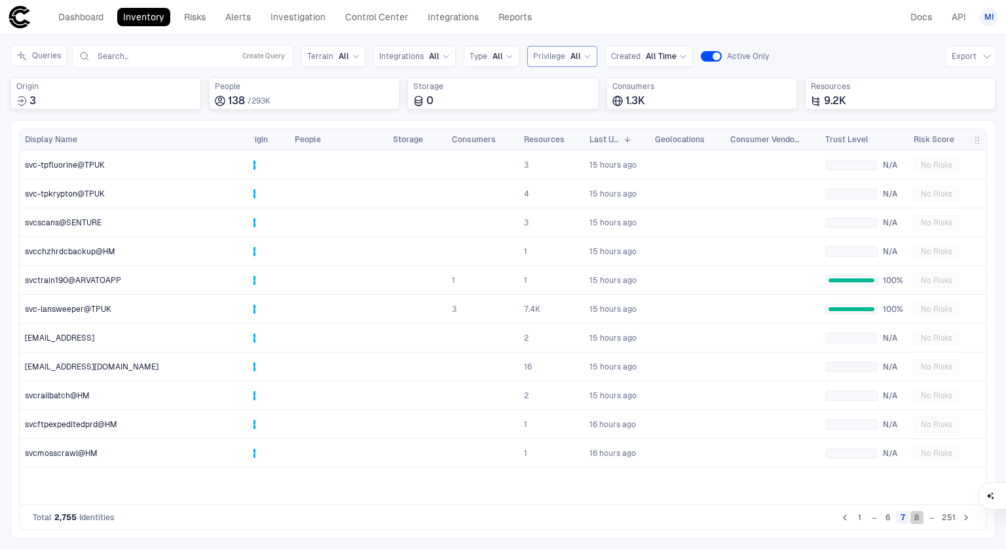
click at [919, 520] on button "8" at bounding box center [917, 517] width 13 height 13
click at [919, 520] on button "9" at bounding box center [917, 517] width 13 height 13
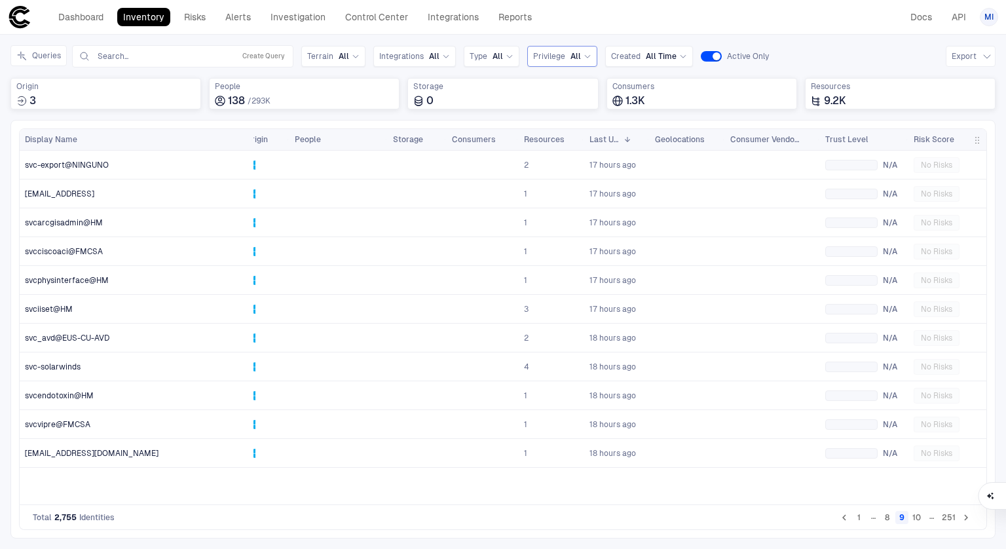
click at [919, 520] on button "10" at bounding box center [917, 517] width 14 height 13
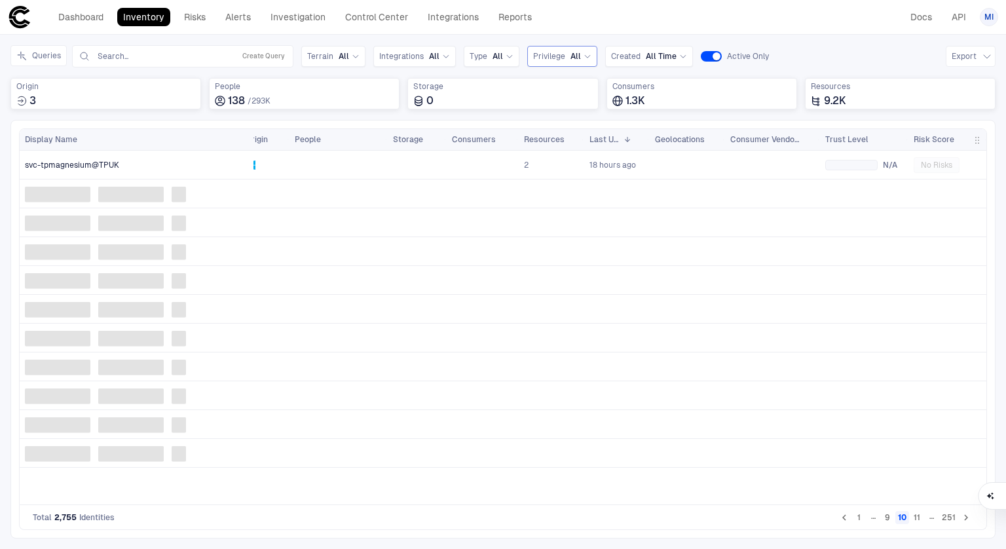
click at [919, 520] on button "11" at bounding box center [917, 517] width 13 height 13
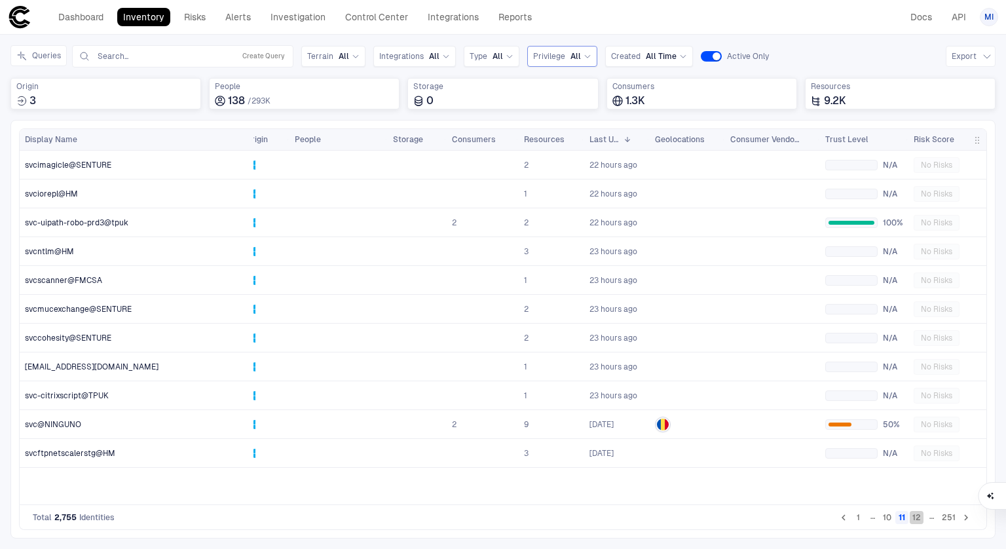
click at [919, 520] on button "12" at bounding box center [917, 517] width 14 height 13
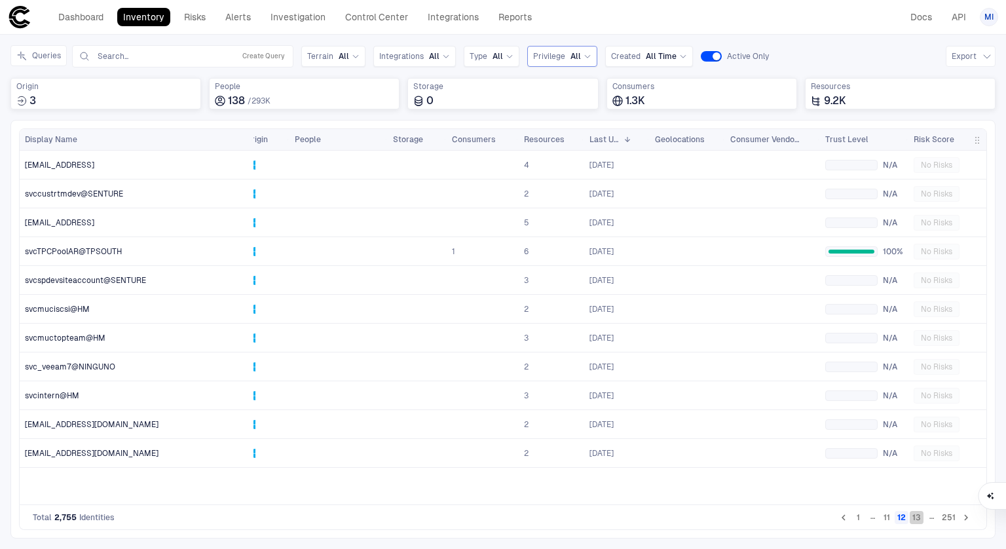
click at [919, 520] on button "13" at bounding box center [917, 517] width 14 height 13
click at [919, 520] on button "14" at bounding box center [917, 517] width 14 height 13
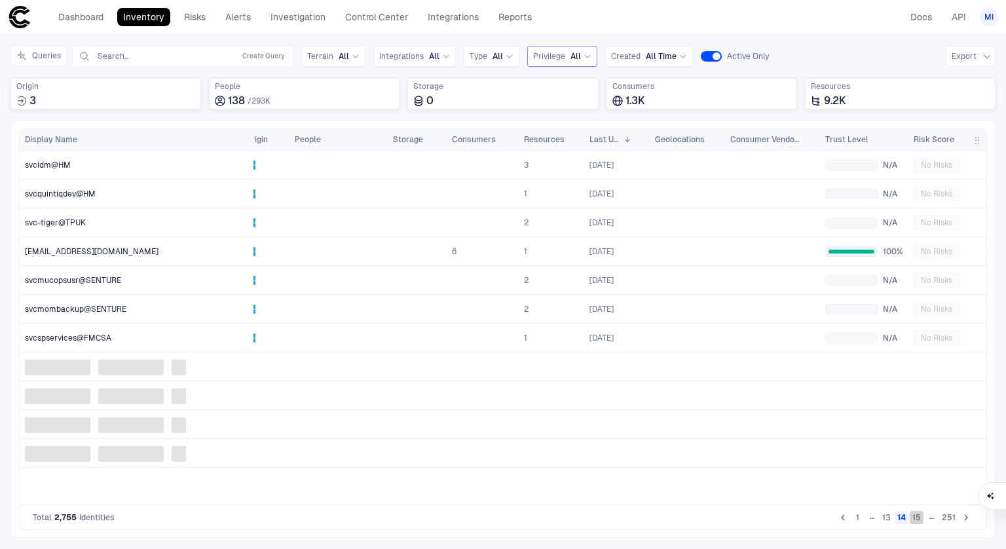
click at [919, 520] on button "15" at bounding box center [917, 517] width 14 height 13
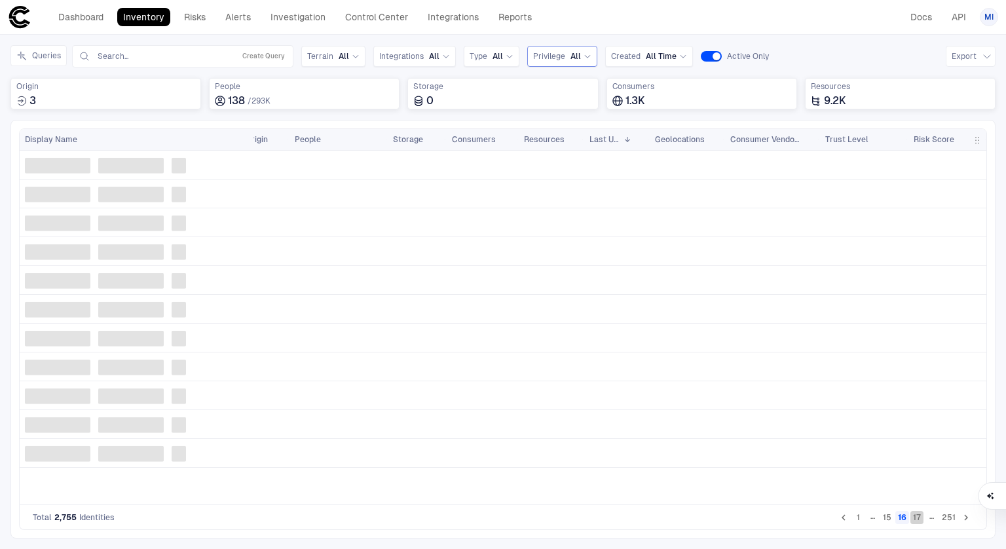
click at [919, 520] on button "17" at bounding box center [917, 517] width 13 height 13
click at [919, 520] on button "18" at bounding box center [917, 517] width 14 height 13
click at [919, 520] on button "19" at bounding box center [917, 517] width 14 height 13
click at [919, 520] on button "21" at bounding box center [917, 517] width 14 height 13
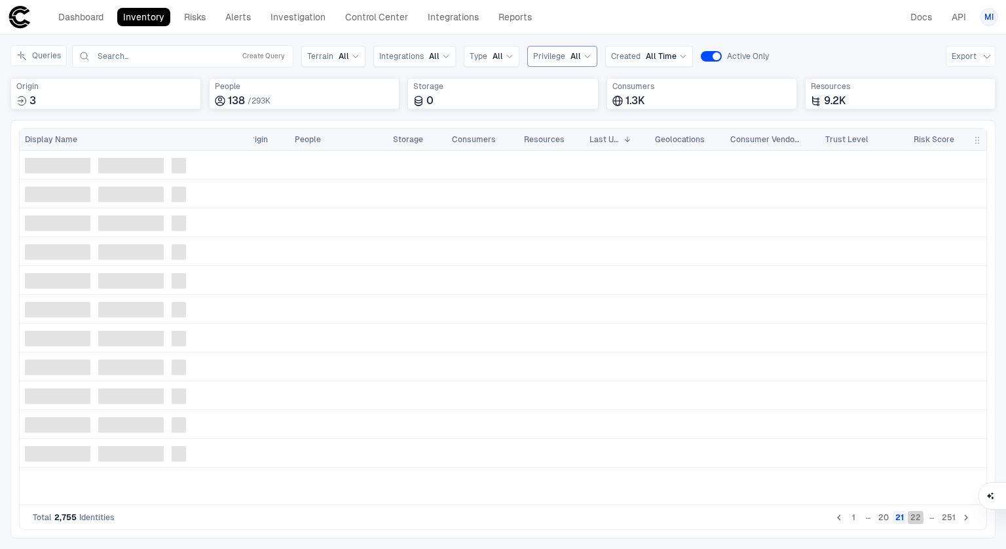
click at [919, 520] on button "22" at bounding box center [916, 517] width 16 height 13
click at [919, 520] on button "24" at bounding box center [916, 517] width 16 height 13
click at [919, 520] on button "25" at bounding box center [916, 517] width 16 height 13
click at [919, 520] on button "26" at bounding box center [916, 517] width 16 height 13
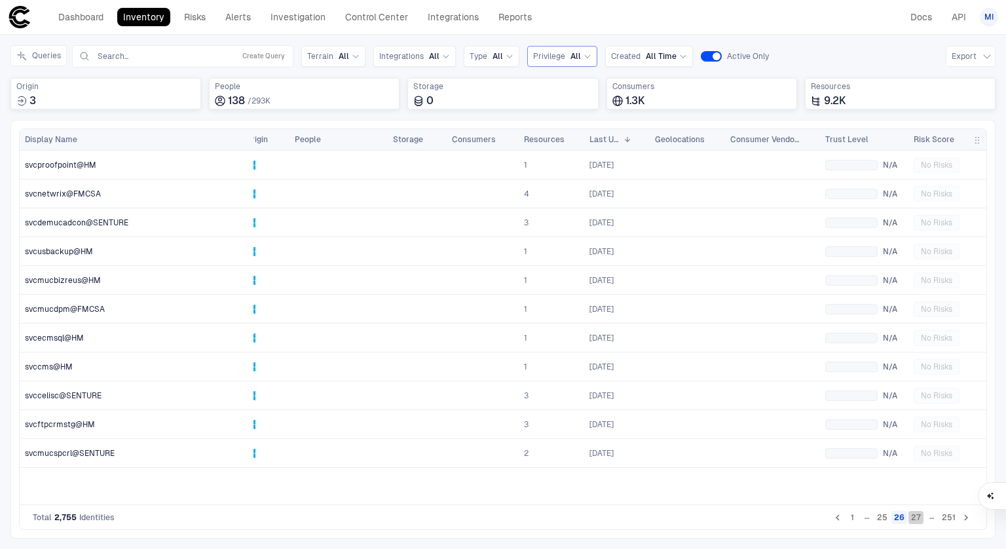
click at [919, 520] on button "27" at bounding box center [916, 517] width 15 height 13
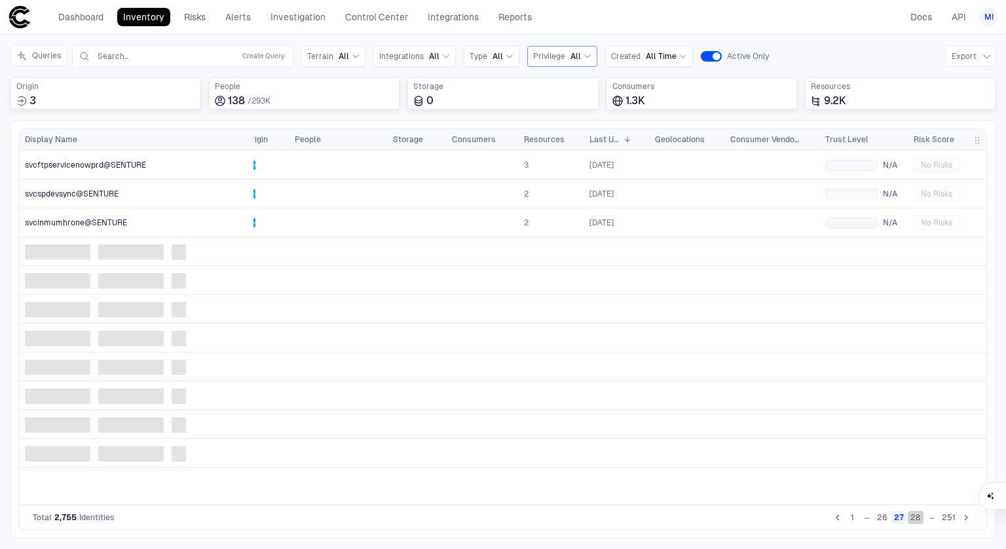
click at [919, 520] on button "28" at bounding box center [916, 517] width 16 height 13
click at [919, 520] on button "30" at bounding box center [916, 517] width 16 height 13
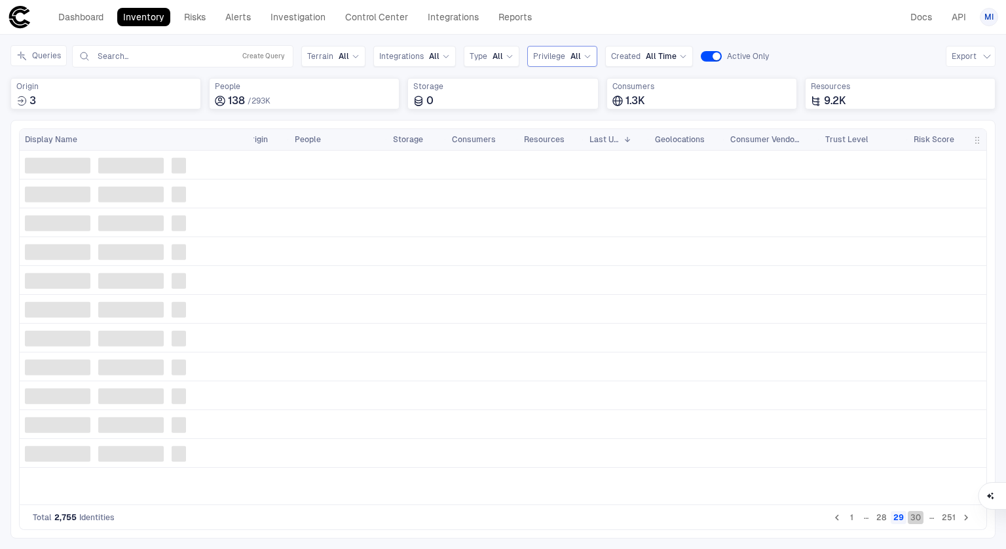
click at [919, 520] on button "30" at bounding box center [916, 517] width 16 height 13
click at [919, 520] on button "31" at bounding box center [917, 517] width 14 height 13
click at [919, 520] on button "32" at bounding box center [916, 517] width 16 height 13
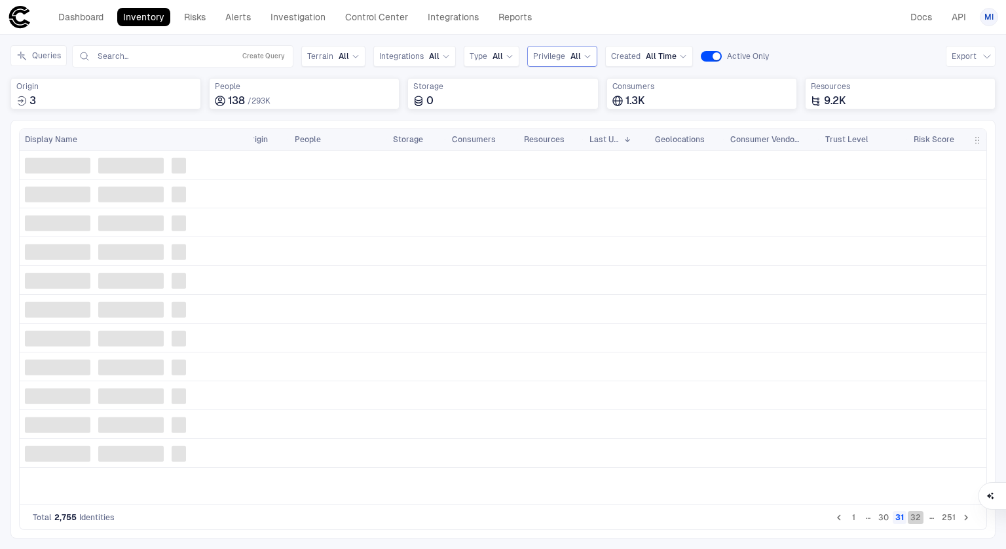
click at [919, 520] on button "32" at bounding box center [916, 517] width 16 height 13
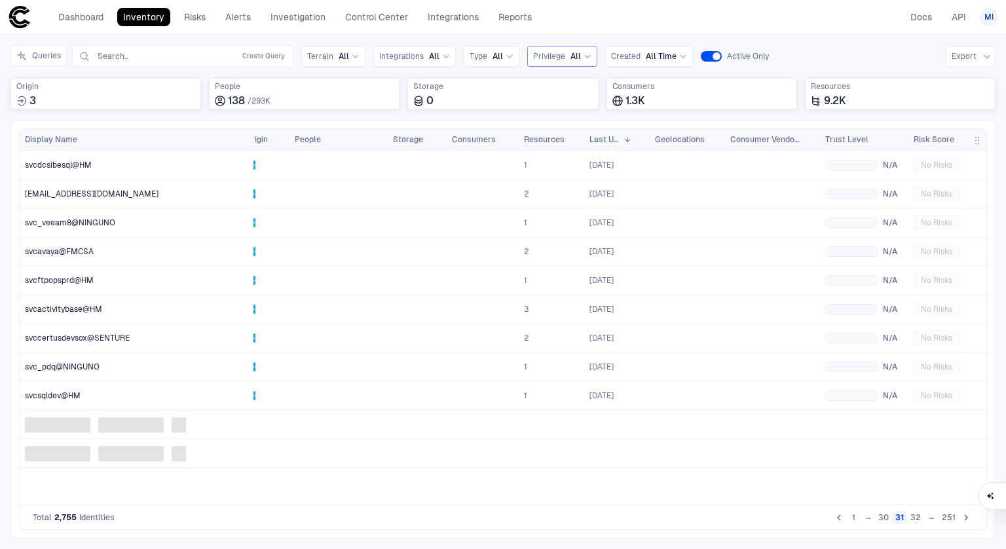
click at [919, 520] on button "32" at bounding box center [916, 517] width 16 height 13
click at [921, 518] on button "33" at bounding box center [916, 517] width 16 height 13
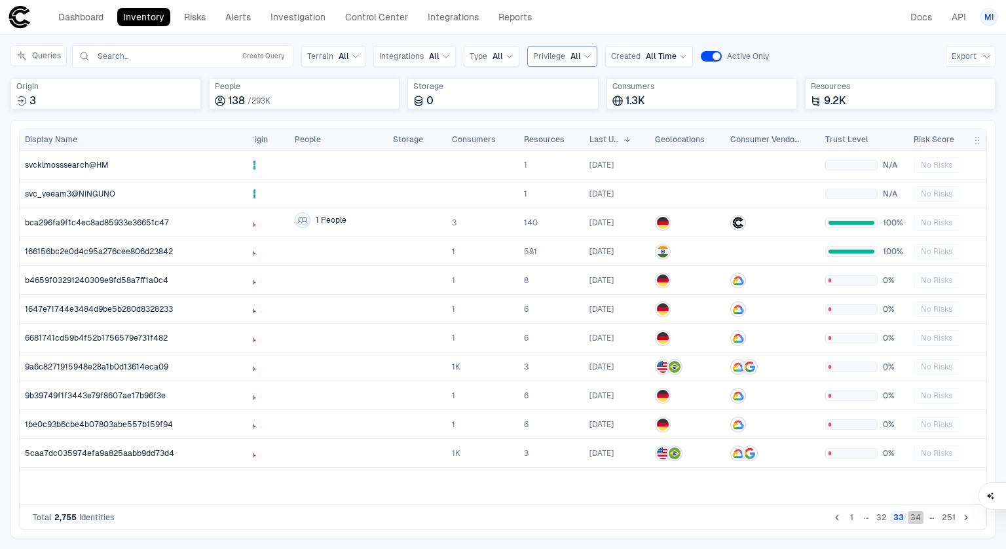
click at [921, 518] on button "34" at bounding box center [916, 517] width 16 height 13
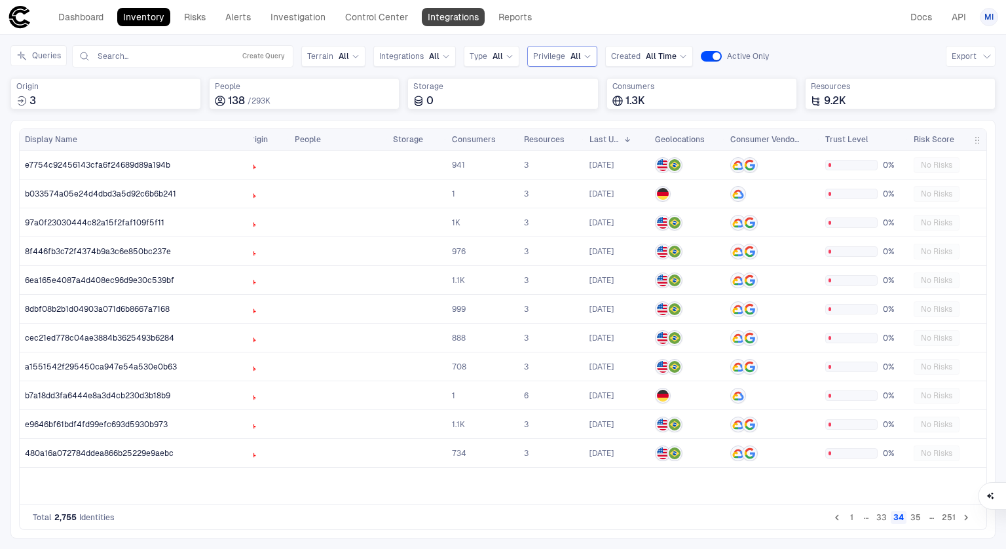
click at [443, 18] on link "Integrations" at bounding box center [453, 17] width 63 height 18
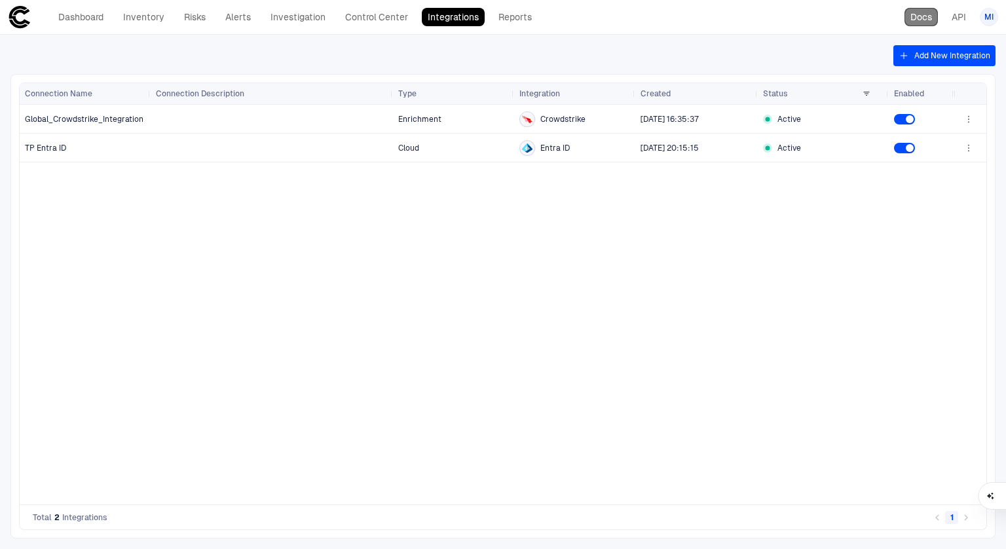
click at [923, 16] on link "Docs" at bounding box center [921, 17] width 33 height 18
click at [953, 50] on button "Add New Integration" at bounding box center [945, 55] width 102 height 21
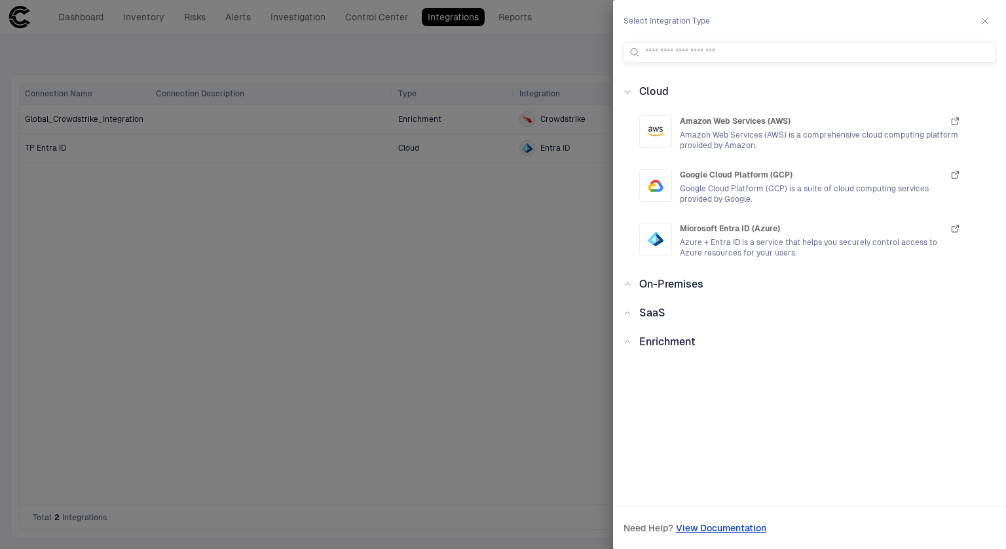
click at [653, 347] on span "Enrichment" at bounding box center [667, 341] width 56 height 12
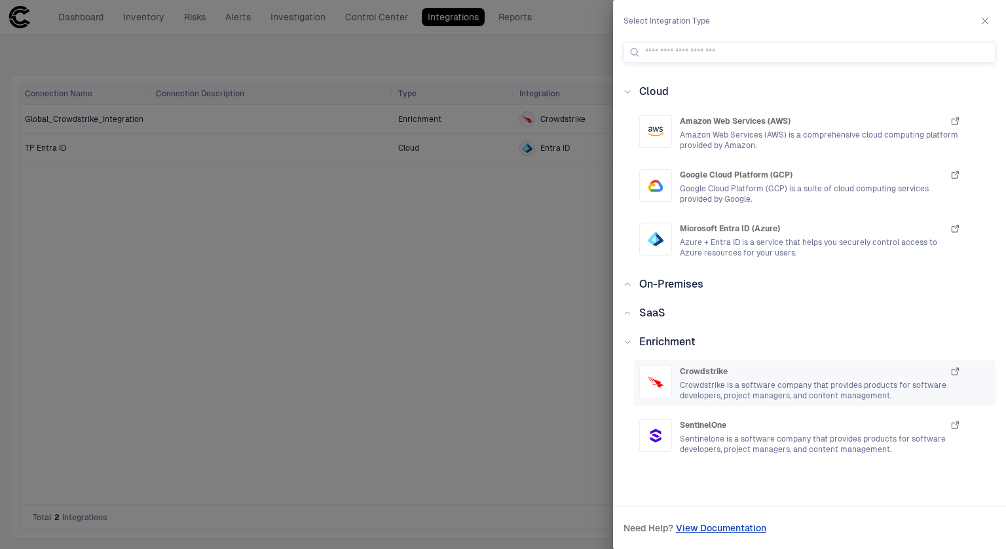
click at [706, 382] on span "Crowdstrike is a software company that provides products for software developer…" at bounding box center [820, 390] width 281 height 21
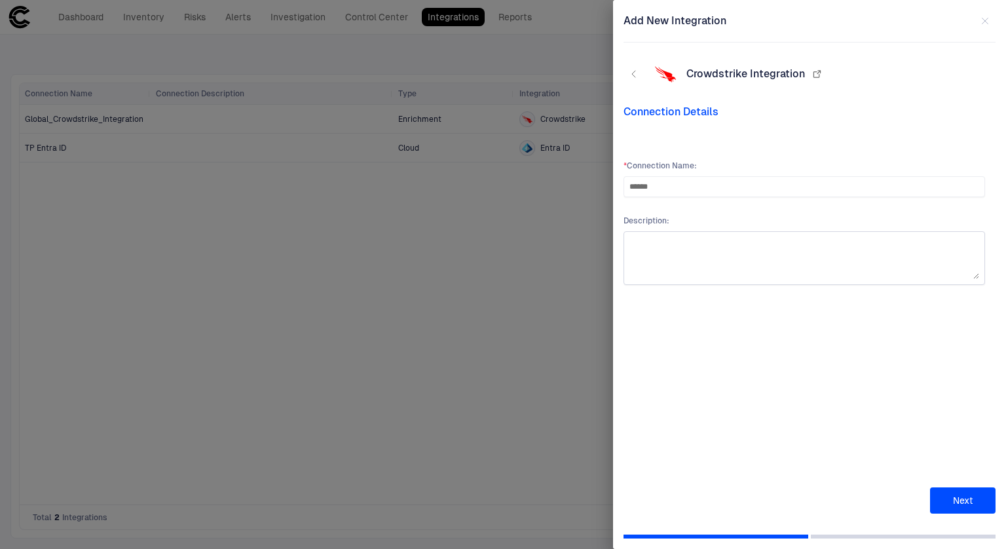
type input "******"
click at [782, 235] on div at bounding box center [805, 258] width 362 height 54
click at [764, 248] on textarea at bounding box center [805, 258] width 350 height 42
type textarea "**********"
click at [957, 507] on button "Next" at bounding box center [963, 500] width 66 height 26
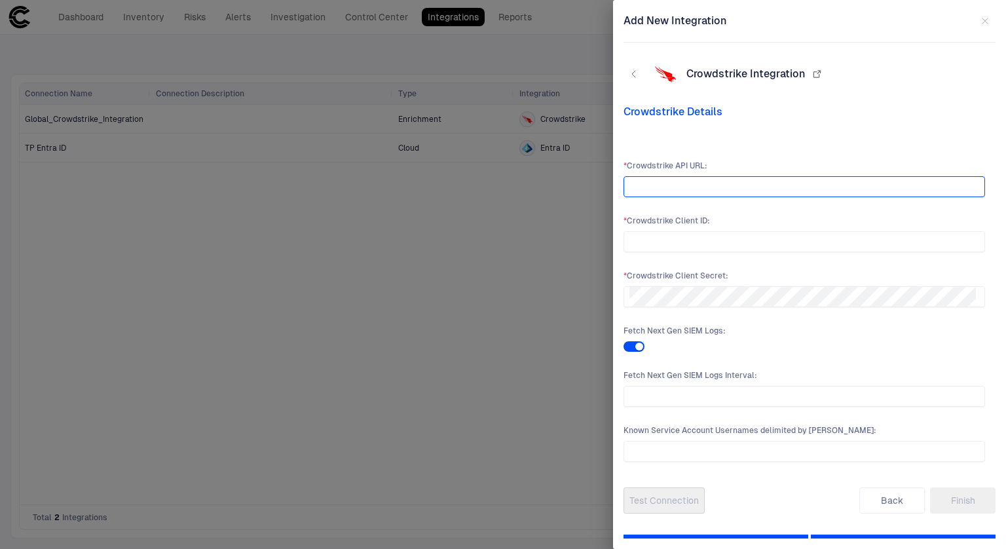
paste input "**********"
type input "**********"
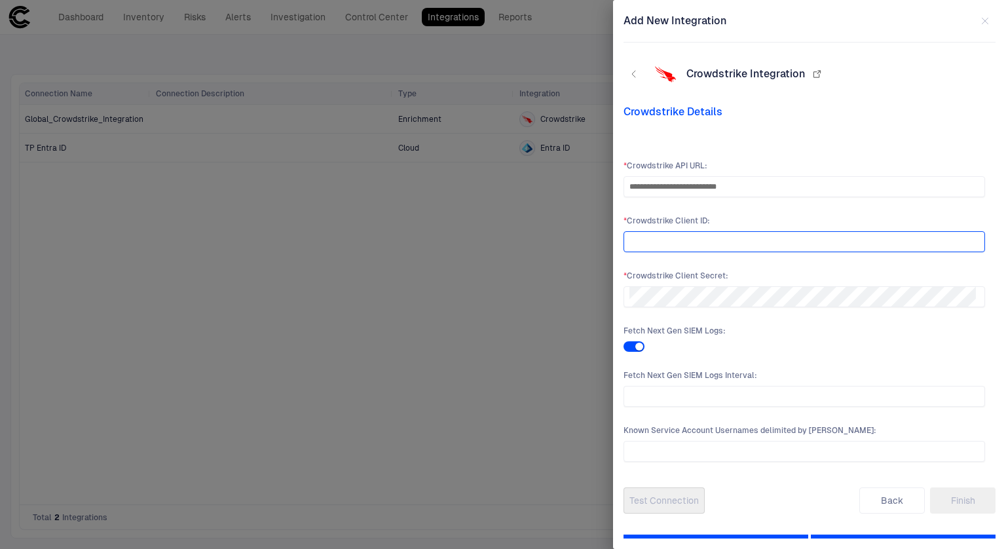
click at [723, 238] on input "text" at bounding box center [805, 242] width 350 height 20
paste input "**********"
type input "**********"
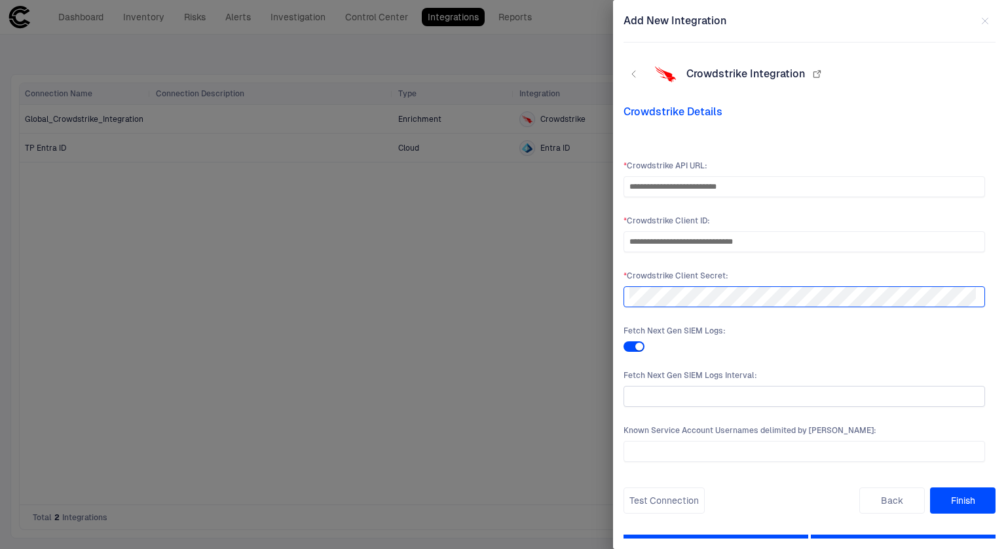
scroll to position [16, 0]
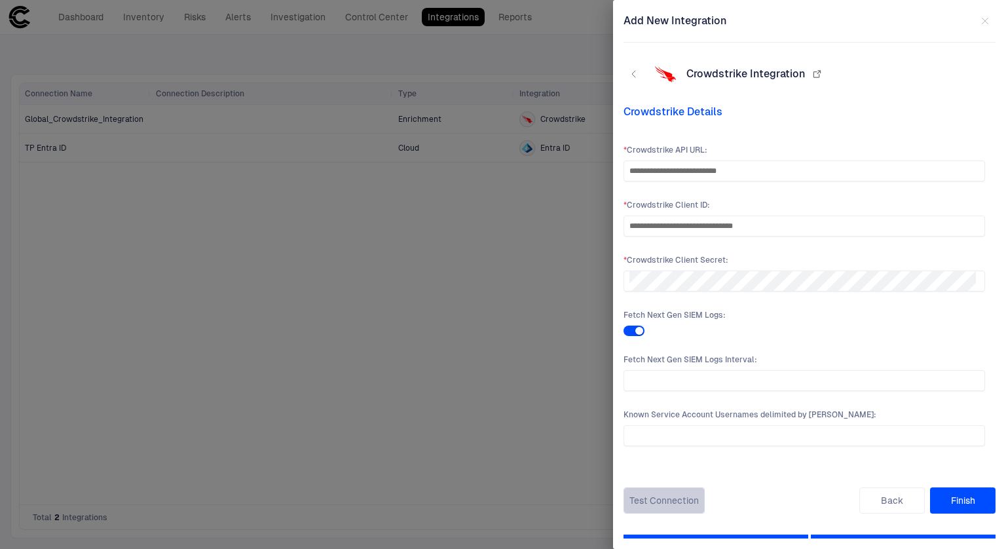
click at [653, 498] on button "Test Connection" at bounding box center [664, 500] width 81 height 26
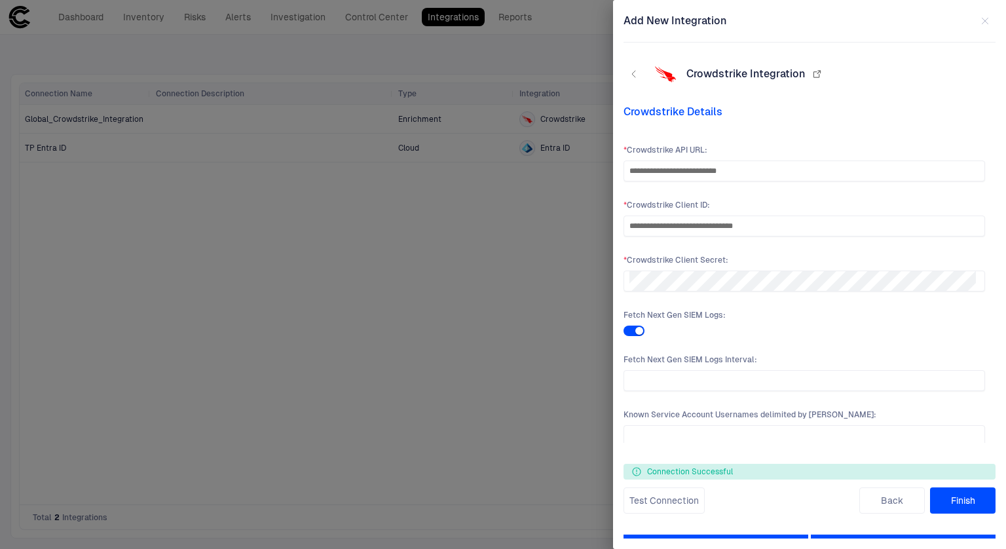
click at [972, 500] on button "Finish" at bounding box center [963, 500] width 66 height 26
